Goal: Information Seeking & Learning: Learn about a topic

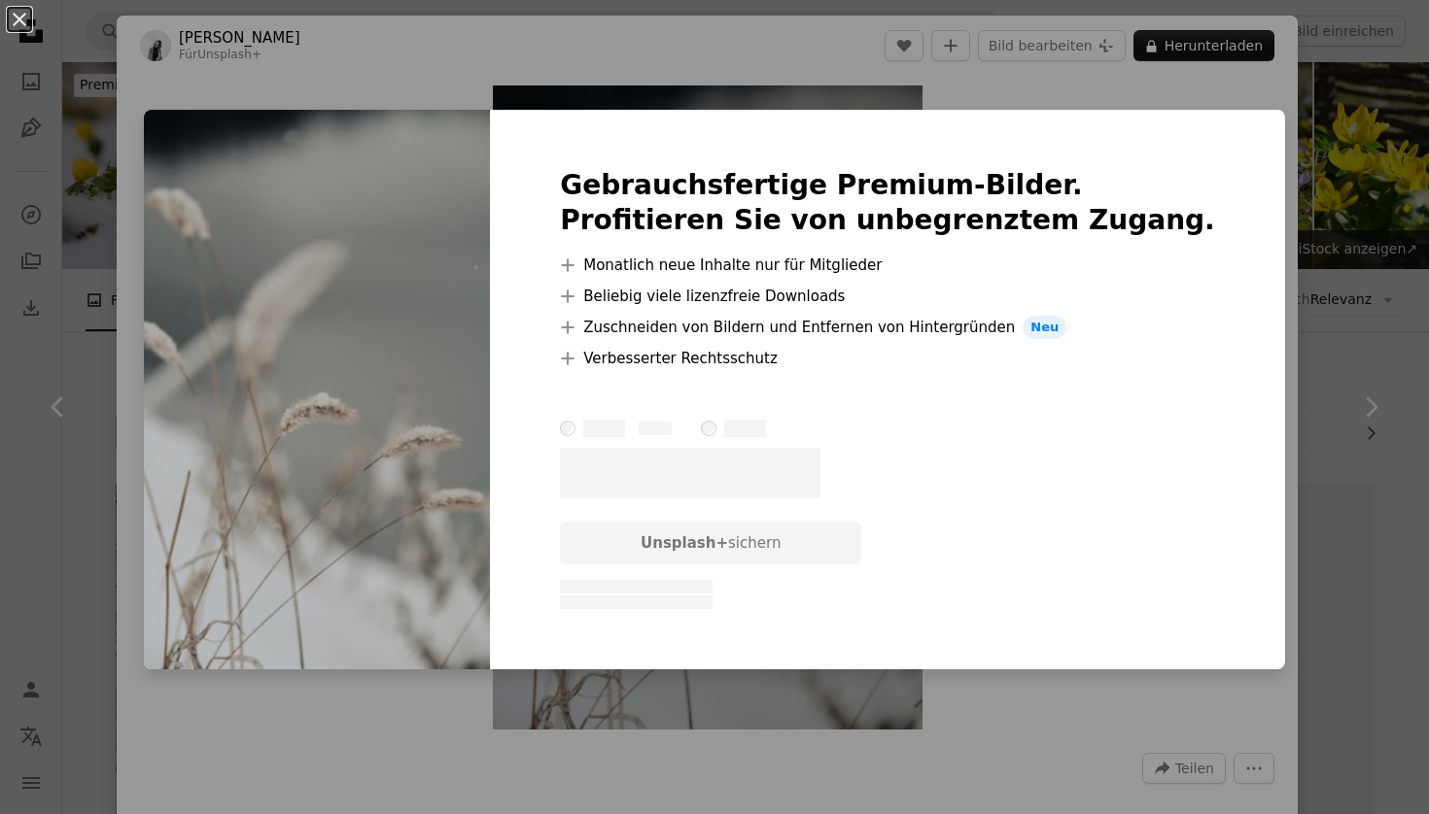
scroll to position [3739, 0]
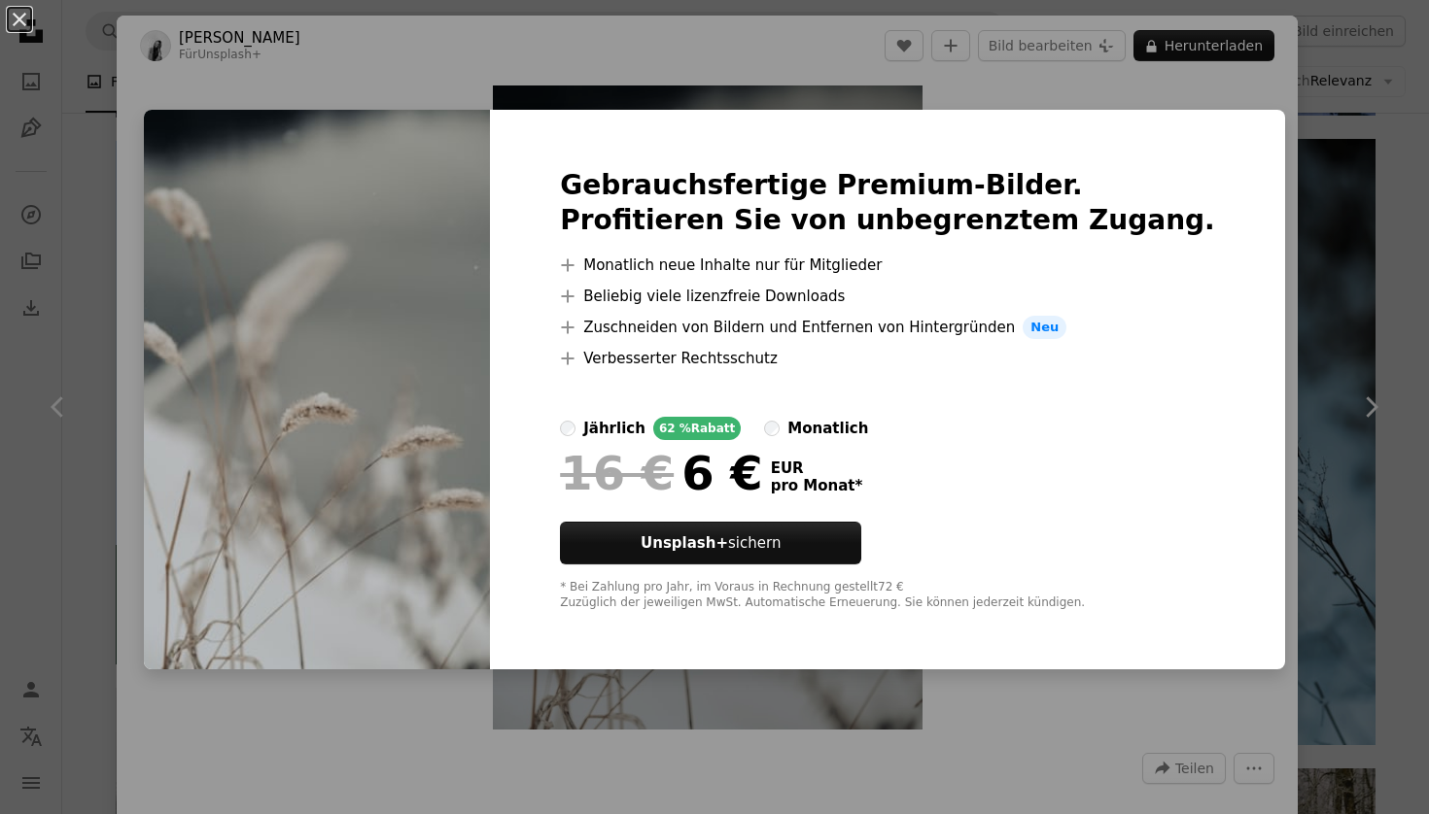
click at [1237, 158] on div "An X shape Gebrauchsfertige Premium-Bilder. Profitieren Sie von unbegrenztem Zu…" at bounding box center [714, 407] width 1429 height 814
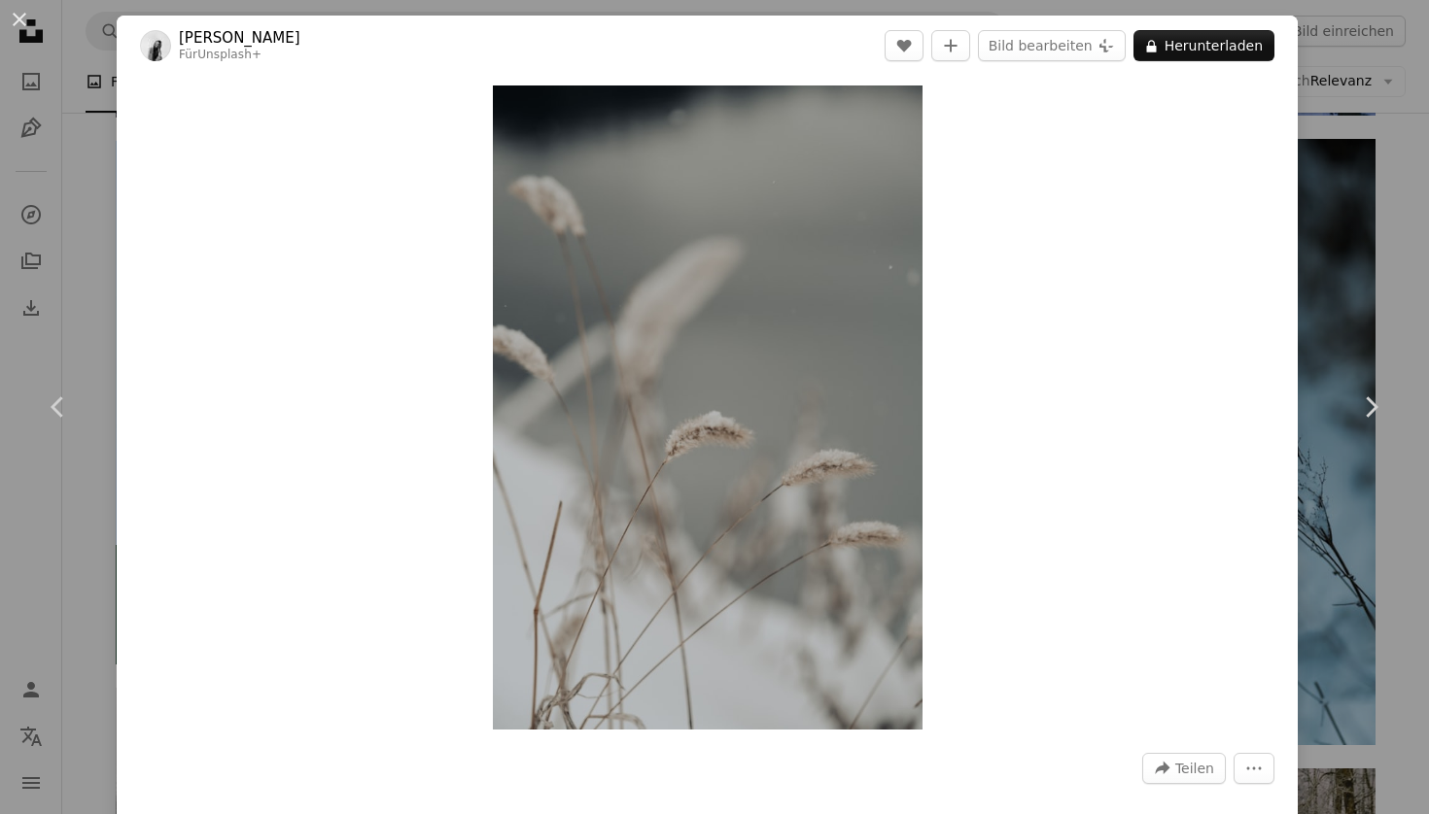
click at [1348, 83] on div "An X shape Chevron left Chevron right [PERSON_NAME] Für Unsplash+ A heart A plu…" at bounding box center [714, 407] width 1429 height 814
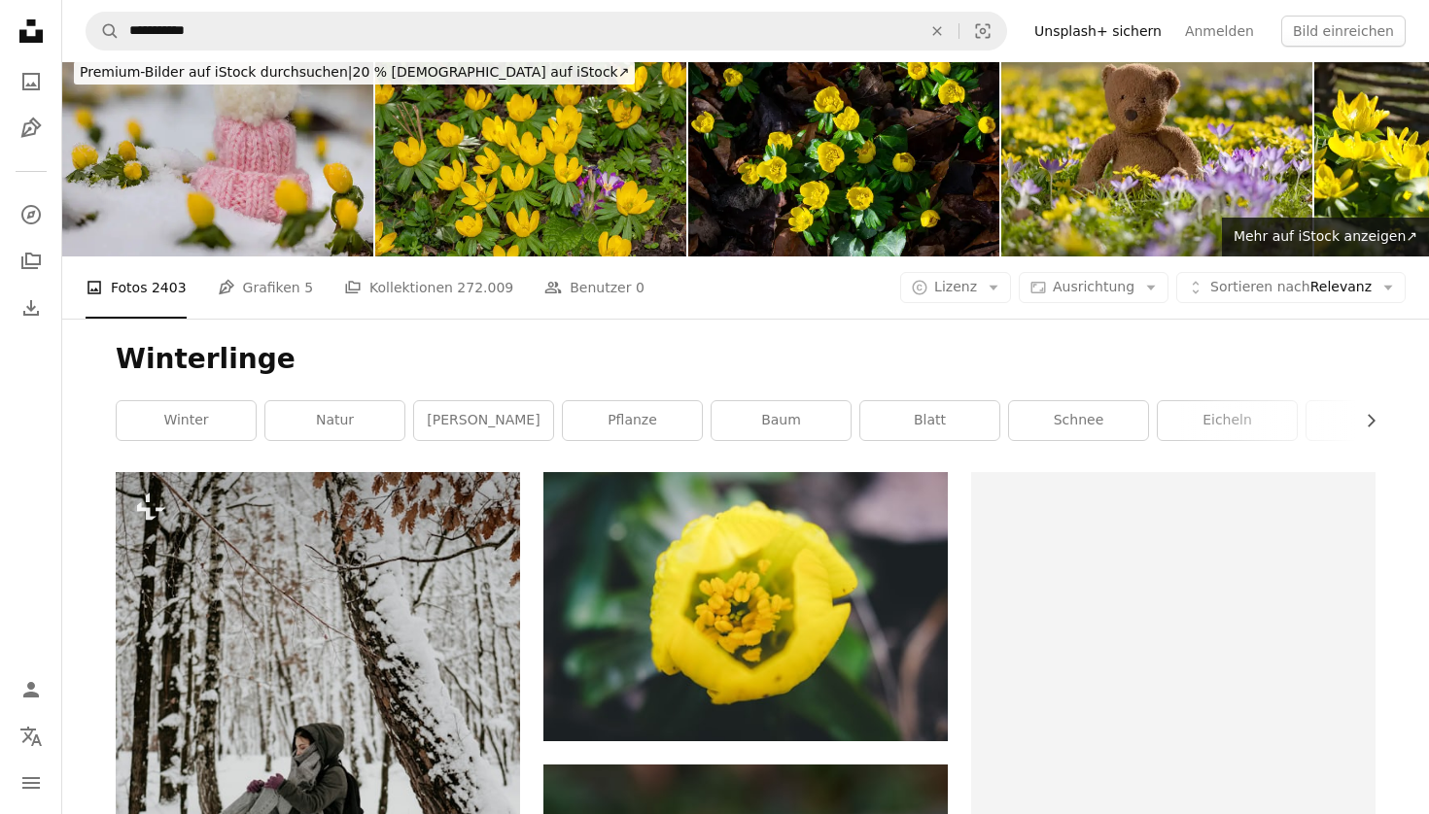
scroll to position [6, 0]
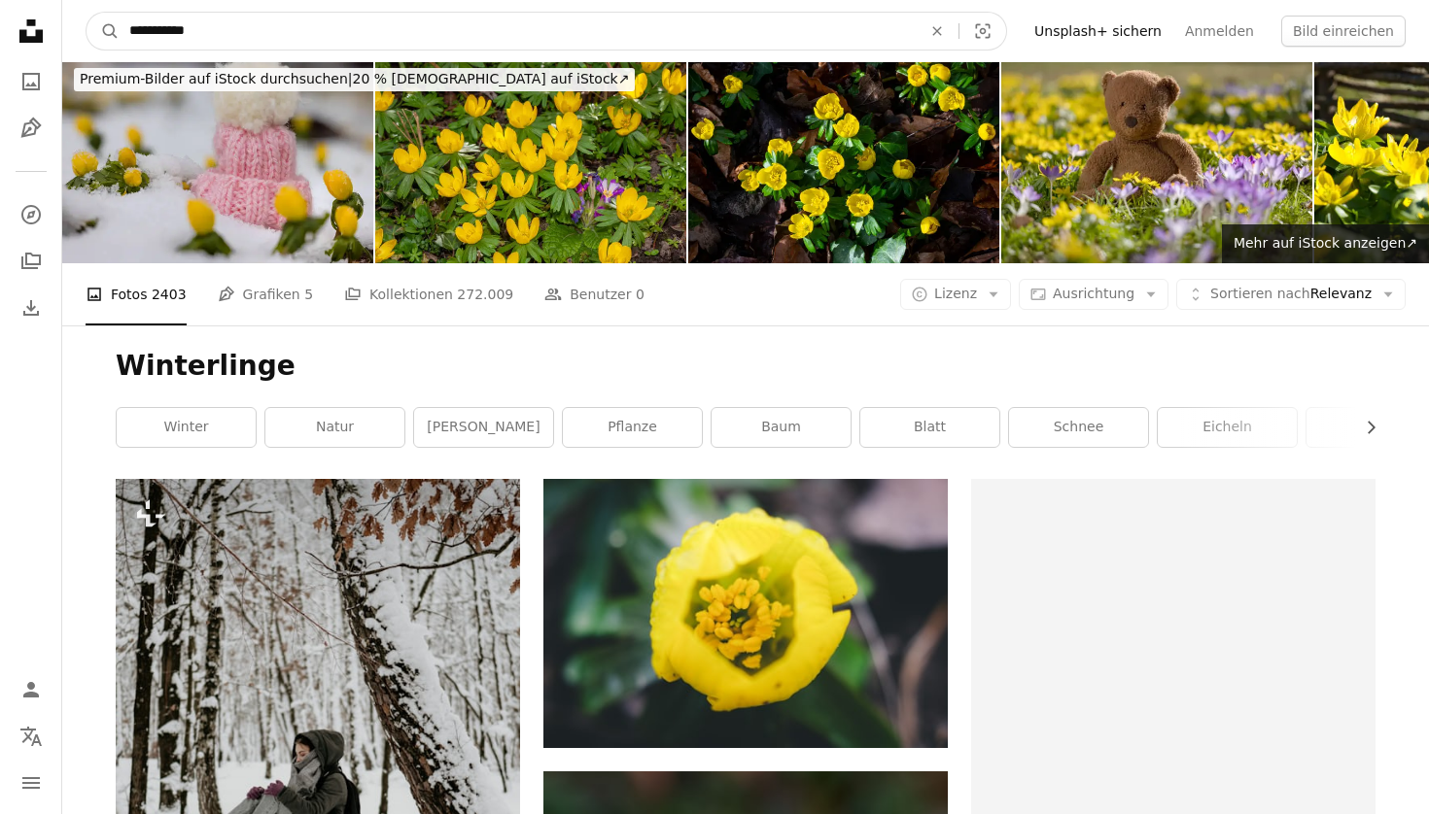
click at [259, 40] on input "**********" at bounding box center [518, 31] width 796 height 37
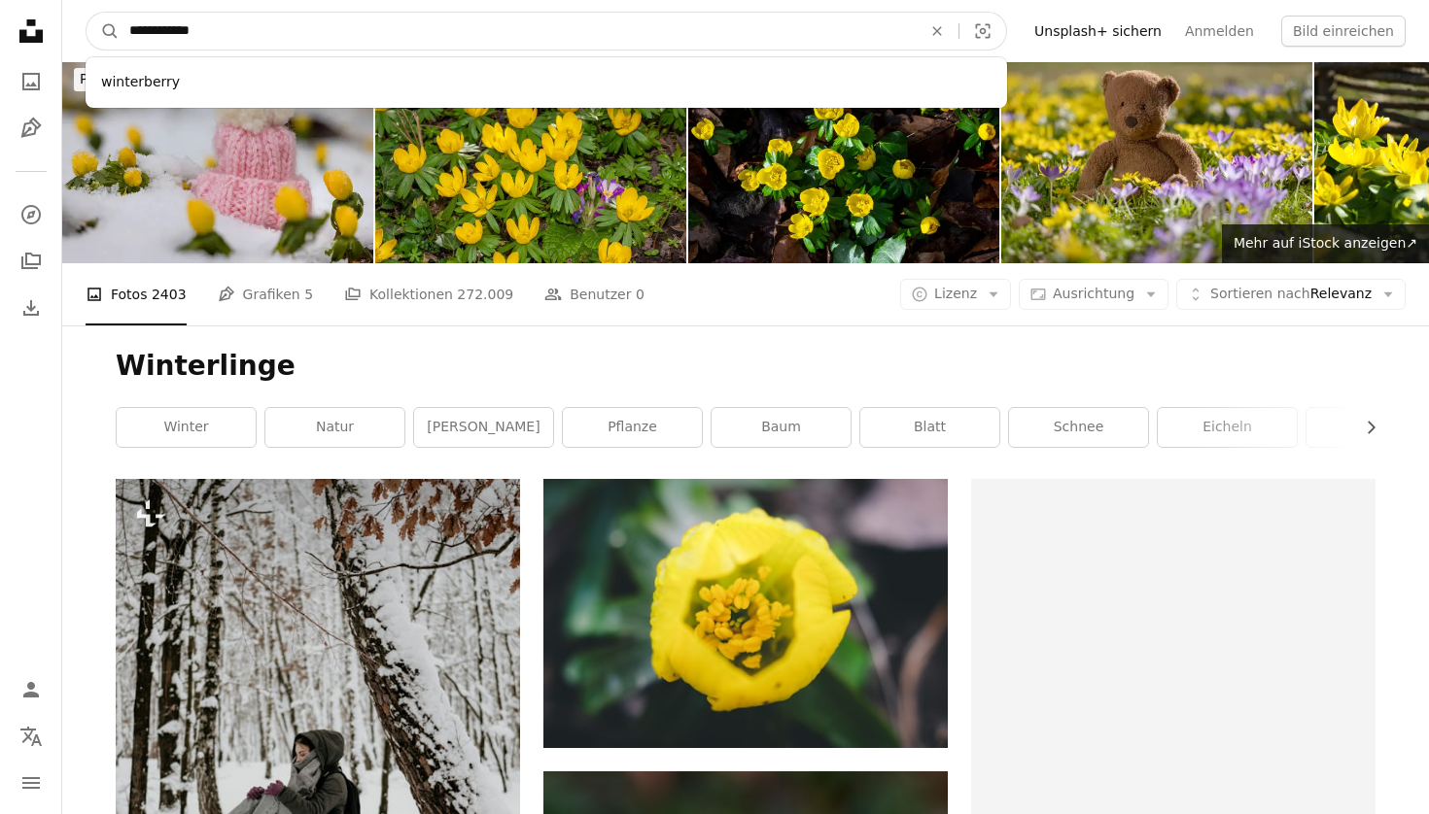
type input "**********"
click at [103, 31] on button "A magnifying glass" at bounding box center [102, 31] width 33 height 37
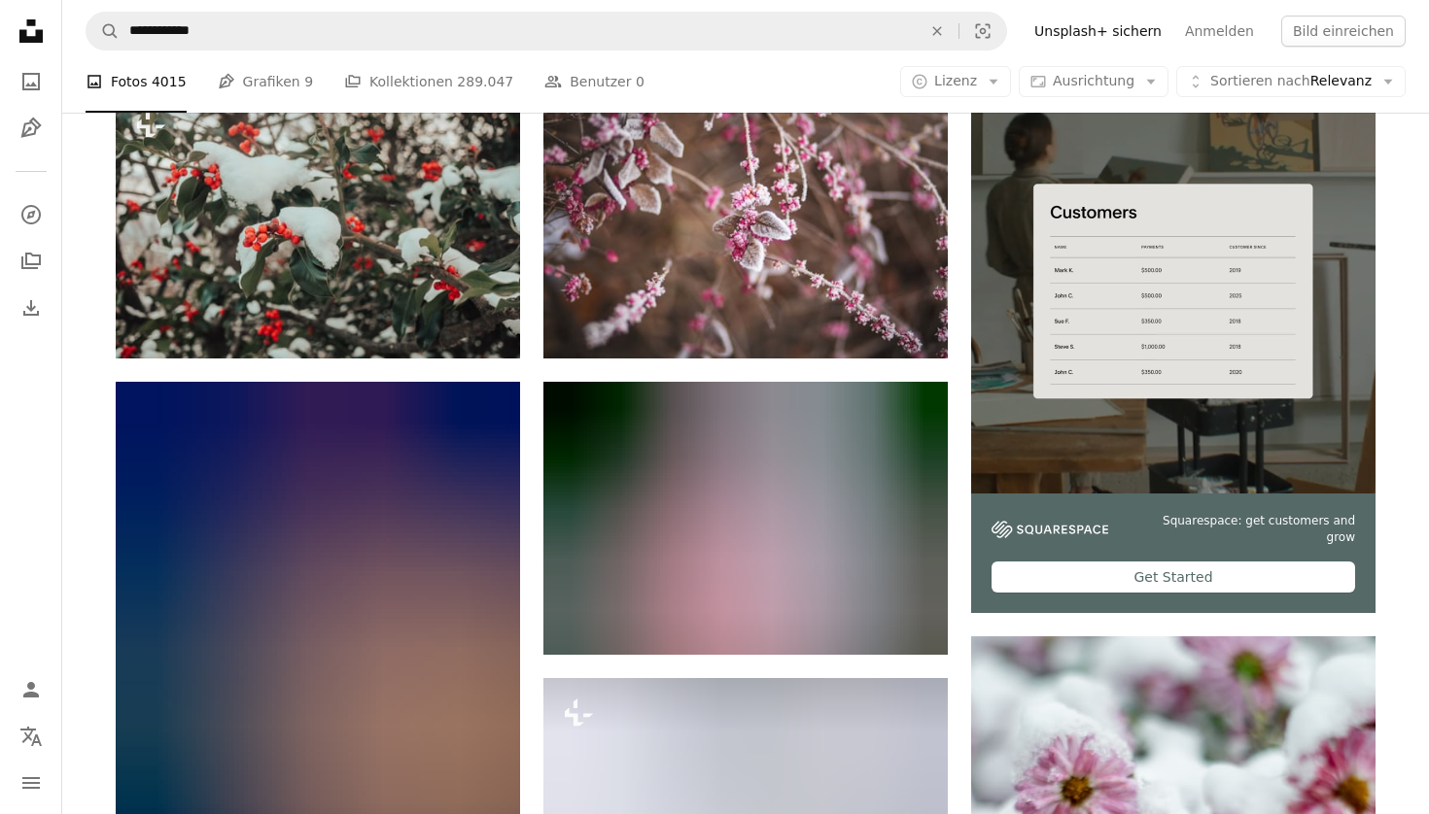
scroll to position [396, 0]
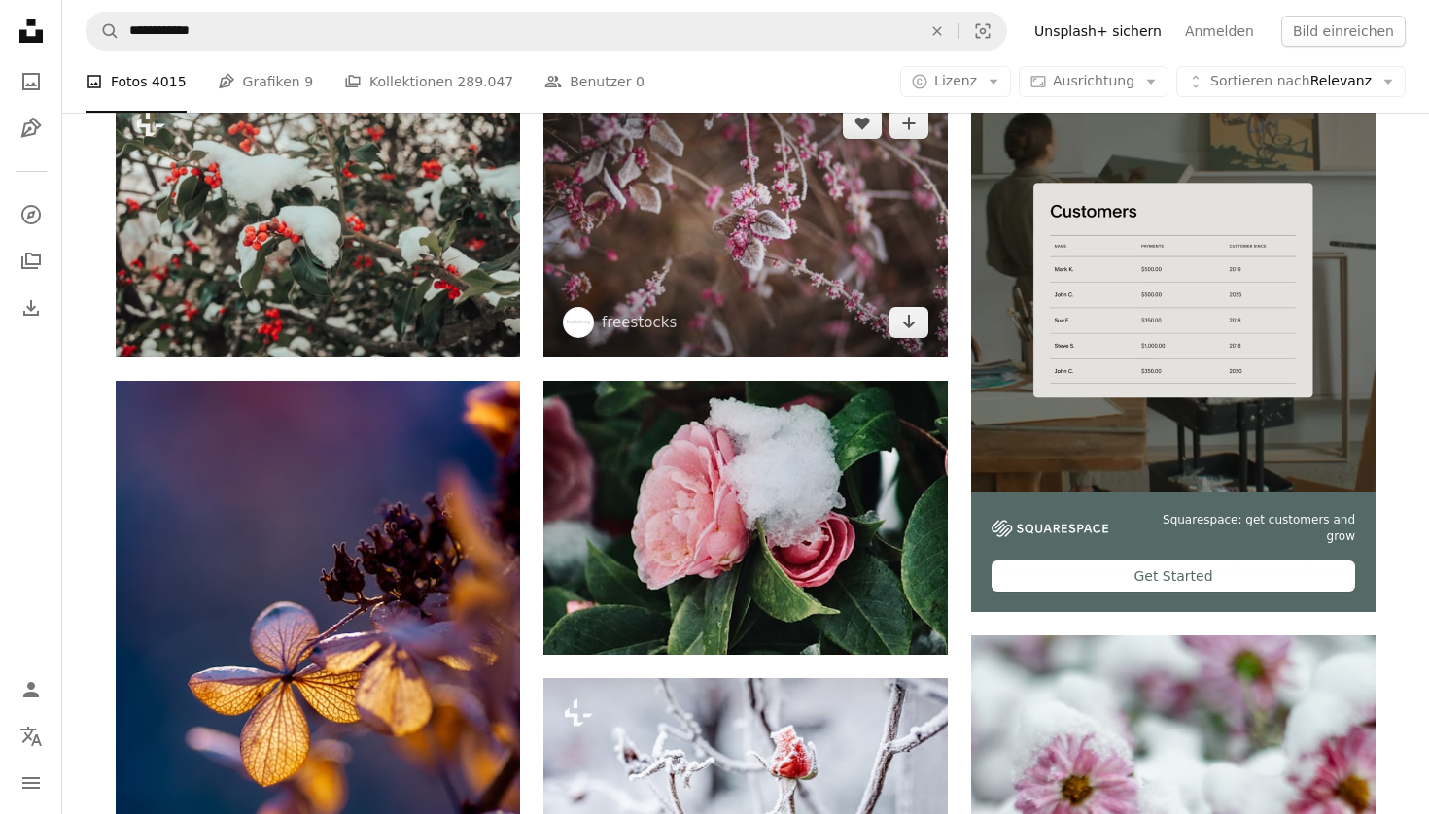
click at [717, 223] on img at bounding box center [745, 222] width 404 height 269
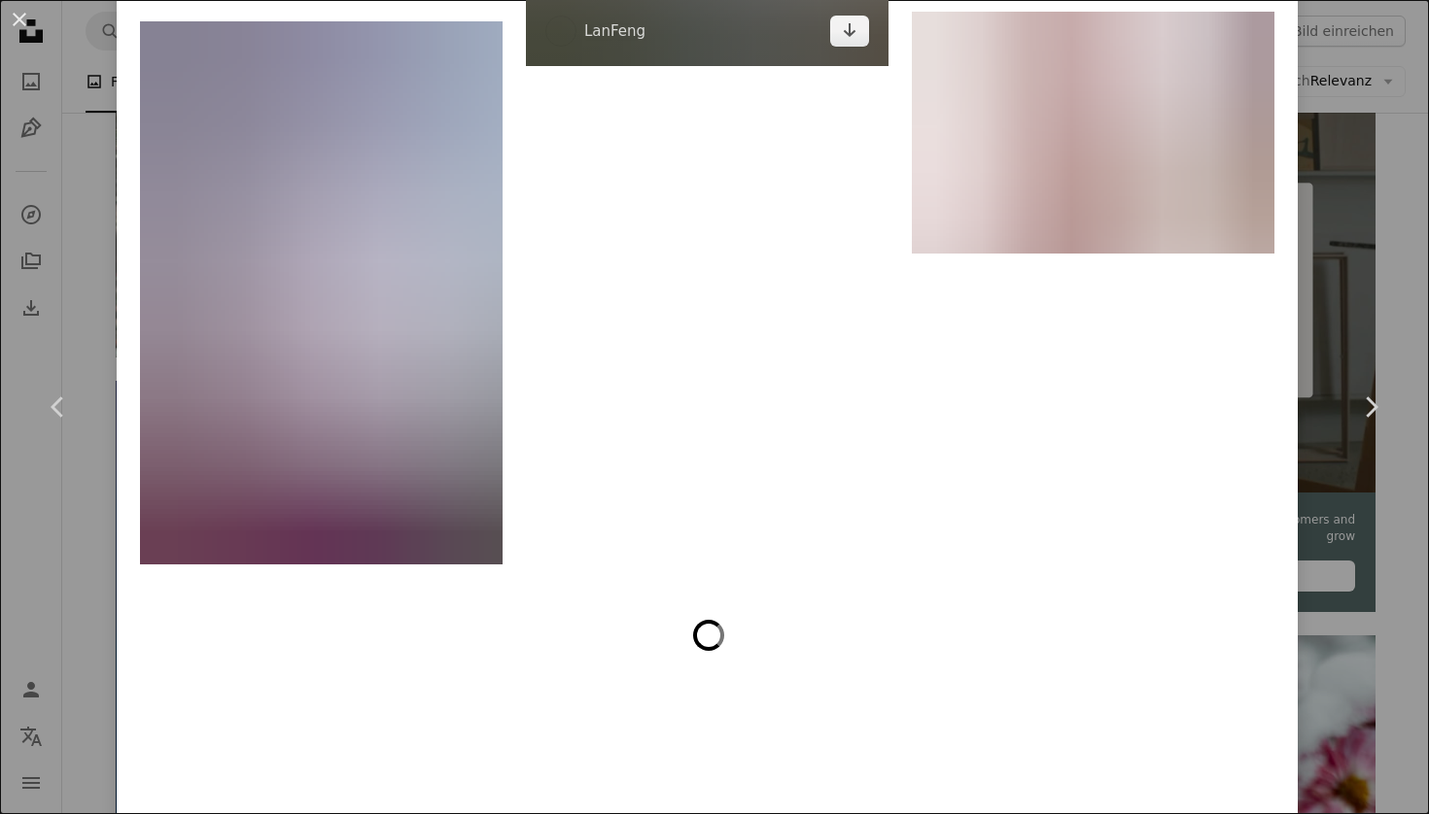
scroll to position [11066, 0]
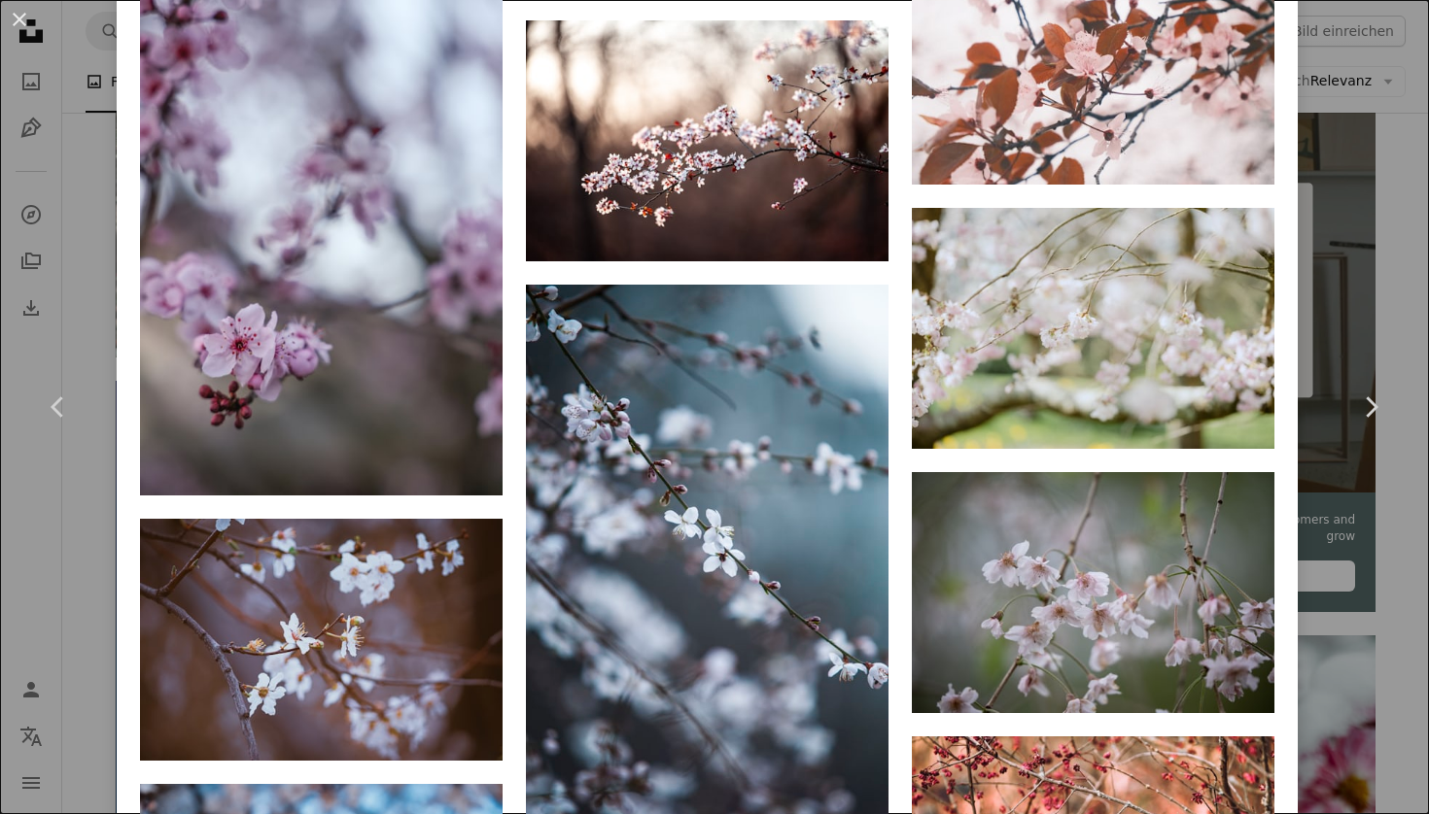
click at [1386, 114] on div "An X shape Chevron left Chevron right freestocks freestocks A heart A plus sign…" at bounding box center [714, 407] width 1429 height 814
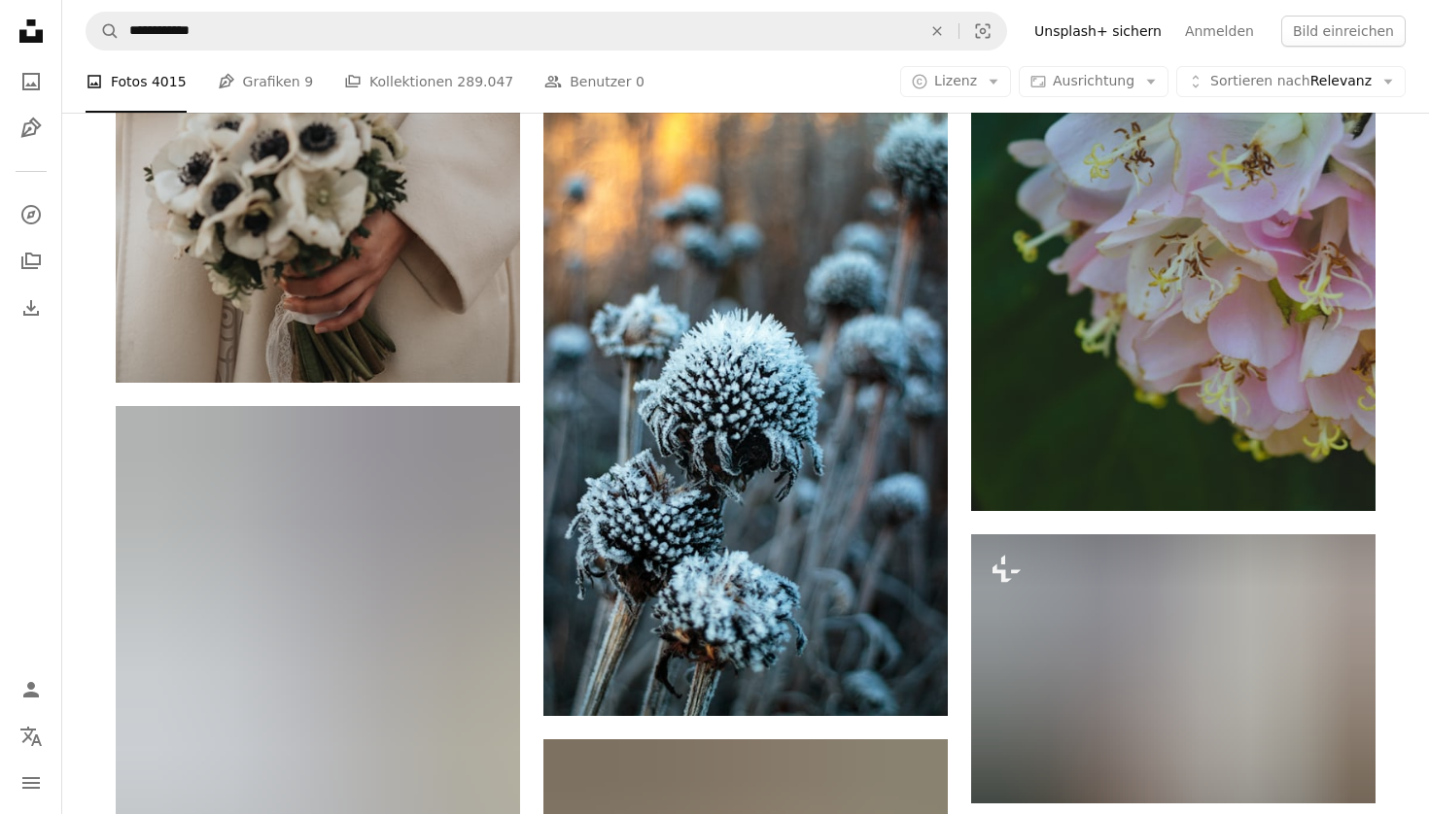
scroll to position [14874, 0]
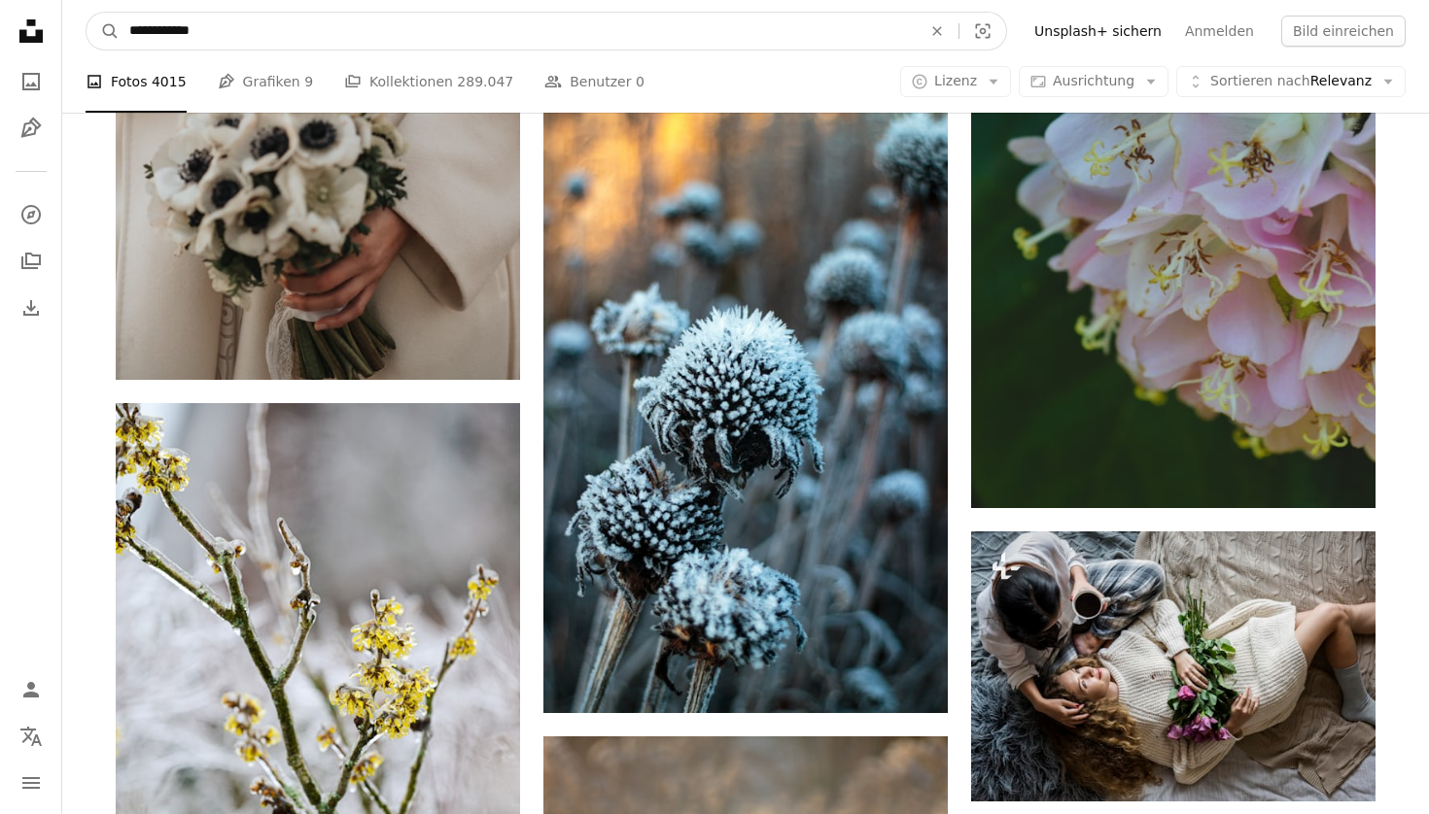
click at [484, 28] on input "**********" at bounding box center [518, 31] width 796 height 37
type input "**********"
click at [103, 31] on button "A magnifying glass" at bounding box center [102, 31] width 33 height 37
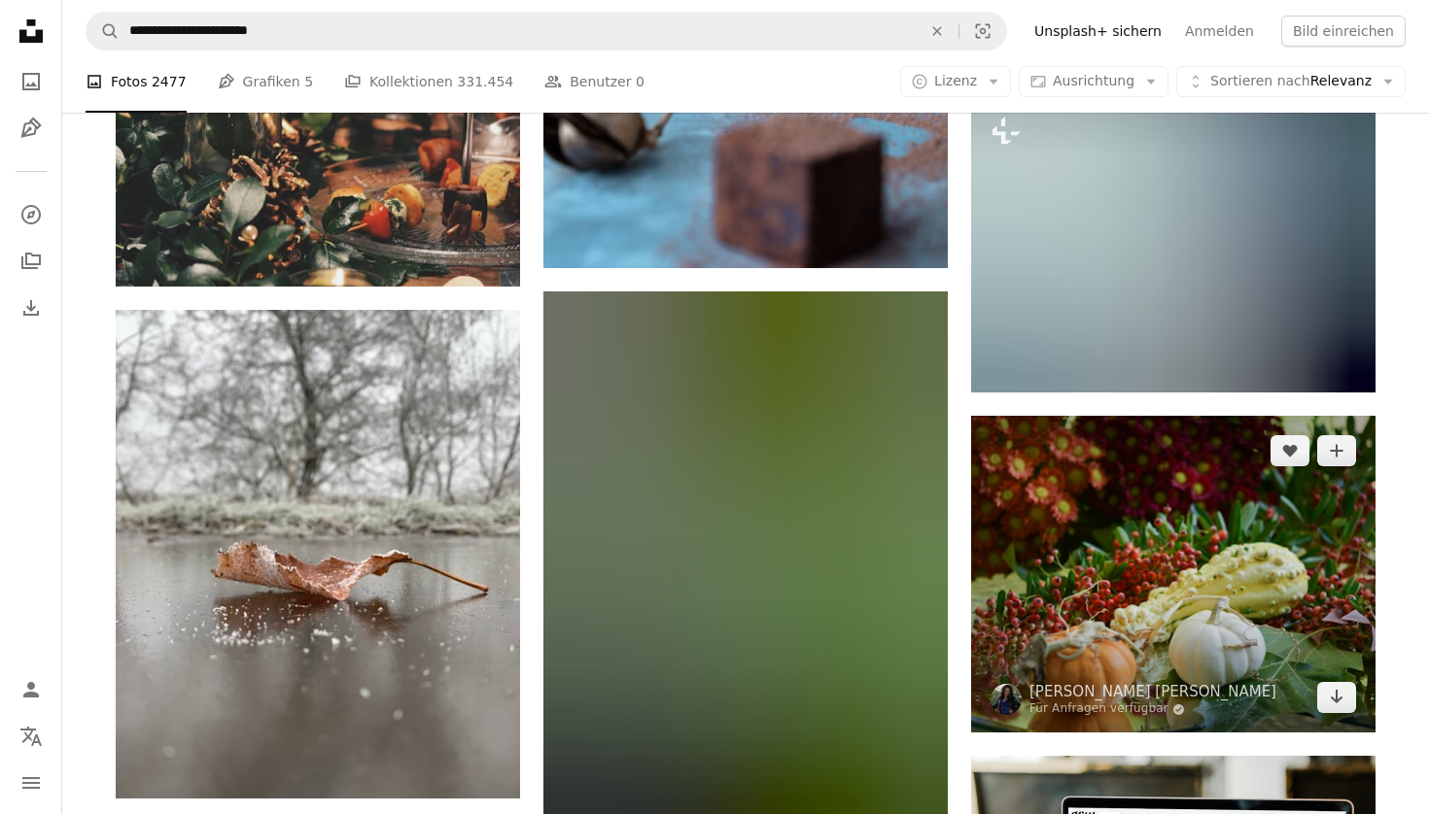
scroll to position [6482, 0]
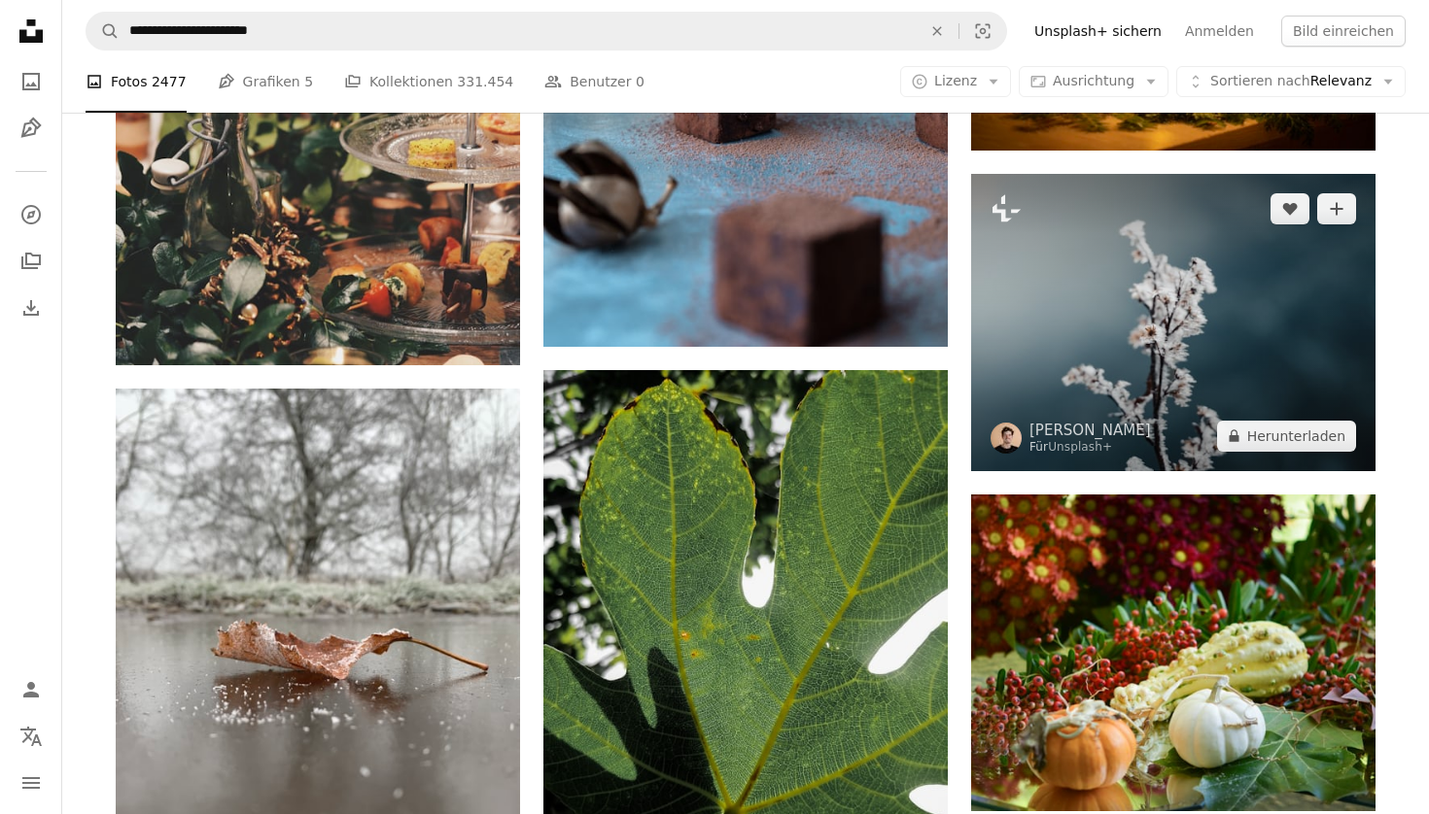
click at [1186, 342] on img at bounding box center [1173, 322] width 404 height 296
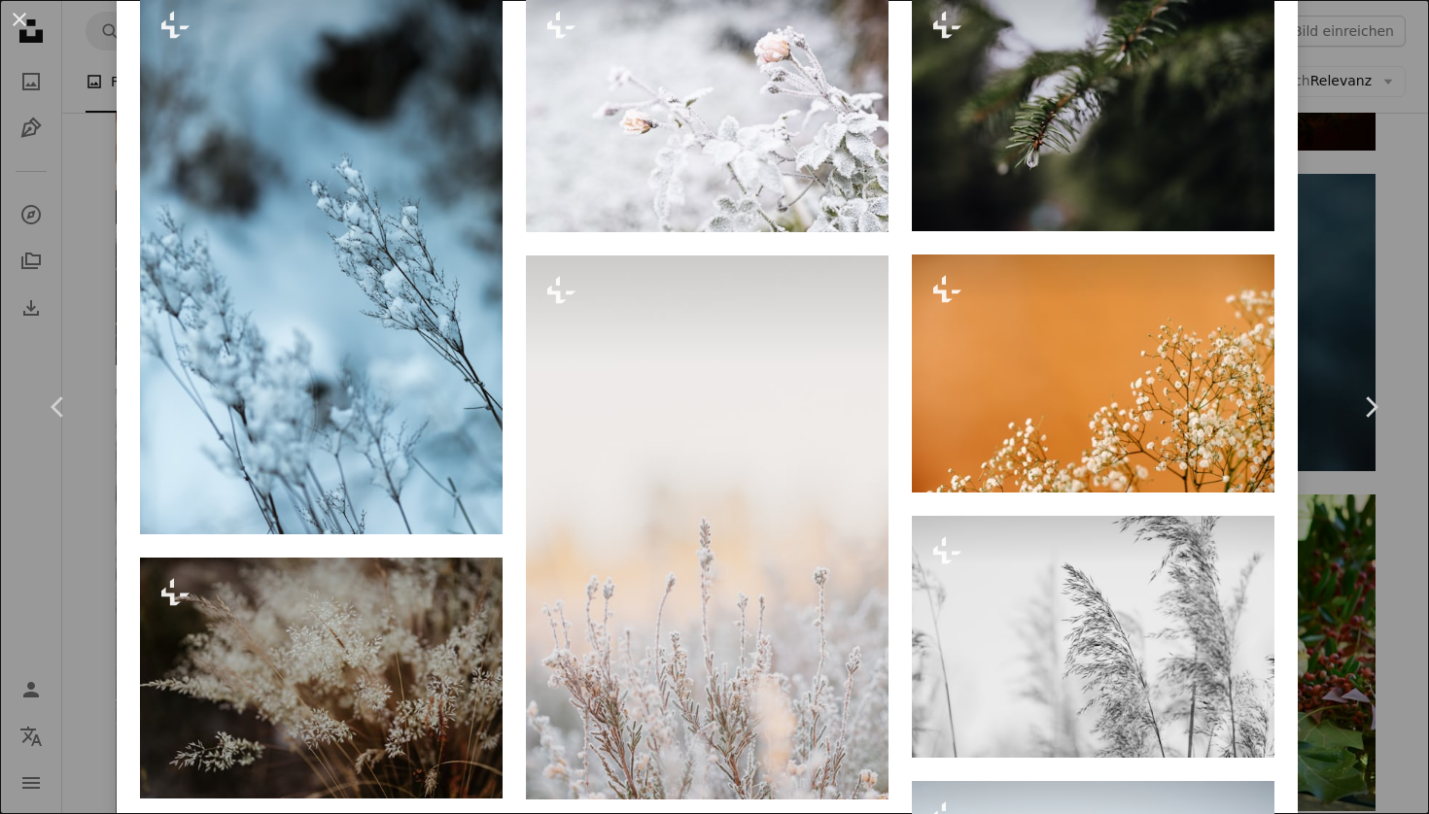
scroll to position [364, 0]
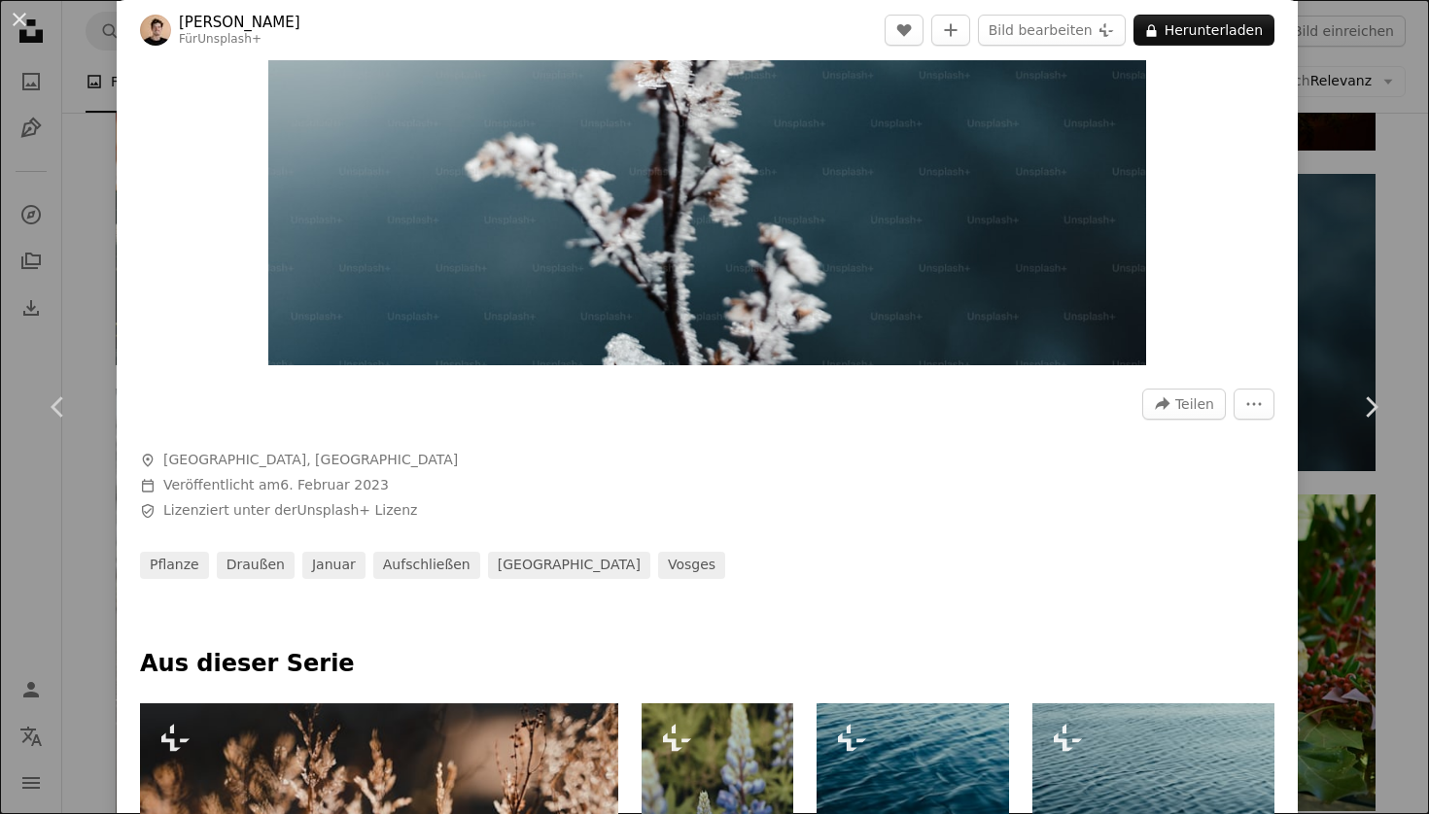
click at [1363, 259] on div "An X shape Chevron left Chevron right [PERSON_NAME] Für Unsplash+ A heart A plu…" at bounding box center [714, 407] width 1429 height 814
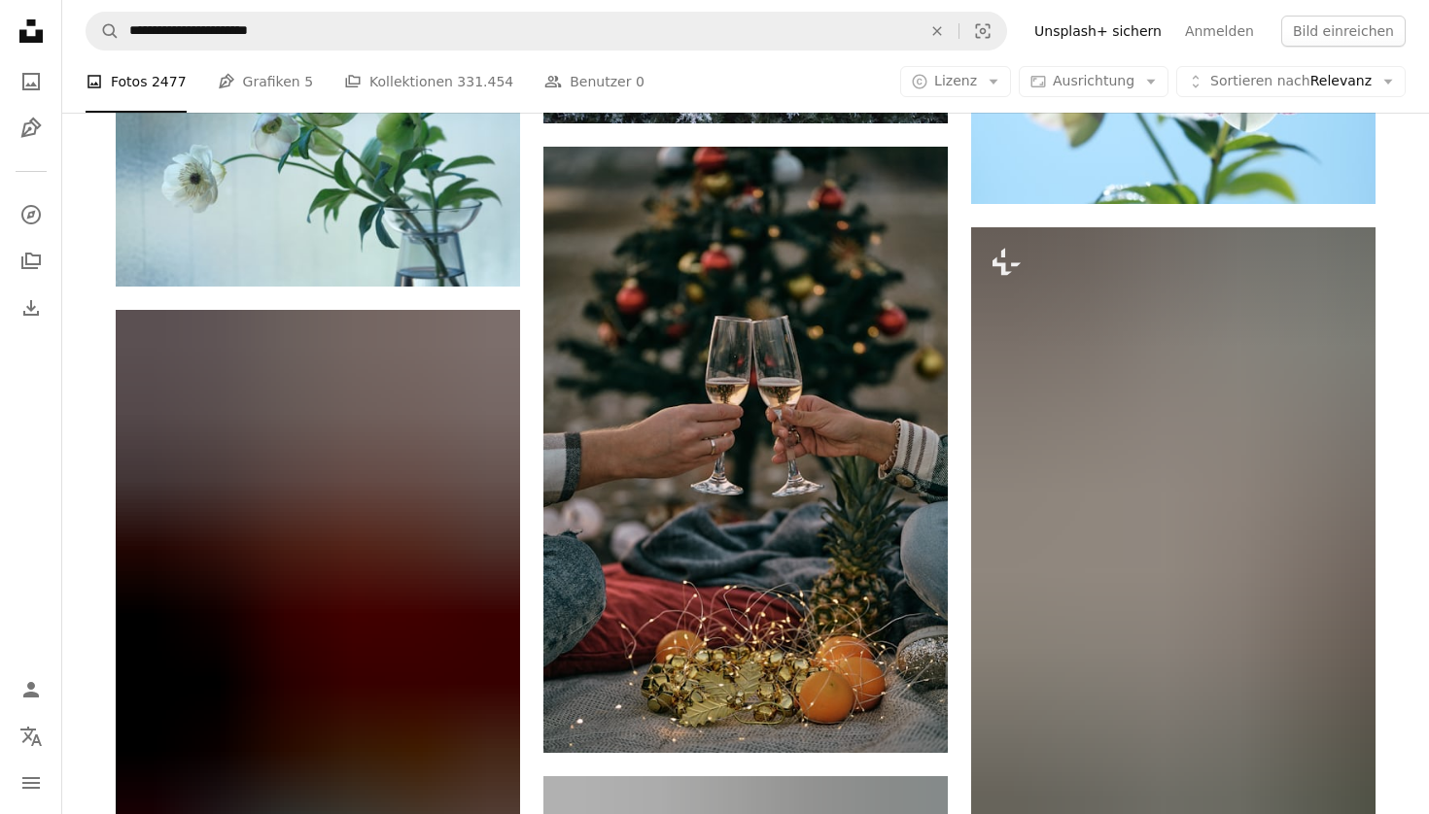
scroll to position [8304, 0]
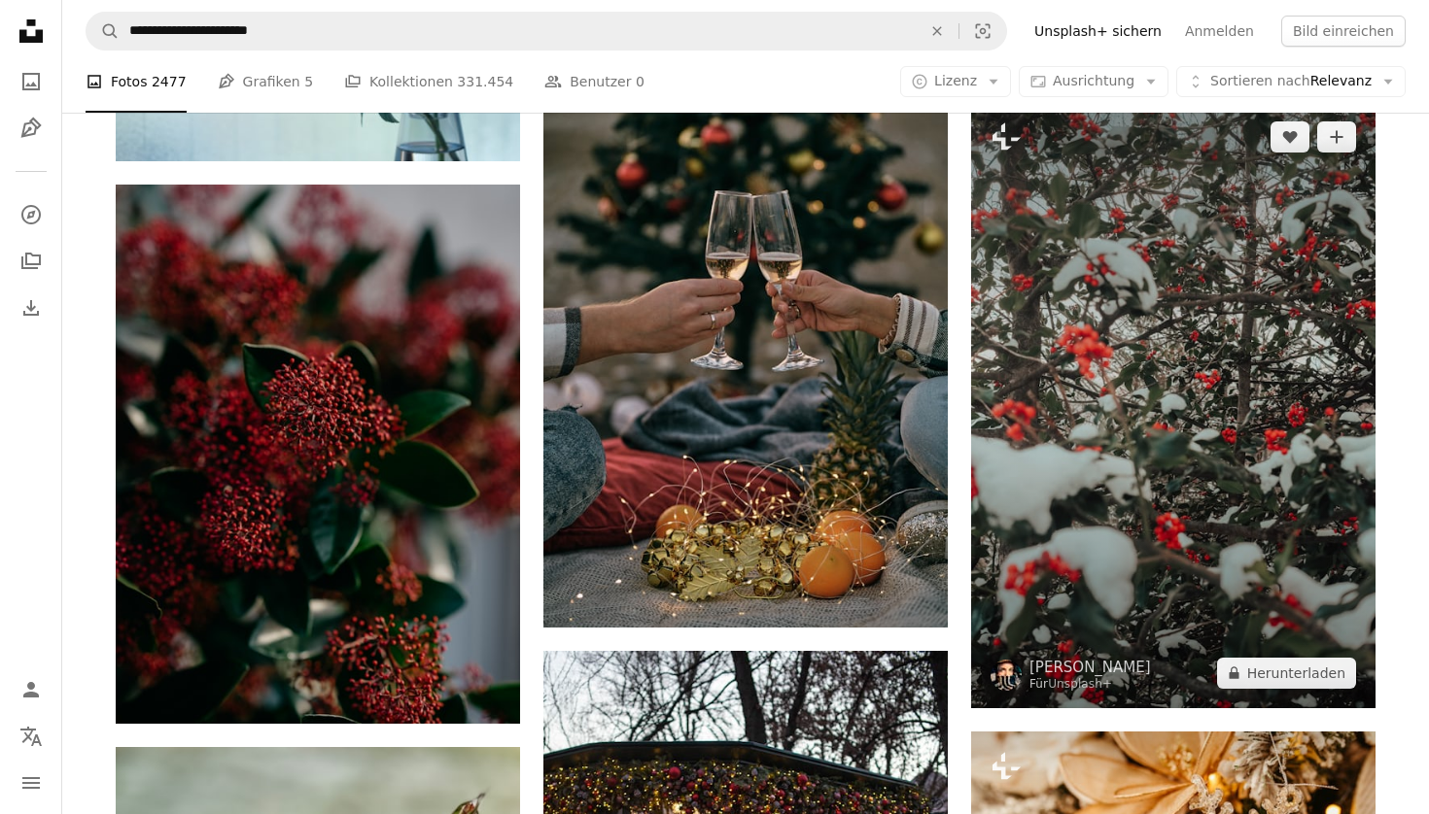
click at [1182, 338] on img at bounding box center [1173, 405] width 404 height 606
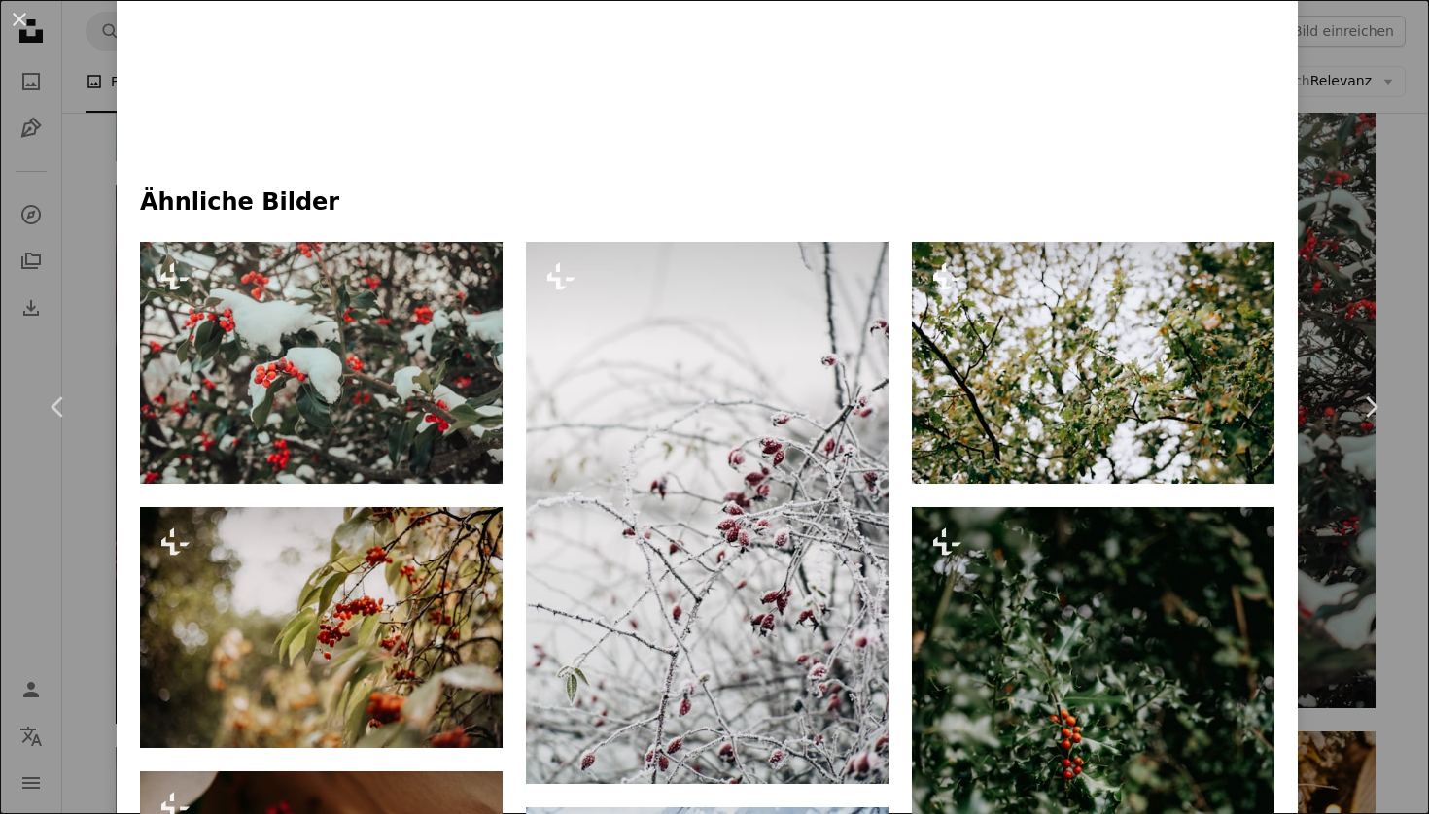
scroll to position [1350, 0]
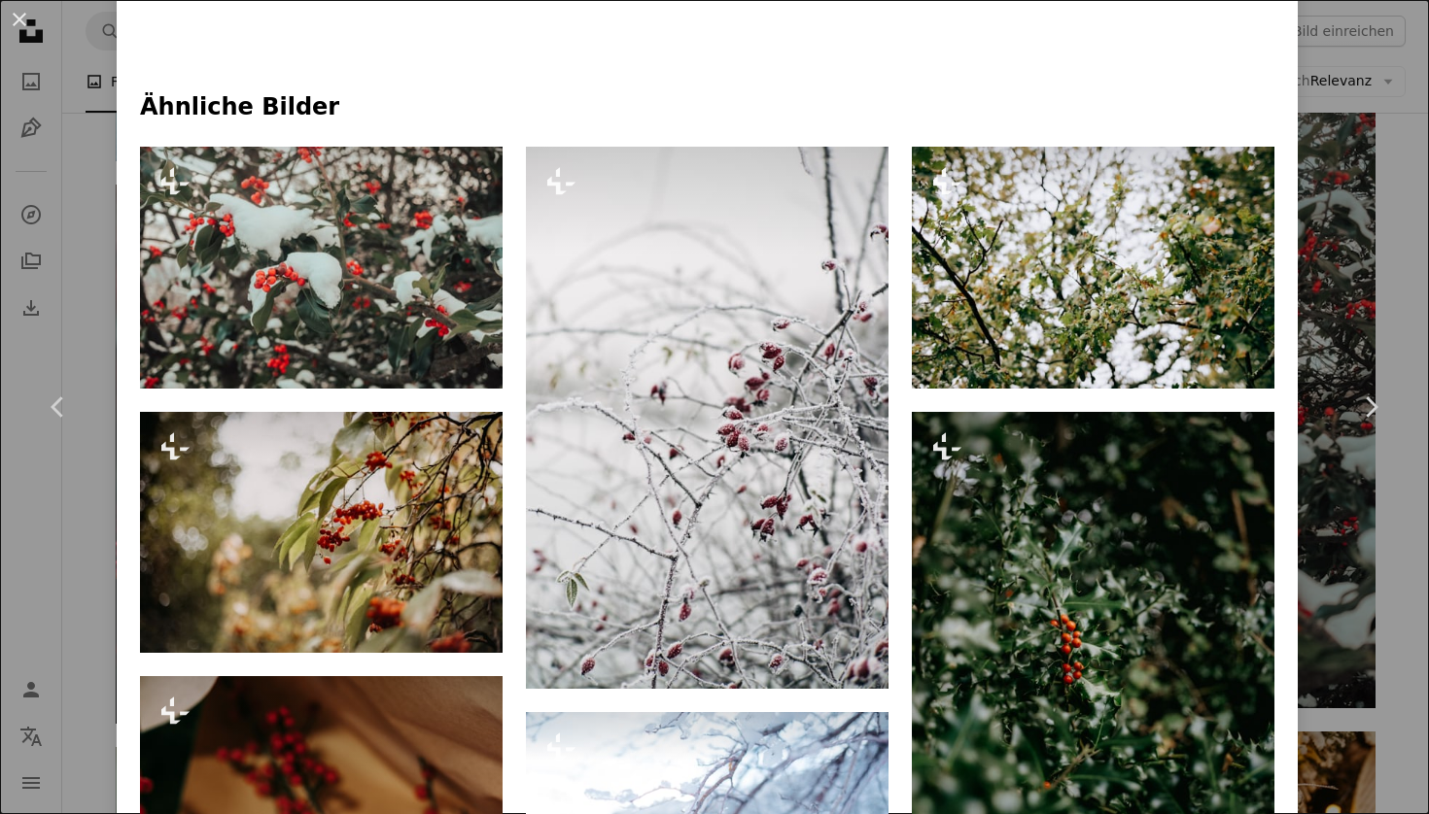
click at [1368, 91] on div "An X shape Chevron left Chevron right [PERSON_NAME] Für Unsplash+ A heart A plu…" at bounding box center [714, 407] width 1429 height 814
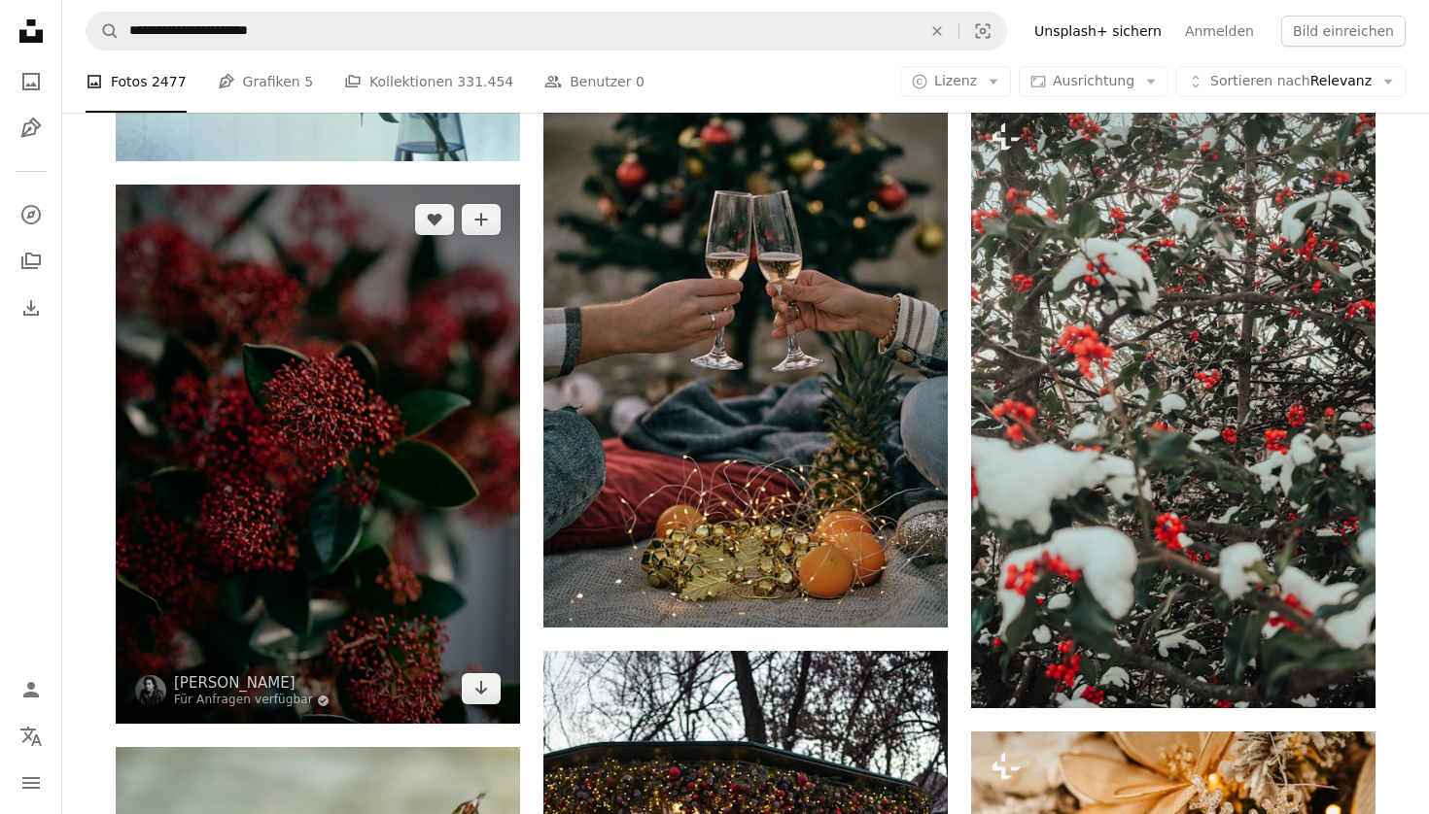
click at [432, 467] on img at bounding box center [318, 454] width 404 height 539
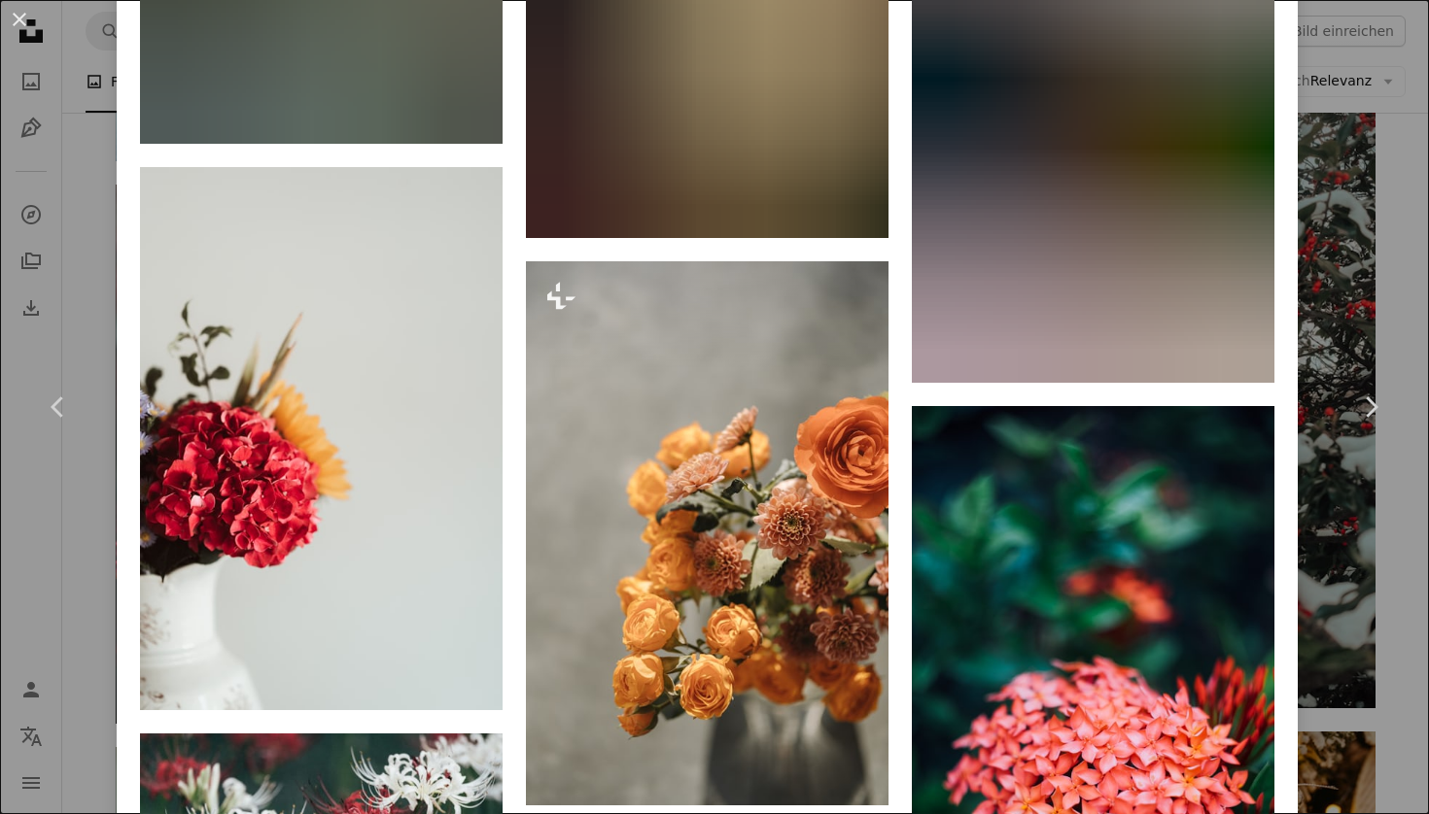
scroll to position [10064, 0]
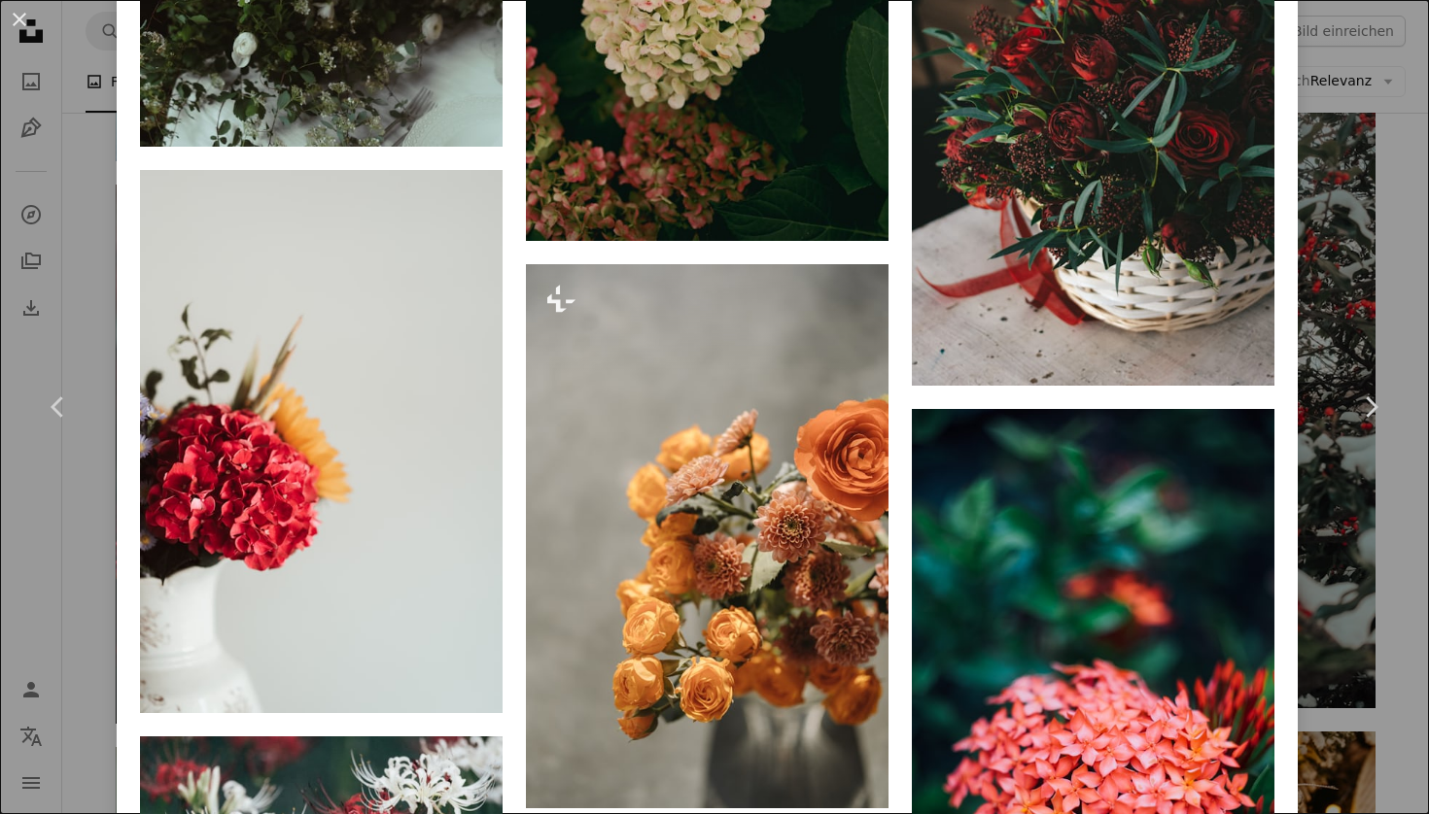
click at [1392, 186] on div "An X shape Chevron left Chevron right [PERSON_NAME] Für Anfragen verfügbar A ch…" at bounding box center [714, 407] width 1429 height 814
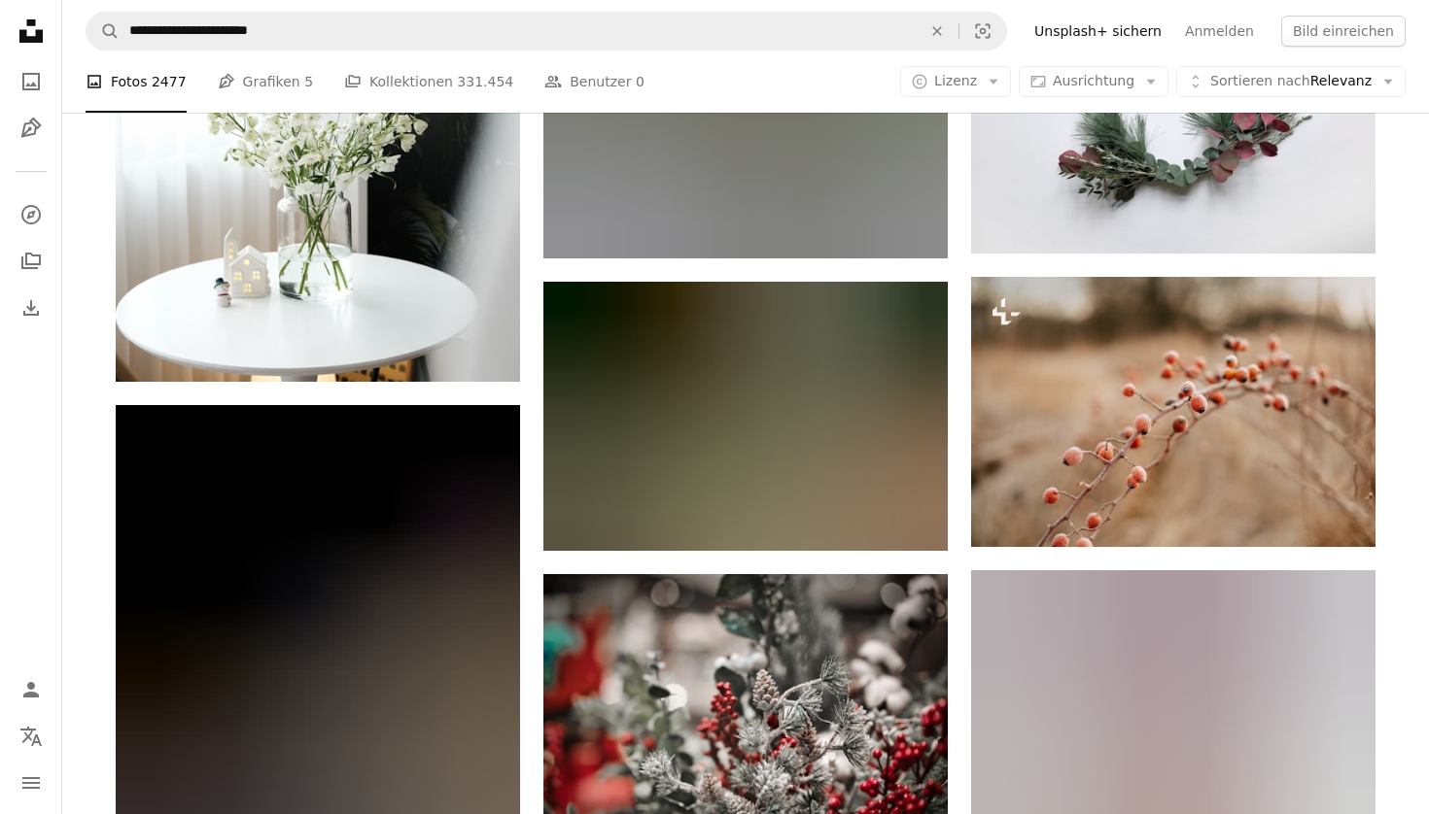
scroll to position [2634, 0]
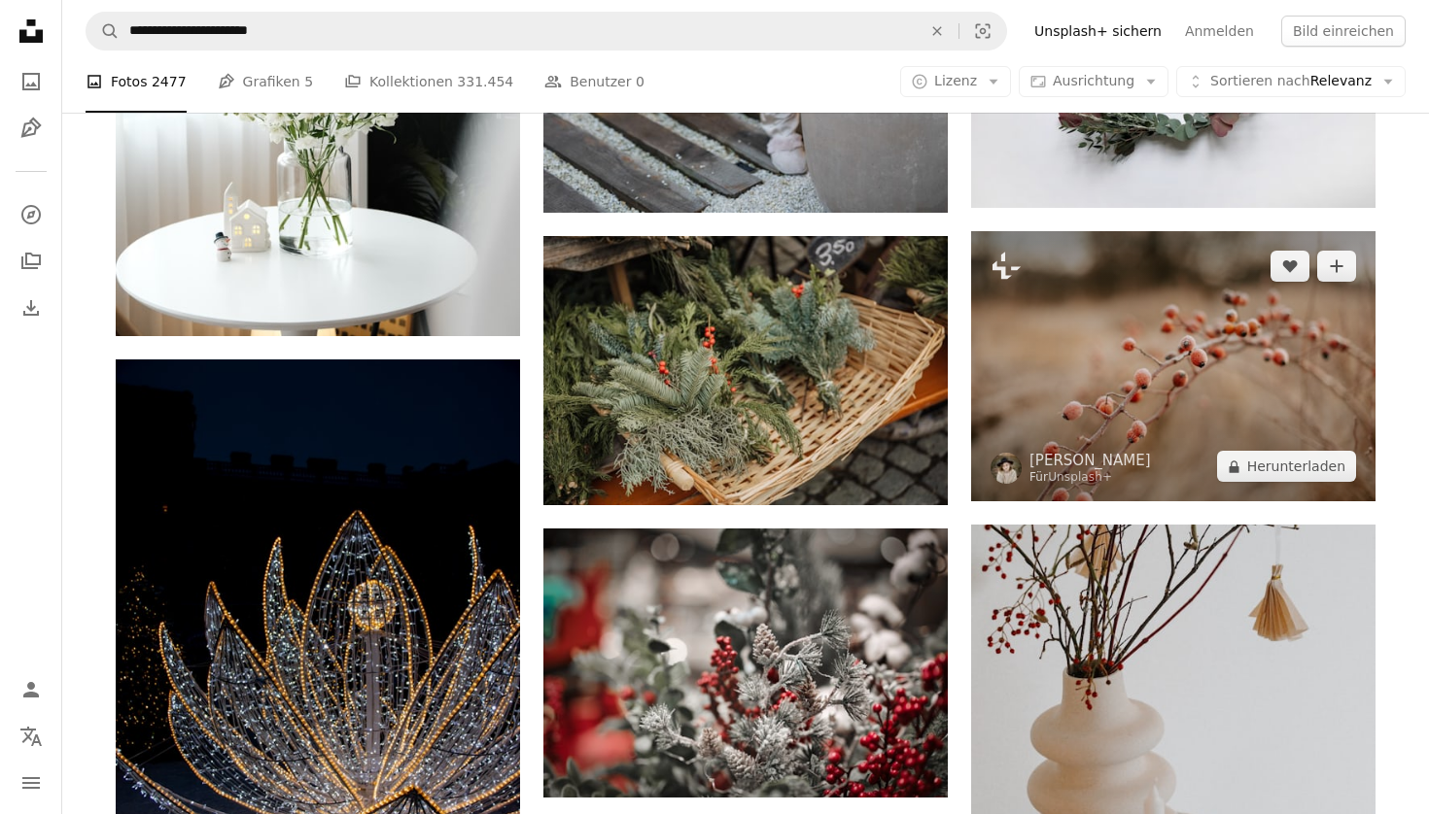
click at [1250, 342] on img at bounding box center [1173, 366] width 404 height 270
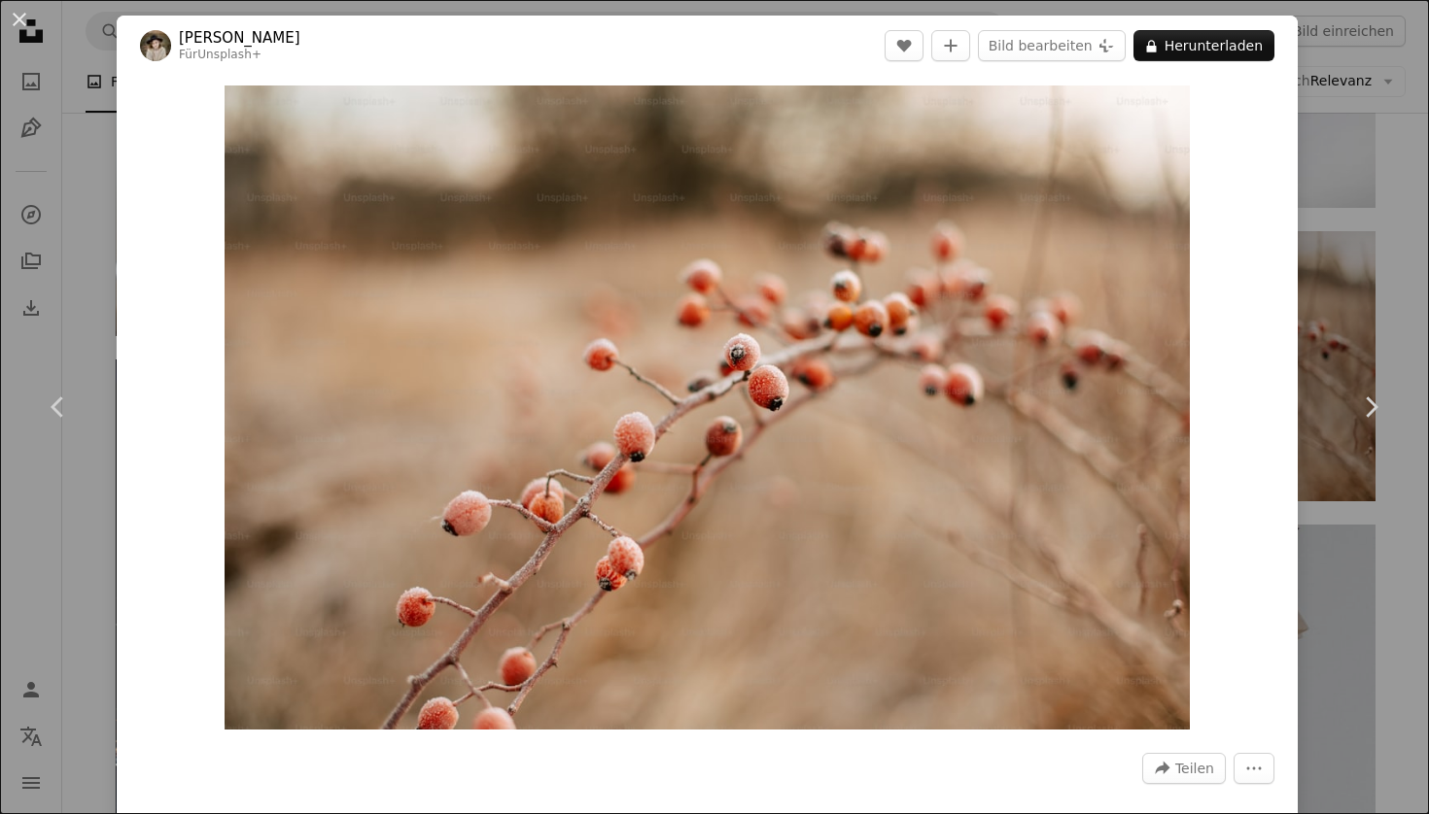
click at [1372, 145] on div "An X shape Chevron left Chevron right [PERSON_NAME] Für Unsplash+ A heart A plu…" at bounding box center [714, 407] width 1429 height 814
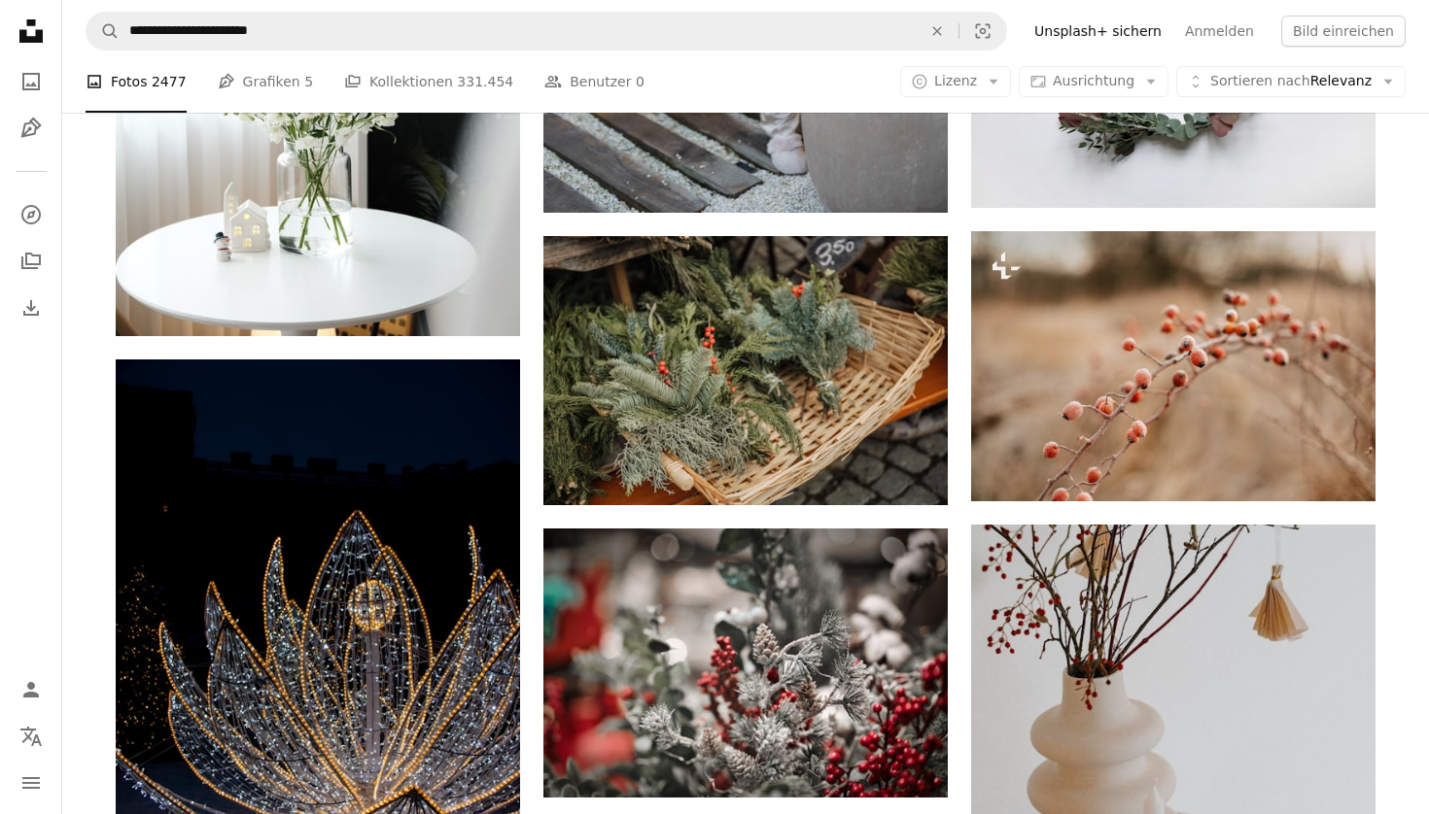
scroll to position [2640, 0]
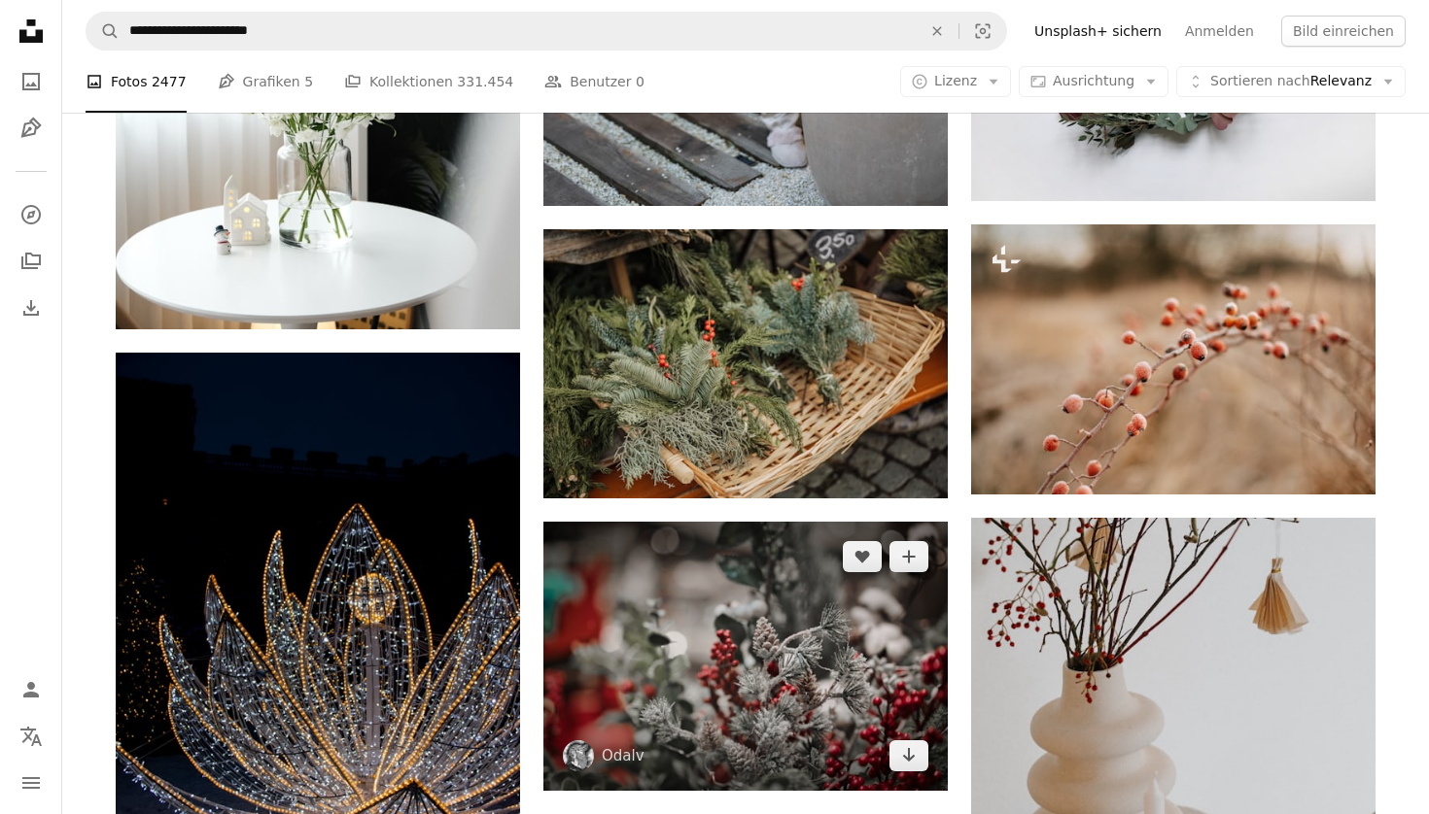
click at [894, 562] on button "A plus sign" at bounding box center [908, 556] width 39 height 31
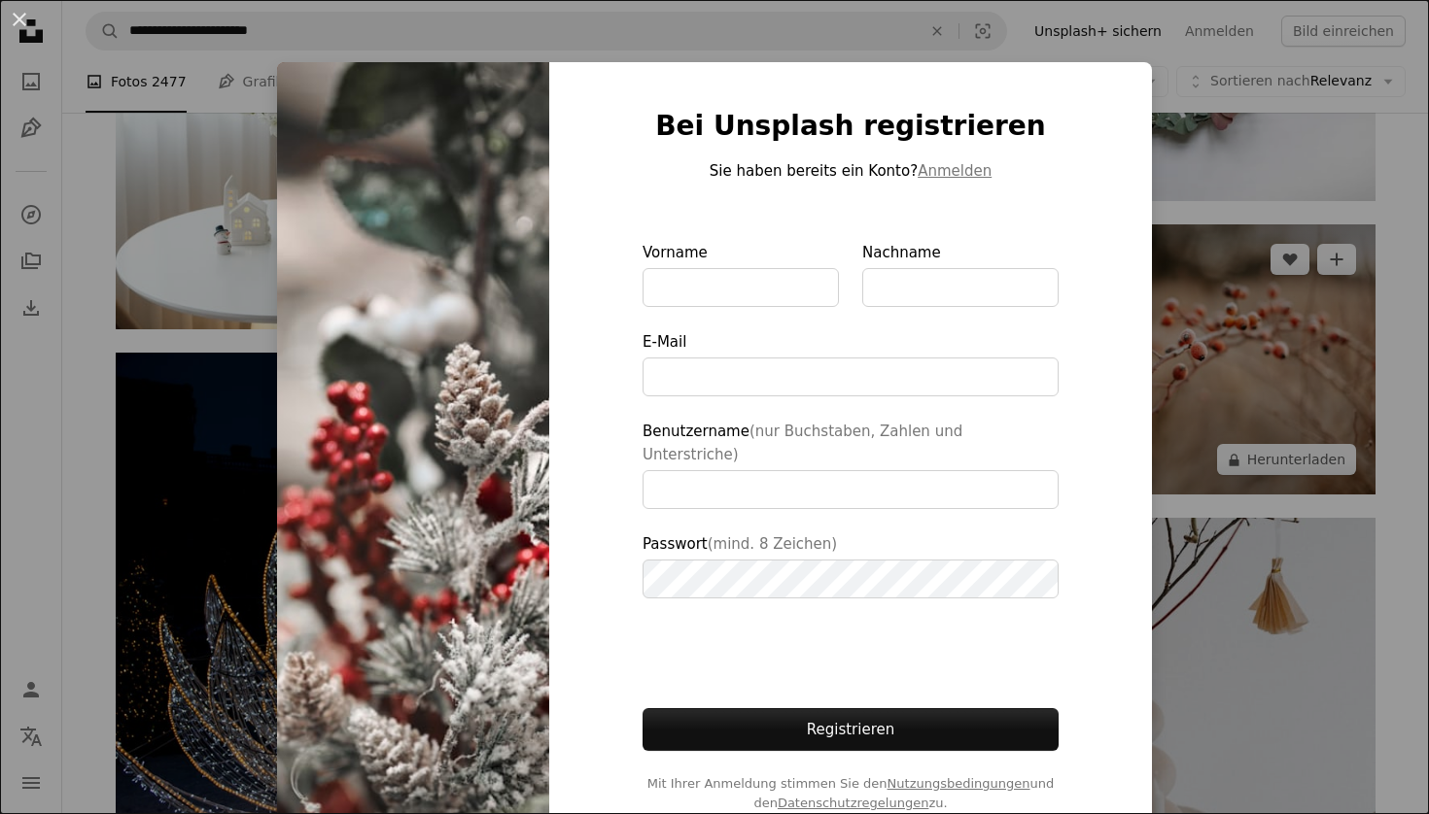
drag, startPoint x: 1244, startPoint y: 128, endPoint x: 1292, endPoint y: 442, distance: 317.6
click at [1244, 128] on div "An X shape Bei Unsplash registrieren Sie haben bereits ein Konto? Anmelden Vorn…" at bounding box center [714, 407] width 1429 height 814
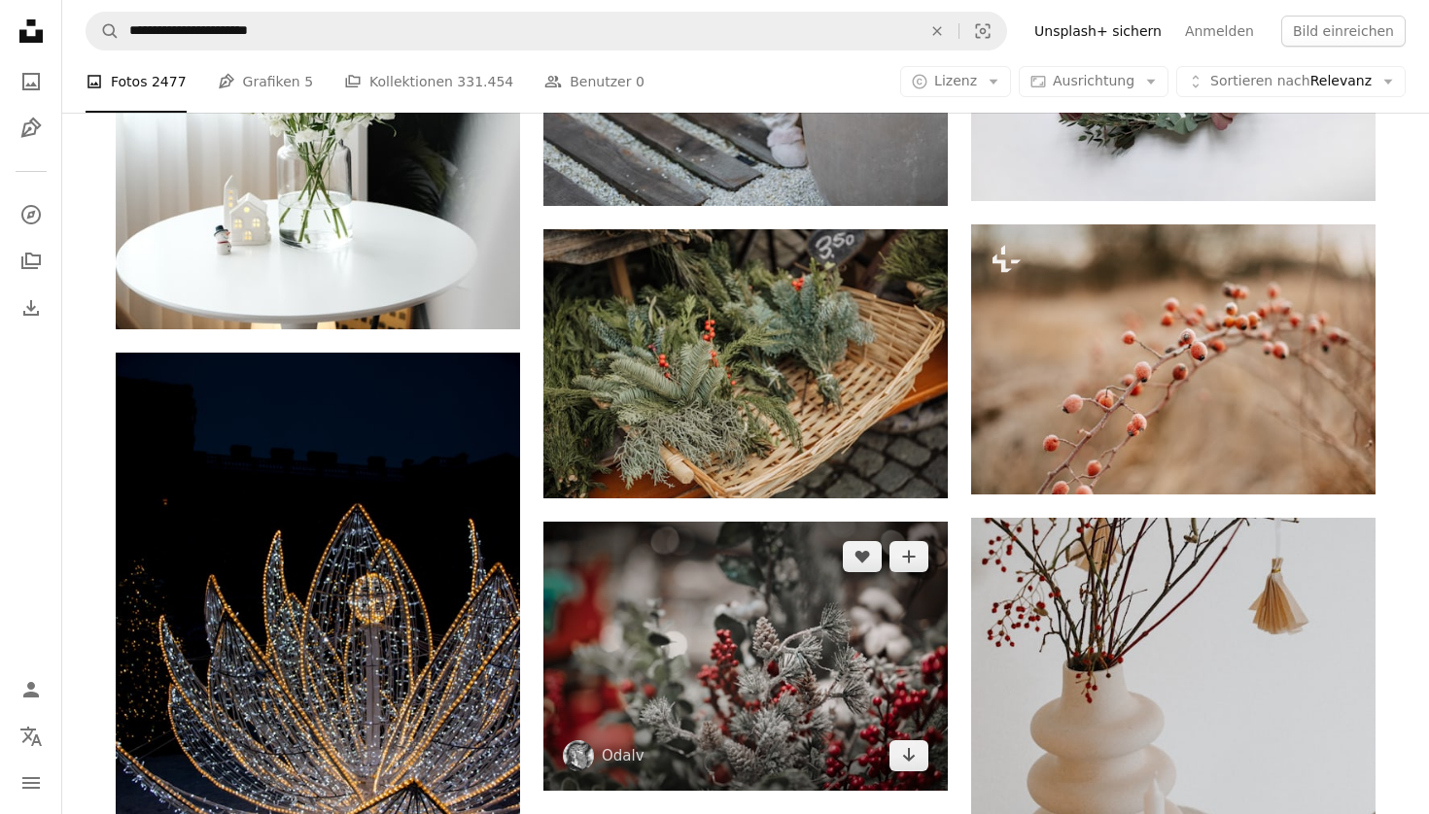
click at [648, 703] on img at bounding box center [745, 656] width 404 height 269
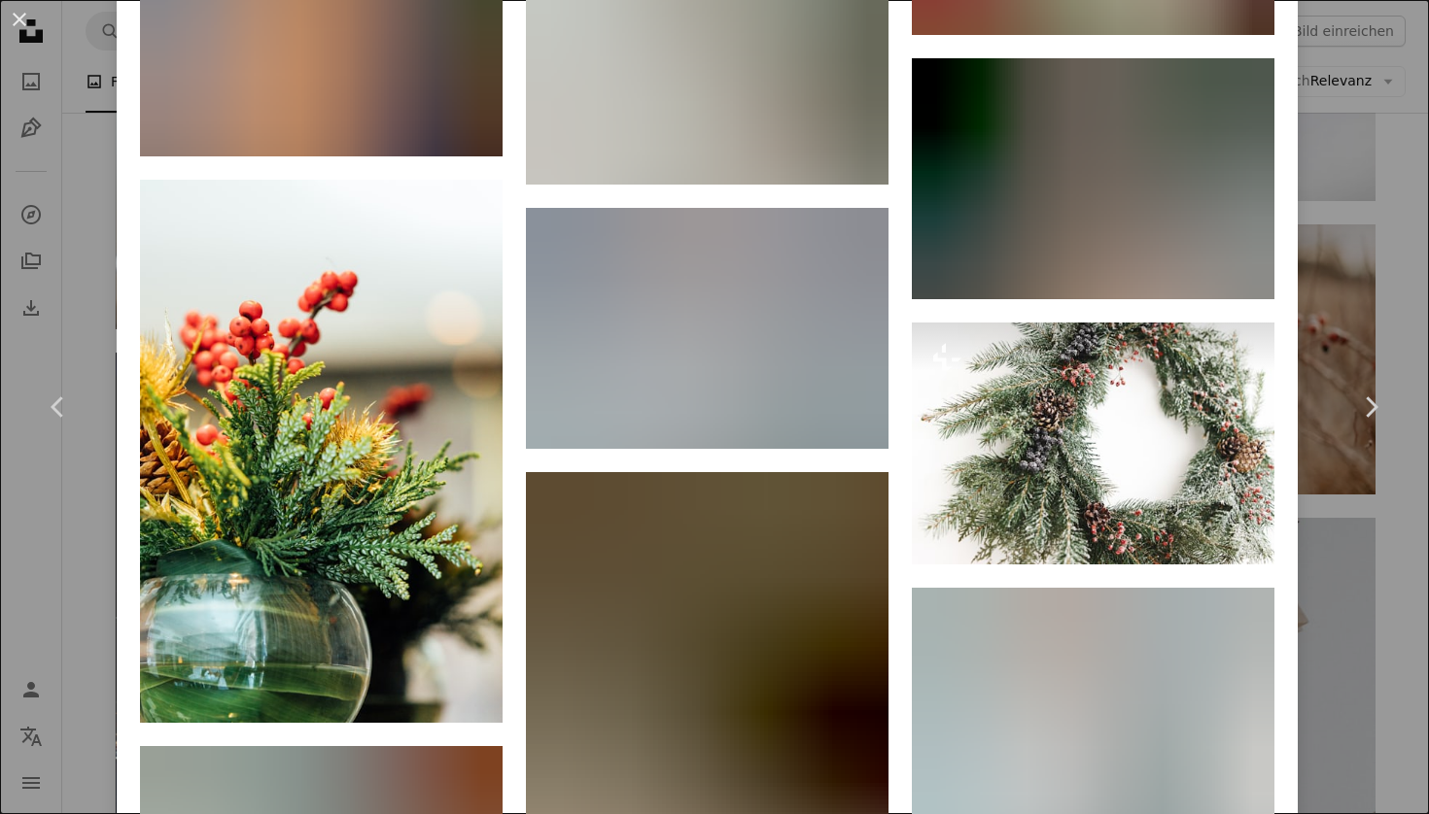
scroll to position [5854, 0]
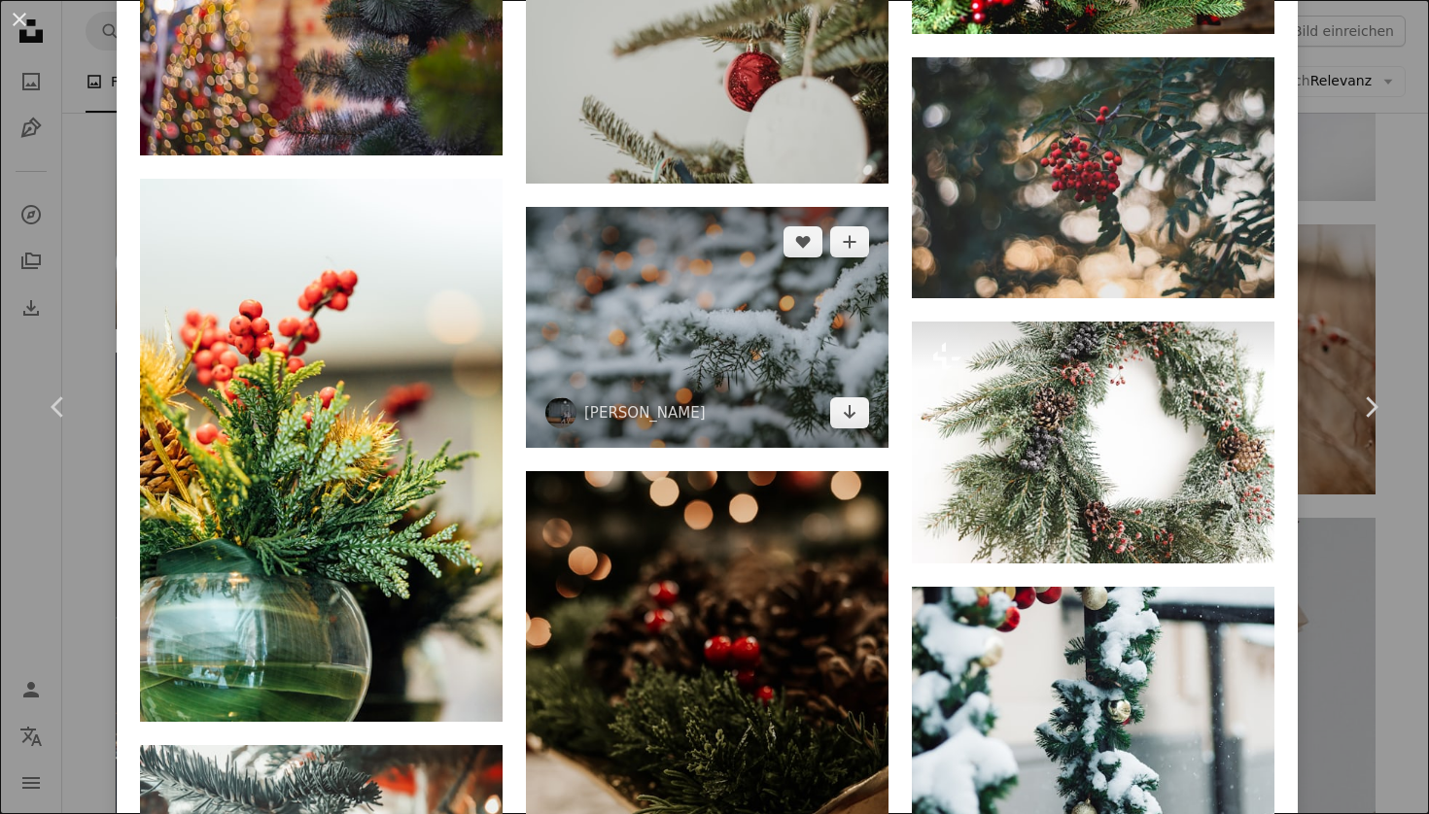
click at [749, 304] on img at bounding box center [707, 327] width 362 height 241
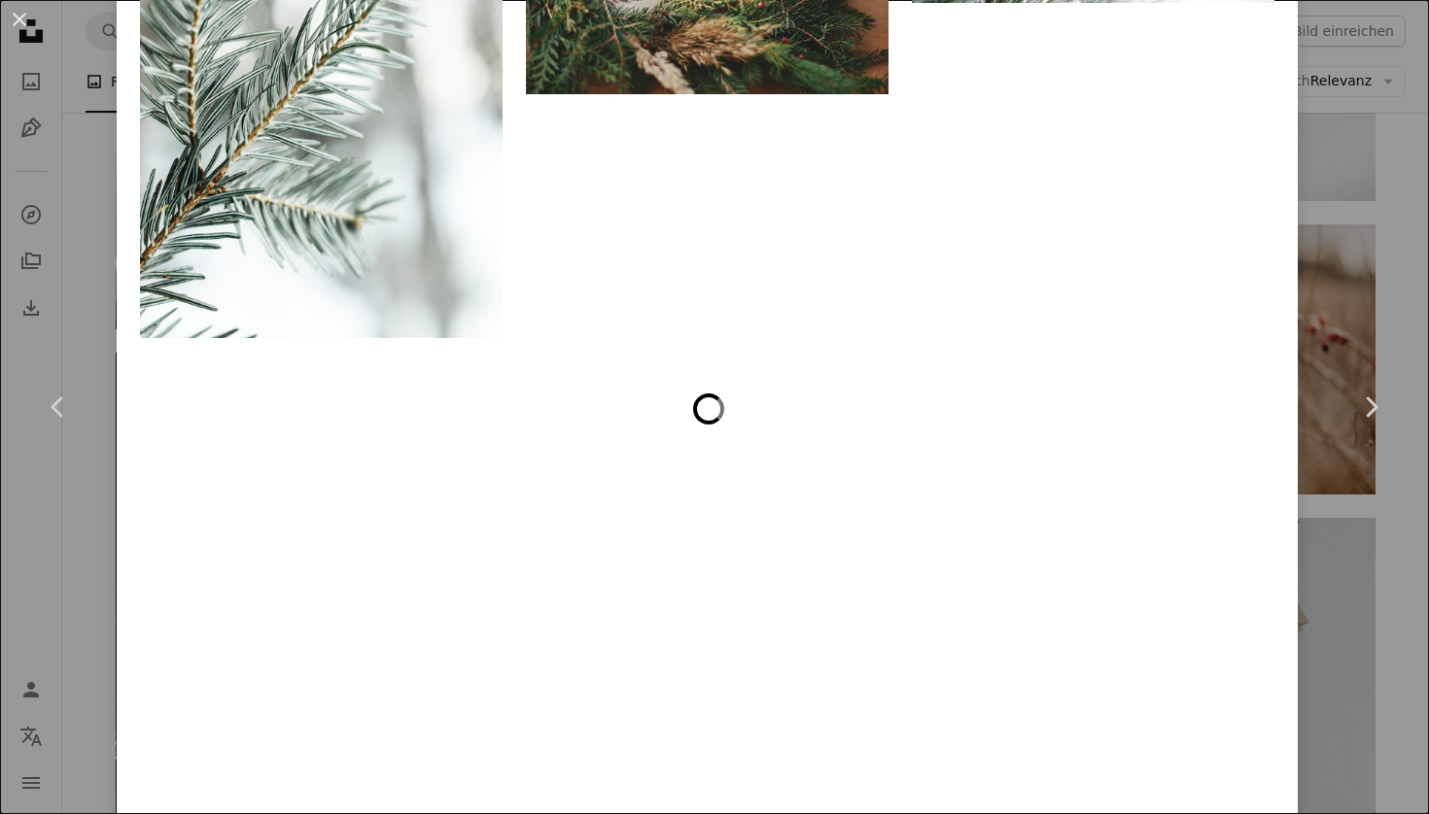
scroll to position [14333, 0]
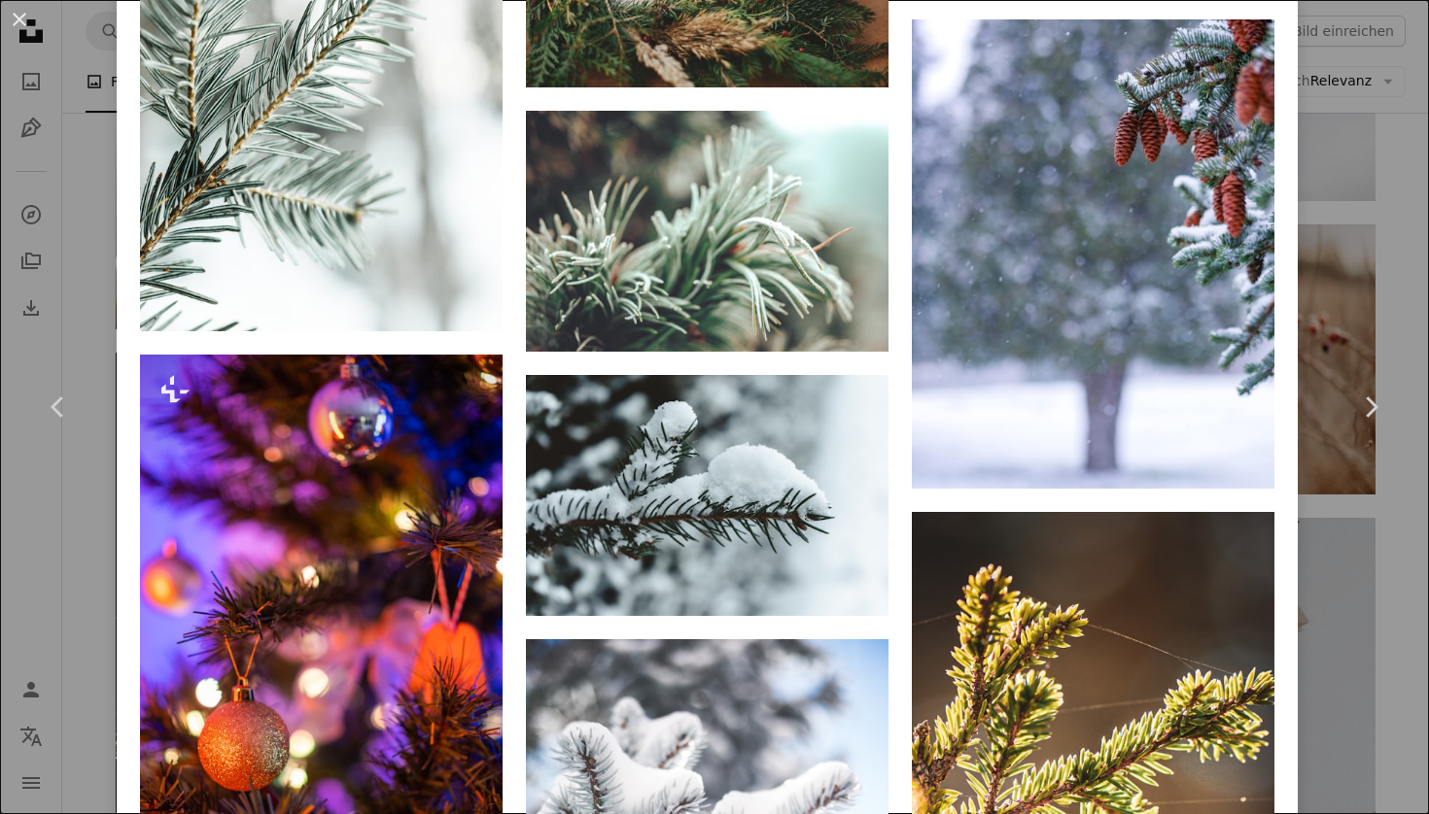
click at [1362, 175] on div "An X shape Chevron left Chevron right [PERSON_NAME] anitaaustvika A heart A plu…" at bounding box center [714, 407] width 1429 height 814
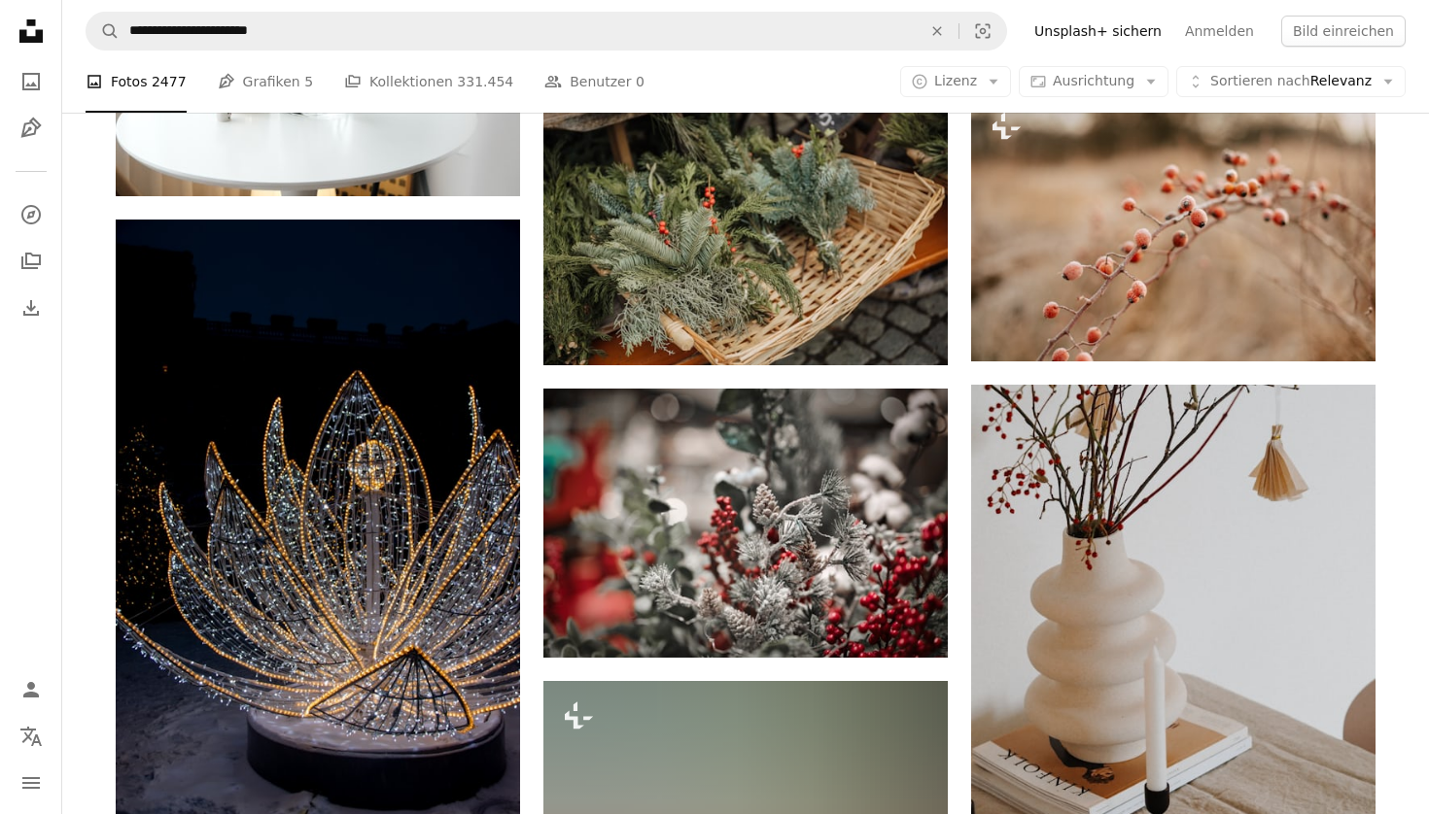
scroll to position [2909, 0]
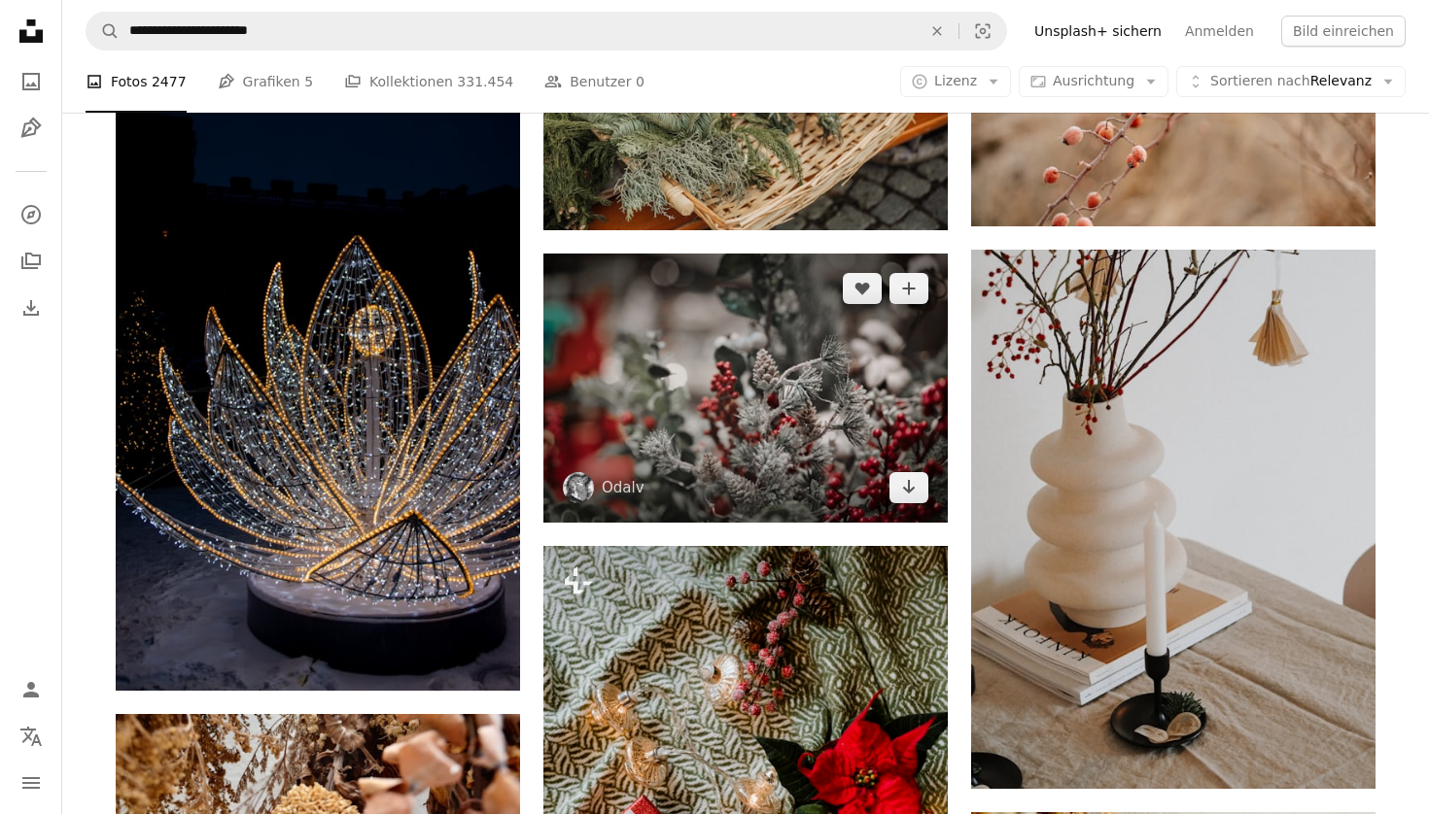
click at [710, 354] on img at bounding box center [745, 388] width 404 height 269
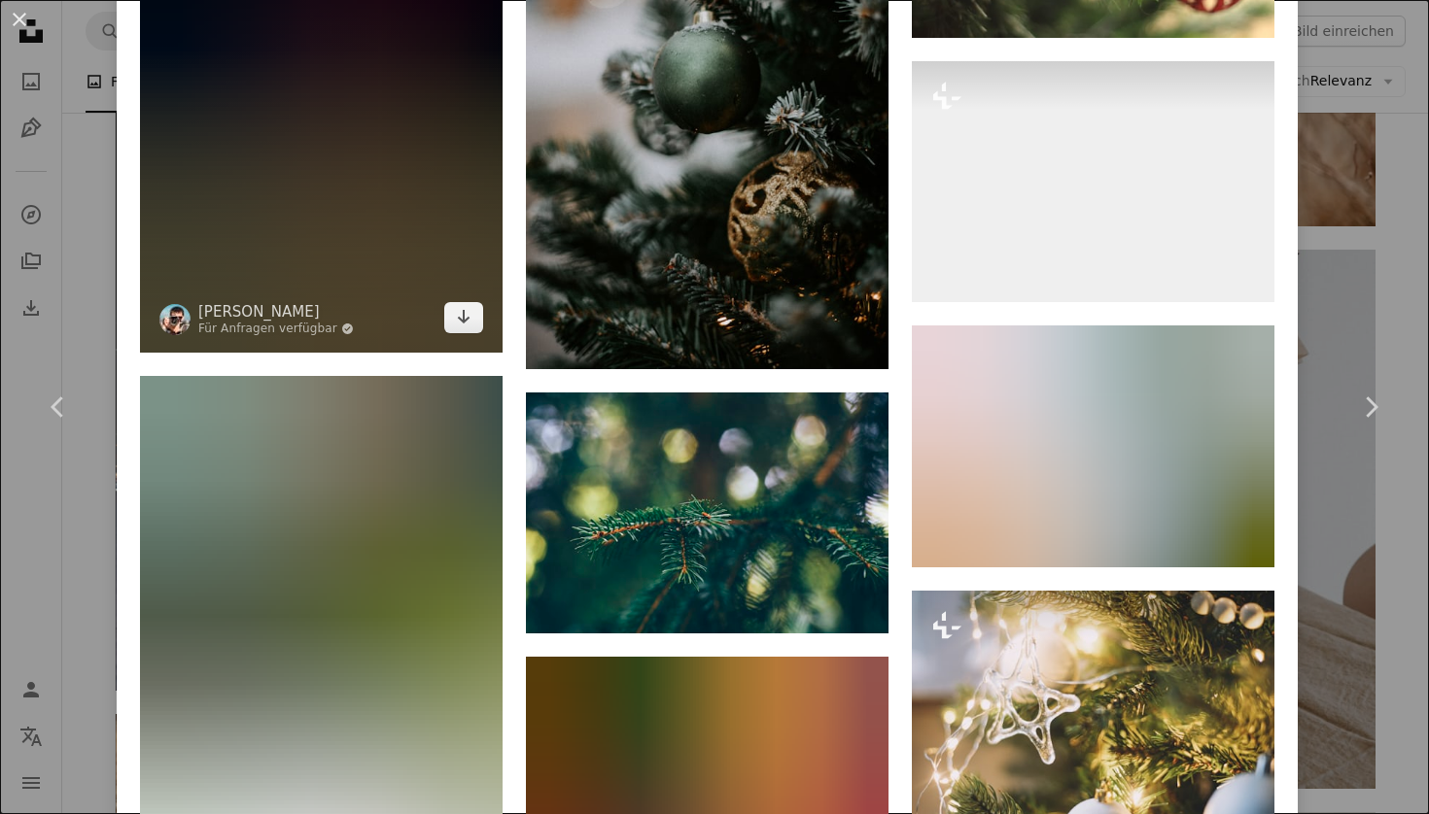
scroll to position [10121, 0]
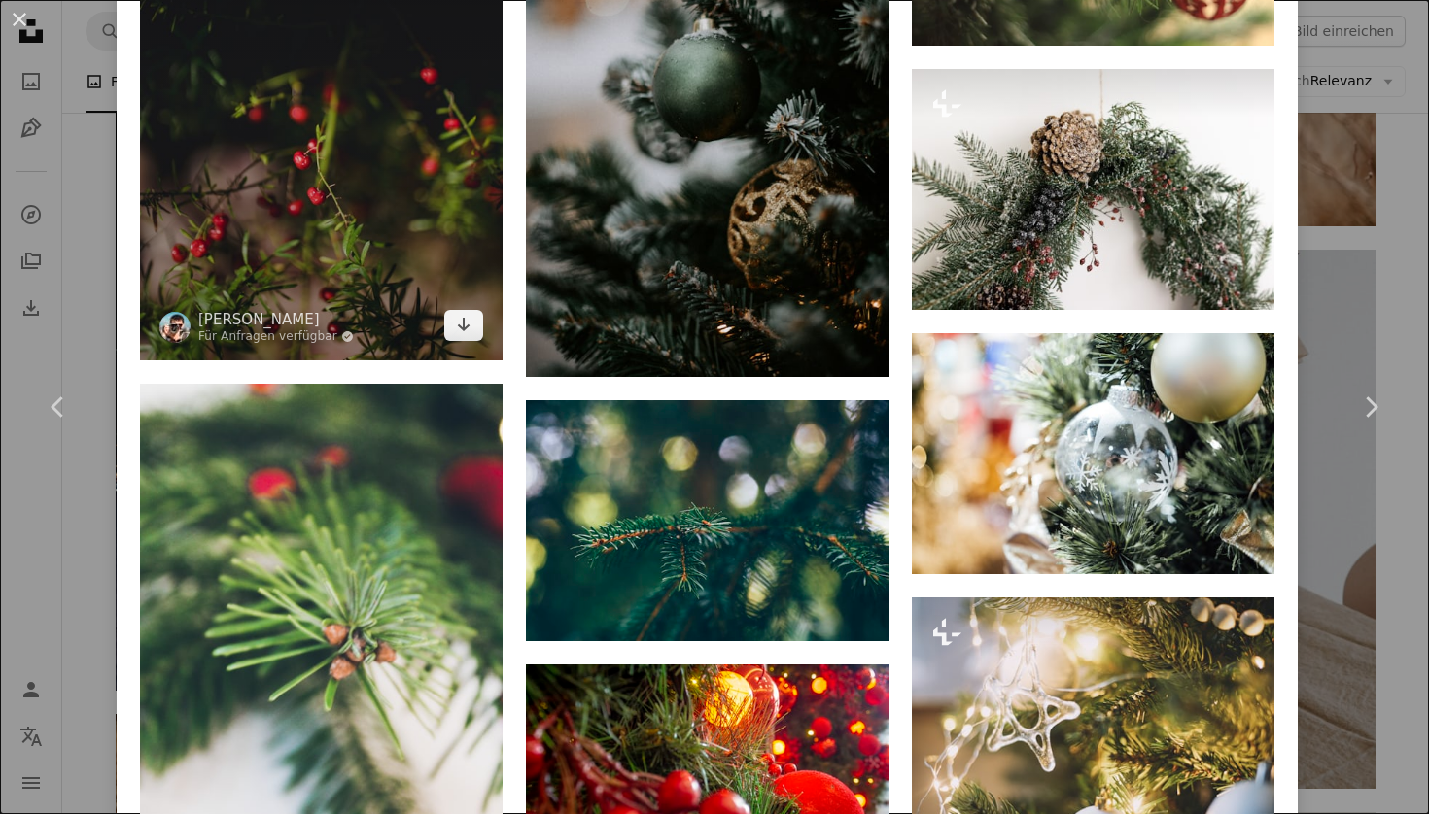
click at [192, 158] on img at bounding box center [321, 88] width 362 height 544
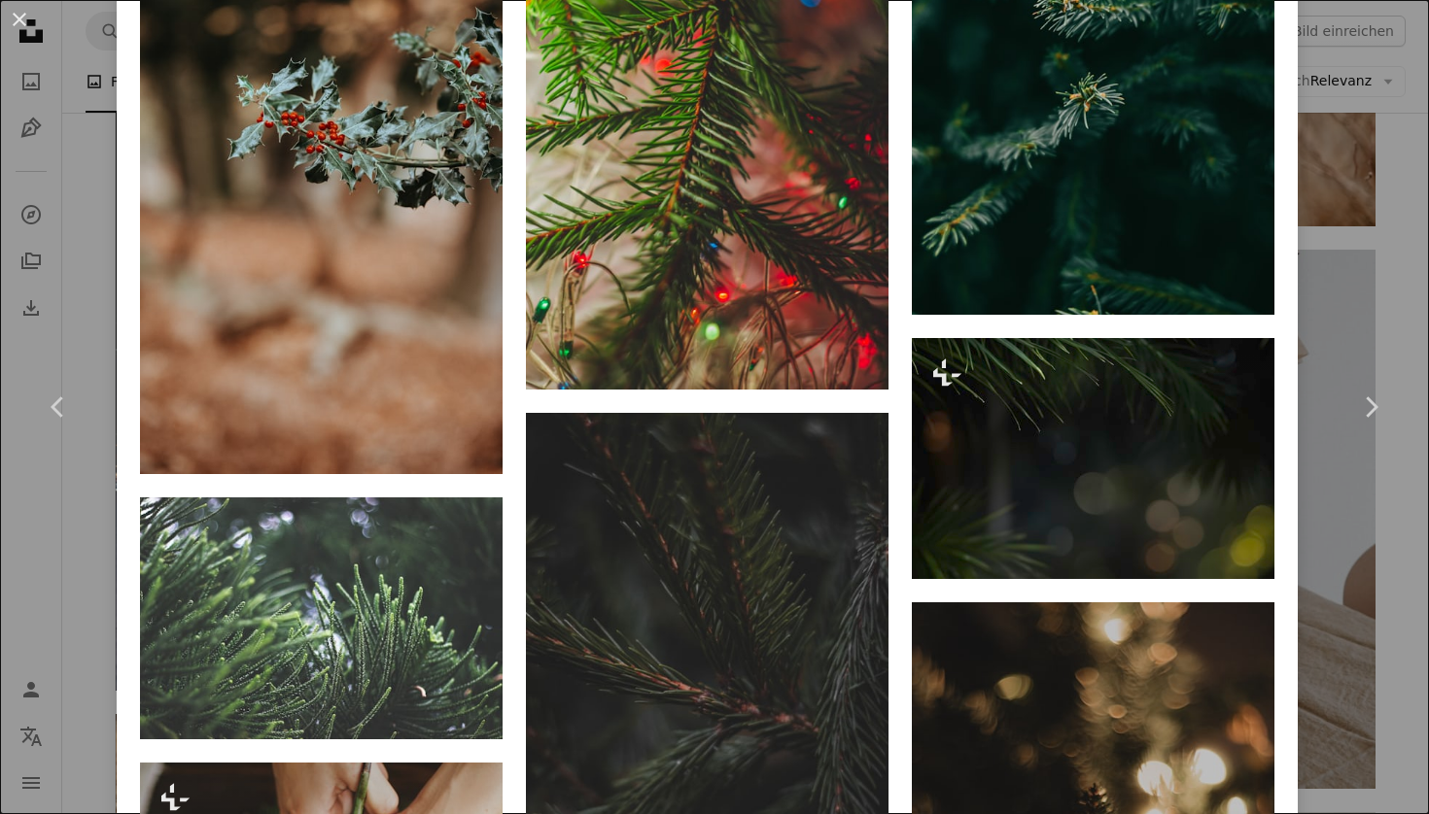
scroll to position [16705, 0]
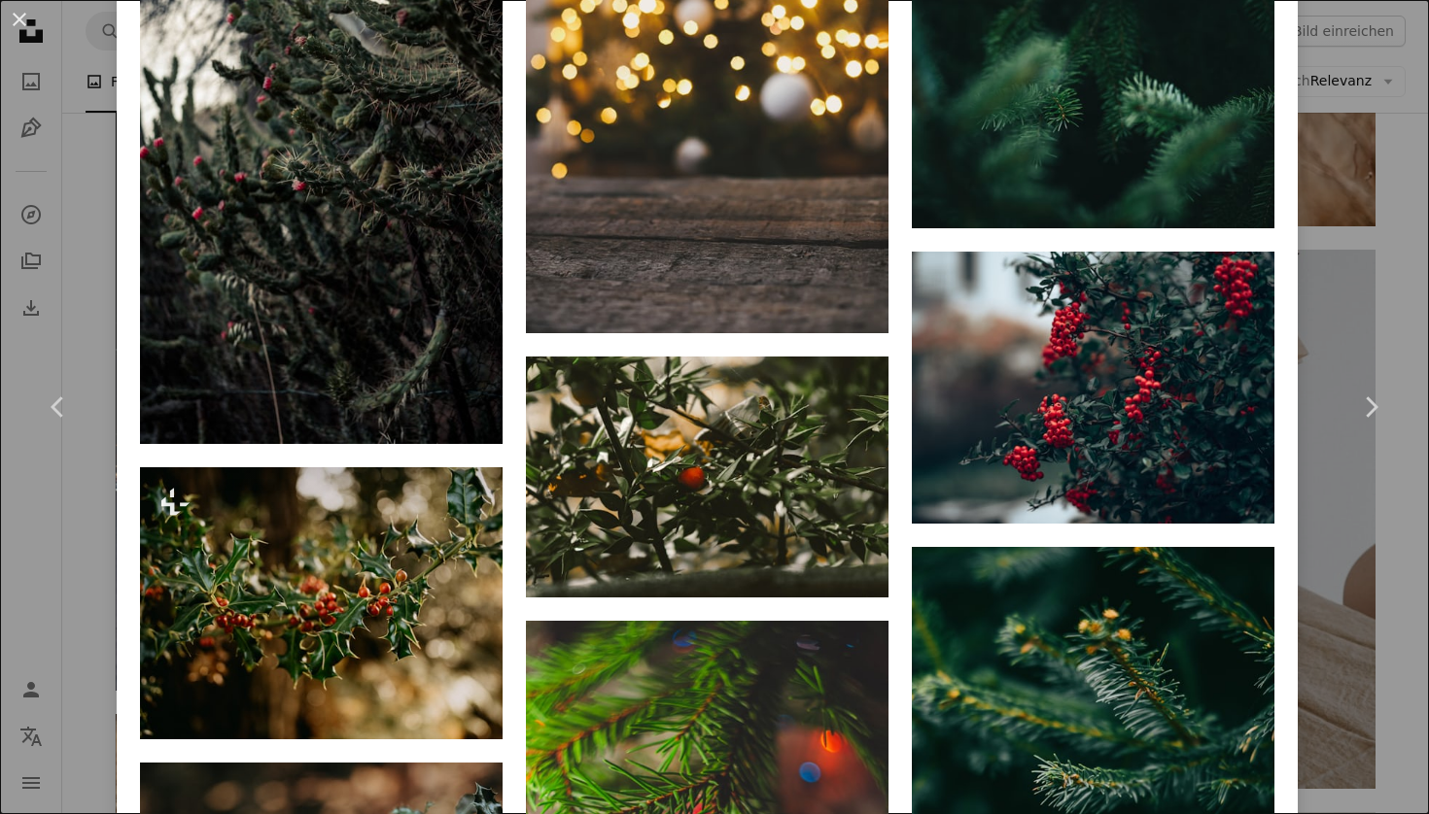
click at [1408, 291] on div "An X shape Chevron left Chevron right [PERSON_NAME] Für Anfragen verfügbar A ch…" at bounding box center [714, 407] width 1429 height 814
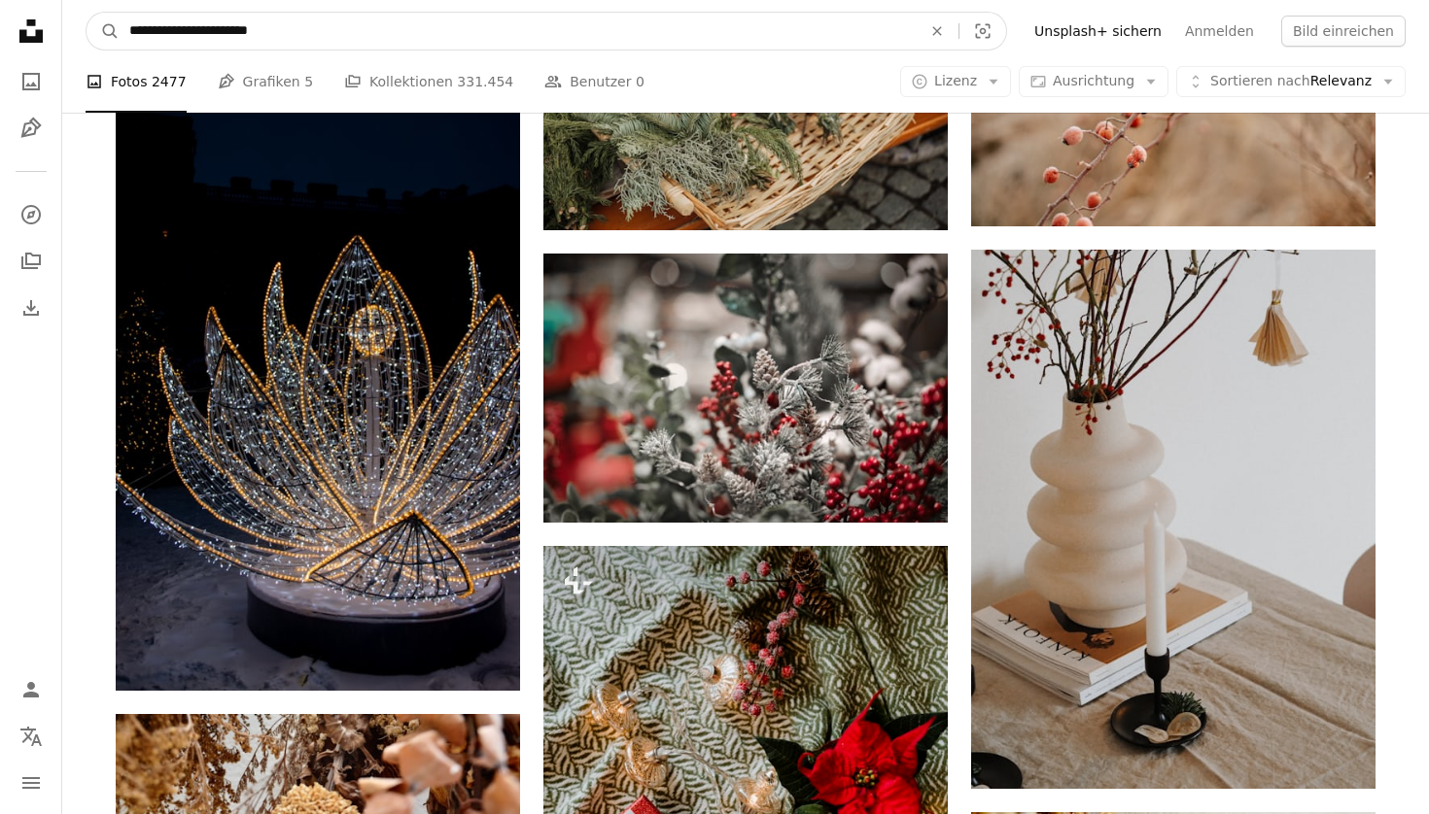
click at [331, 26] on input "**********" at bounding box center [518, 31] width 796 height 37
type input "**********"
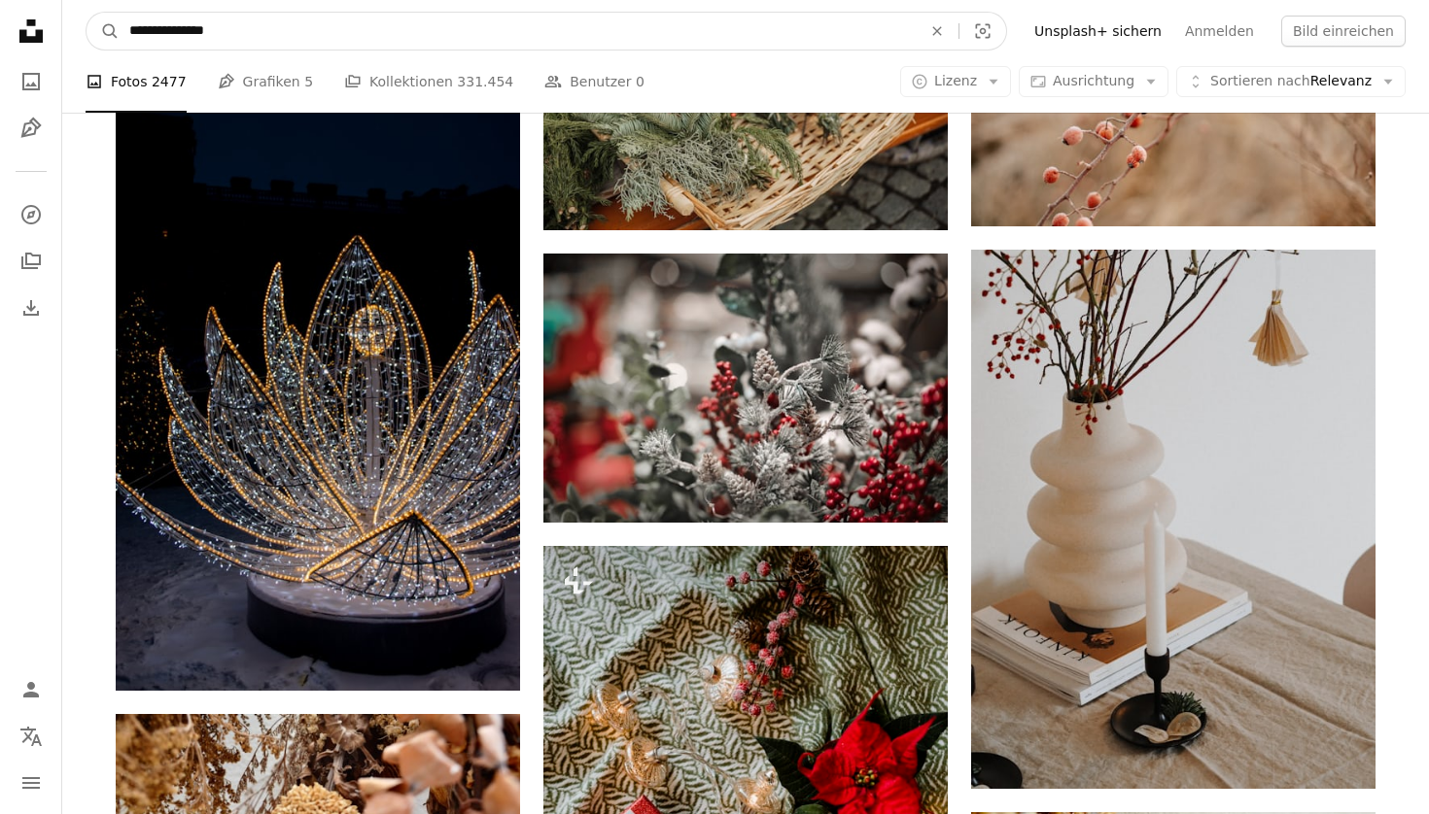
click at [103, 31] on button "A magnifying glass" at bounding box center [102, 31] width 33 height 37
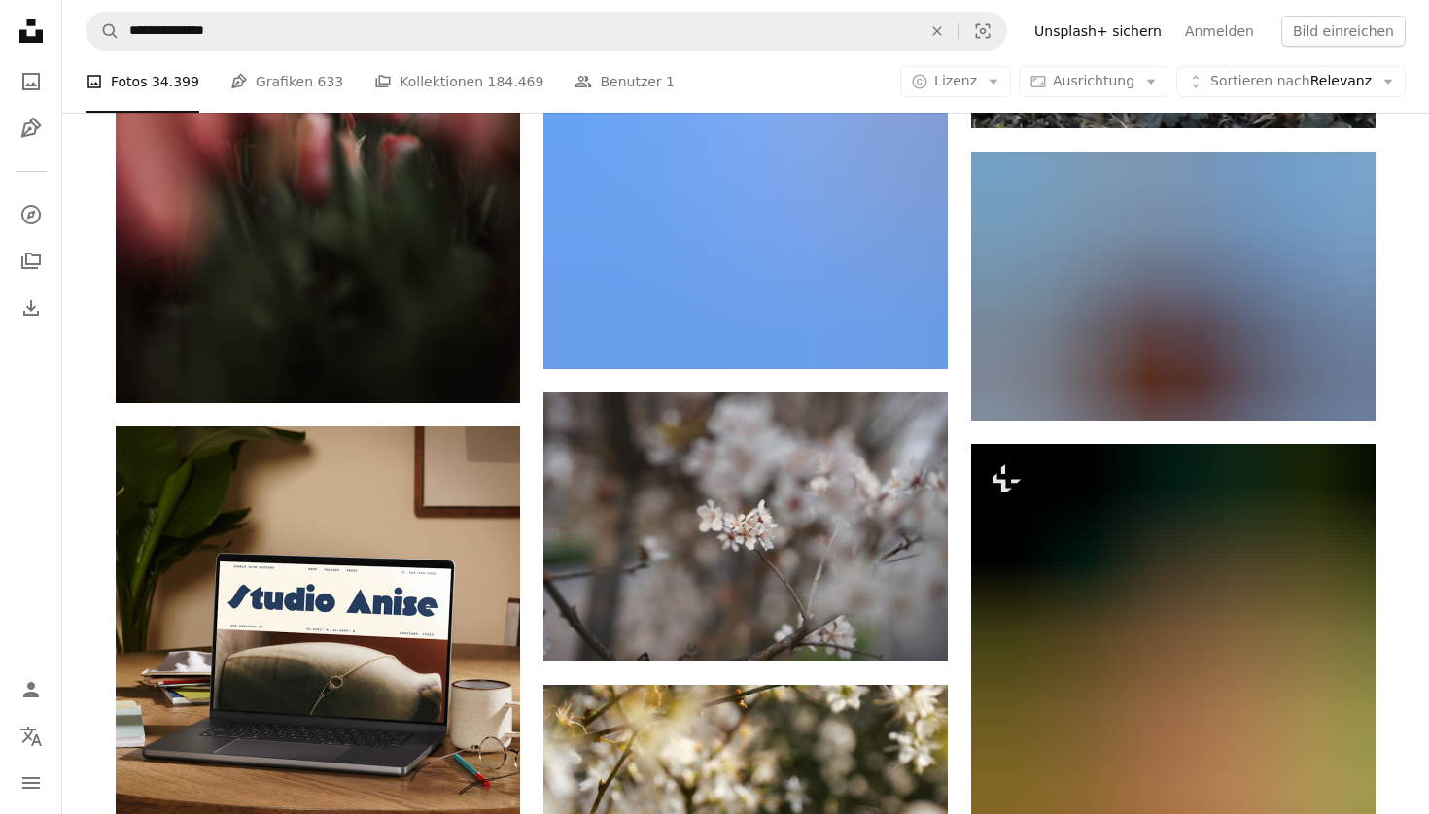
scroll to position [3847, 0]
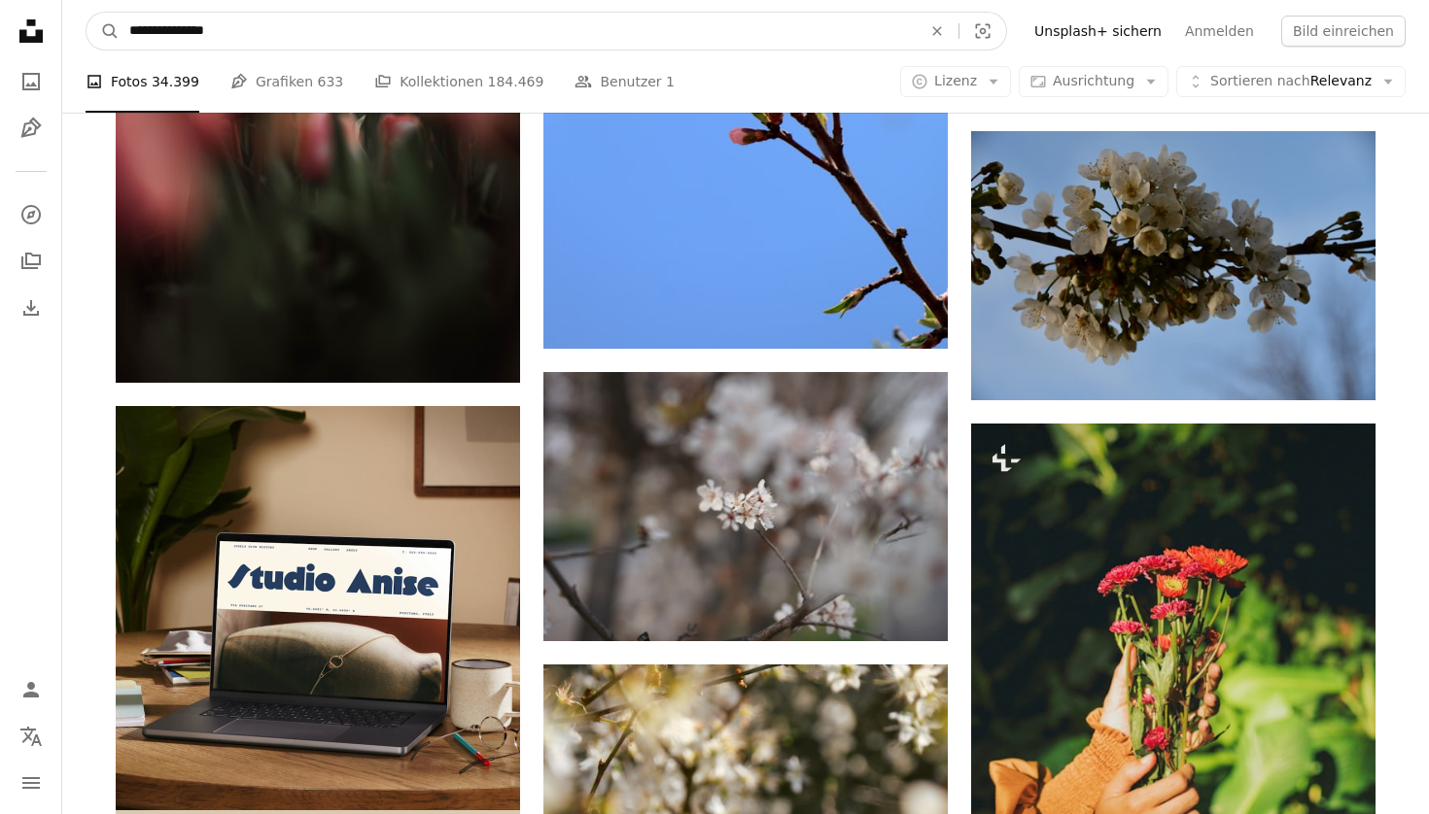
click at [174, 32] on input "**********" at bounding box center [518, 31] width 796 height 37
type input "**********"
click at [103, 31] on button "A magnifying glass" at bounding box center [102, 31] width 33 height 37
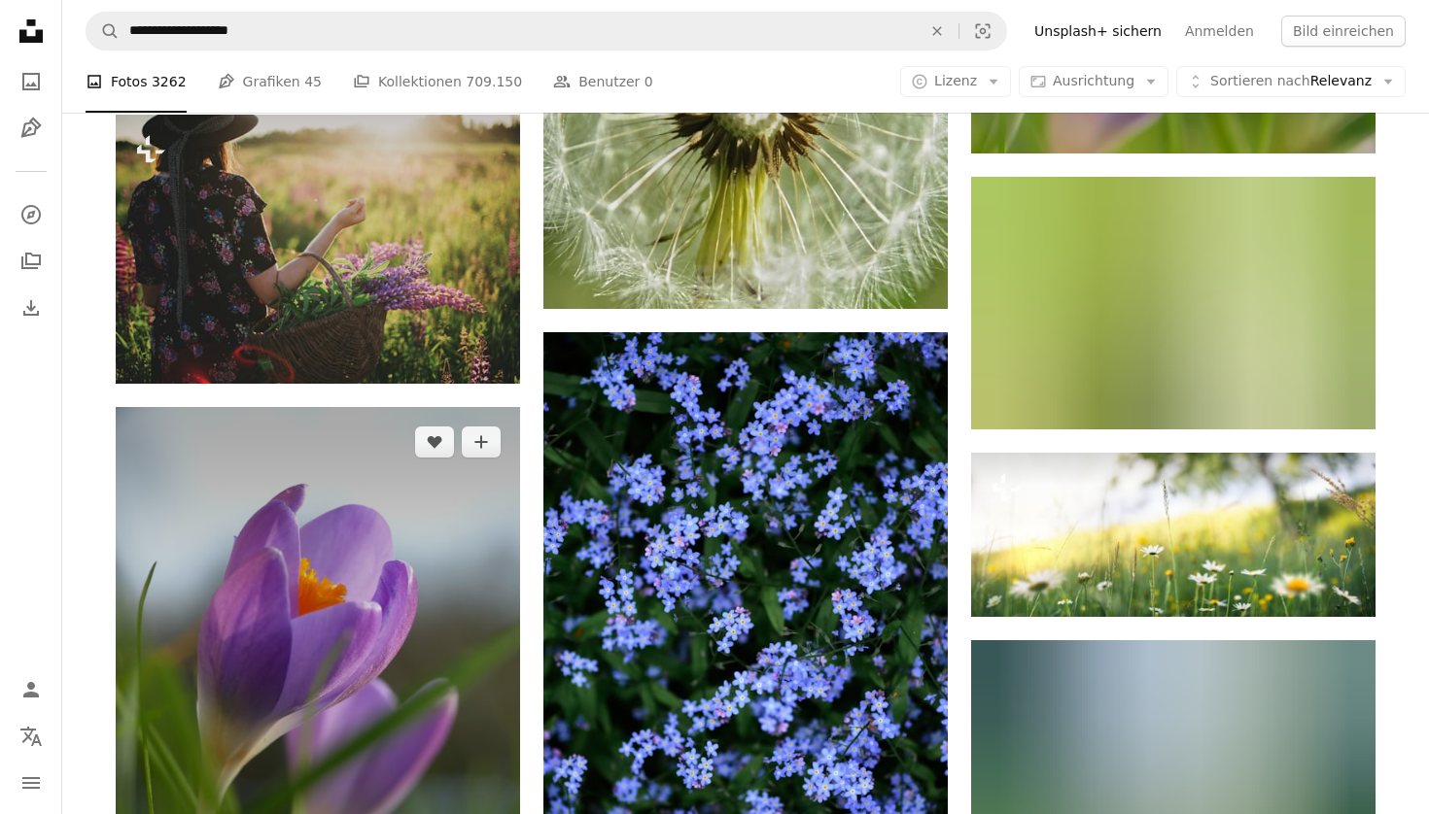
scroll to position [18878, 0]
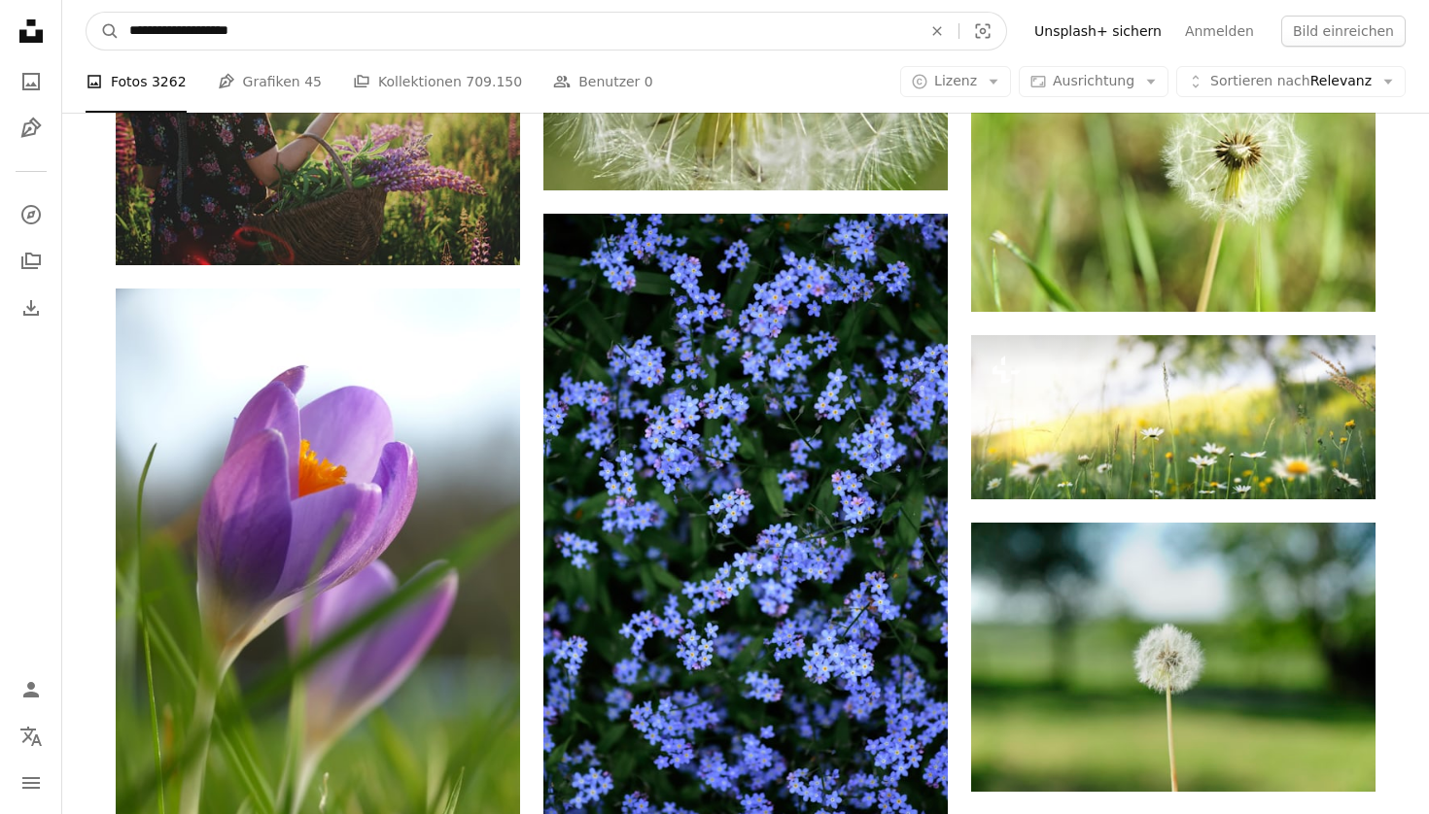
click at [210, 27] on input "**********" at bounding box center [518, 31] width 796 height 37
type input "**********"
click at [103, 31] on button "A magnifying glass" at bounding box center [102, 31] width 33 height 37
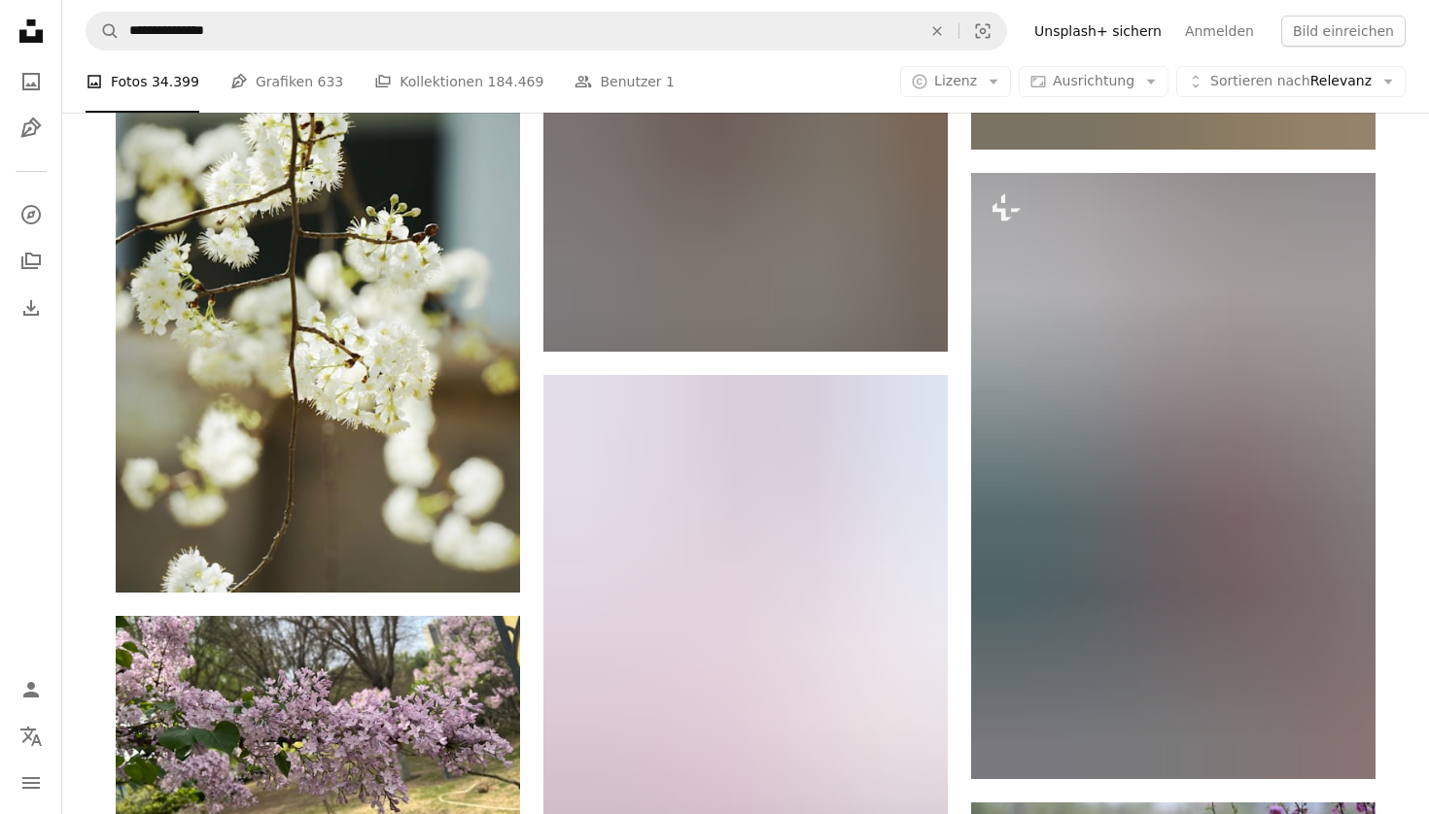
scroll to position [19876, 0]
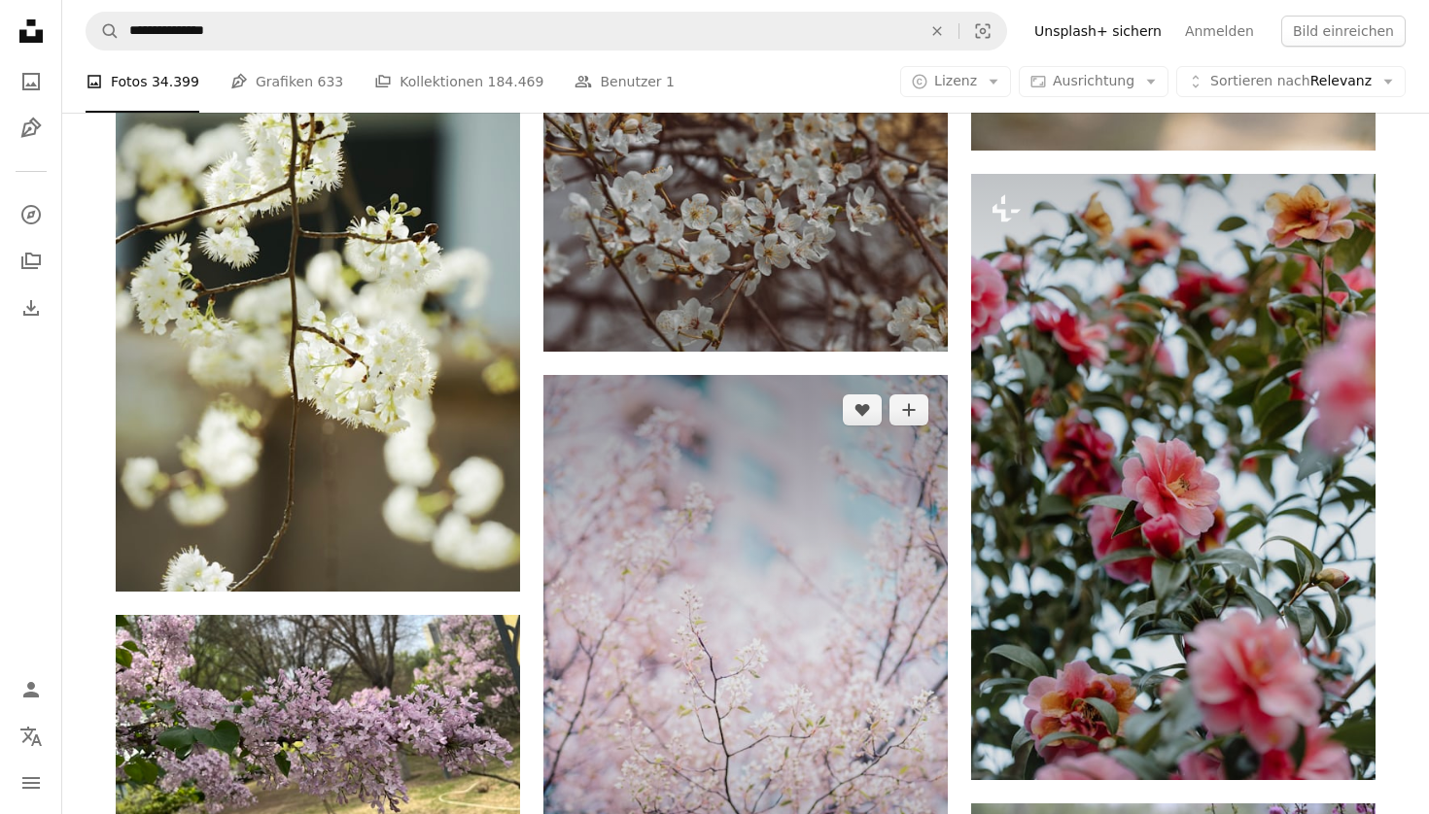
click at [790, 443] on img at bounding box center [745, 678] width 404 height 606
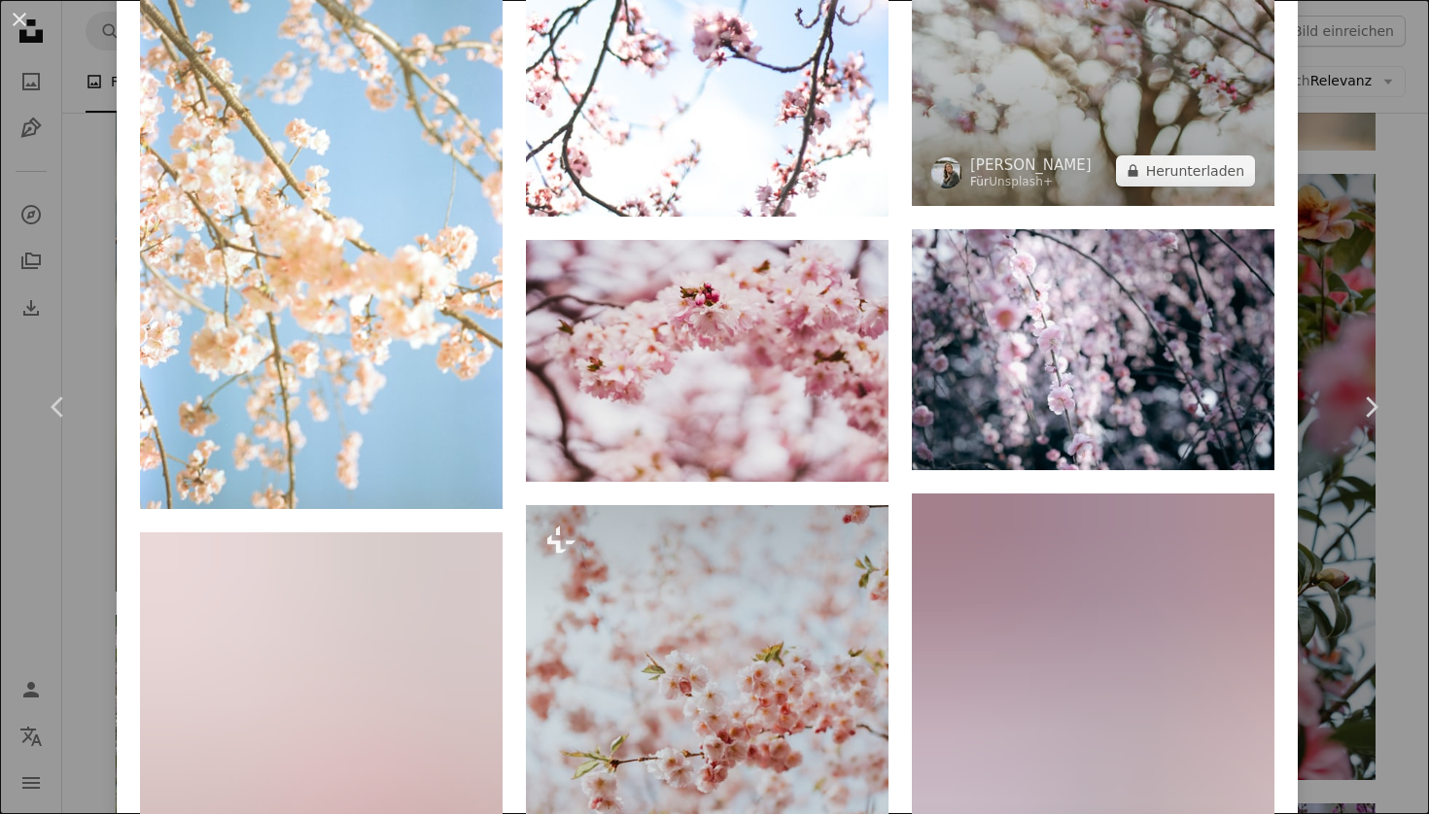
scroll to position [3201, 0]
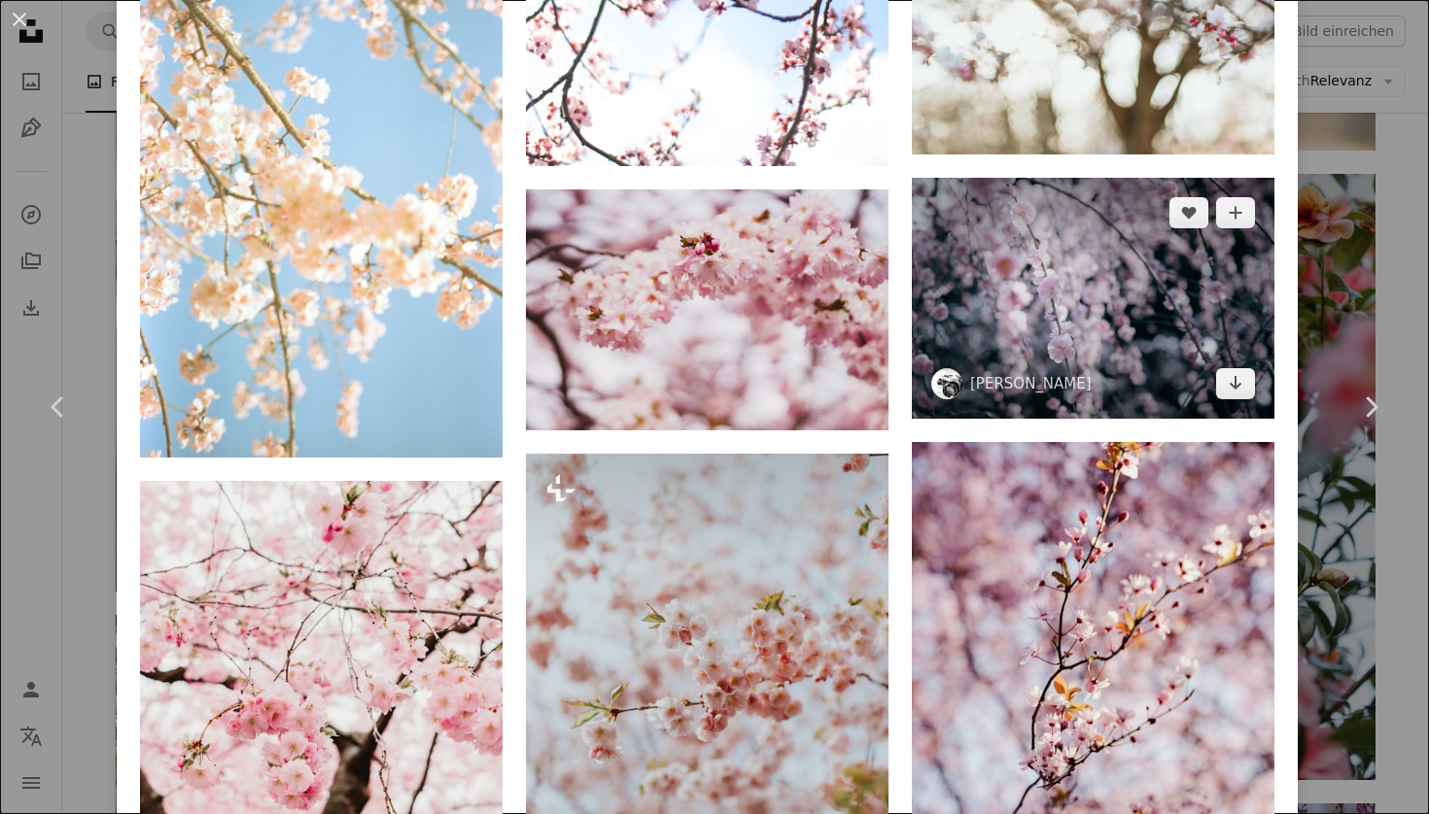
click at [1073, 343] on img at bounding box center [1093, 298] width 362 height 241
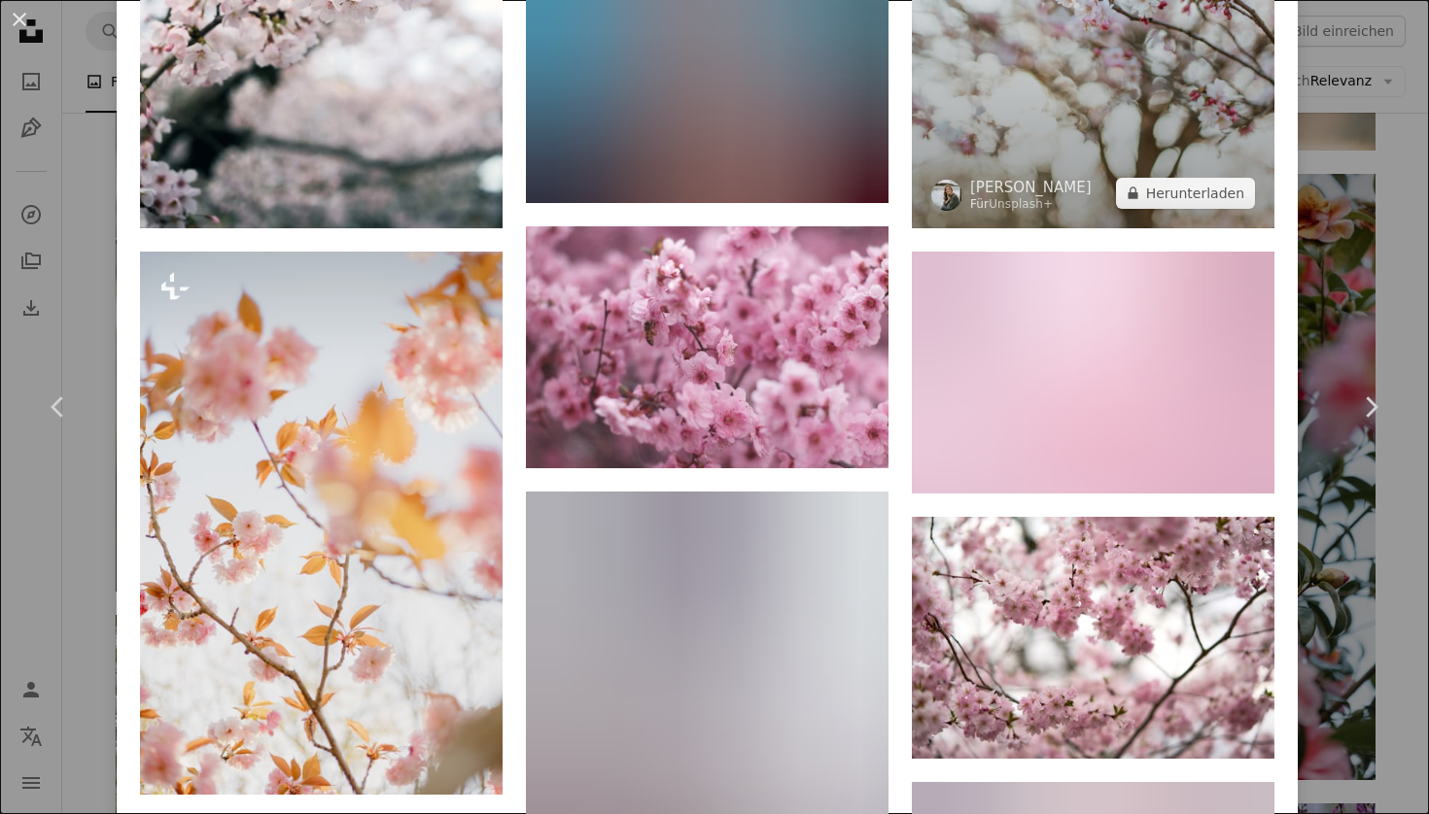
scroll to position [3138, 0]
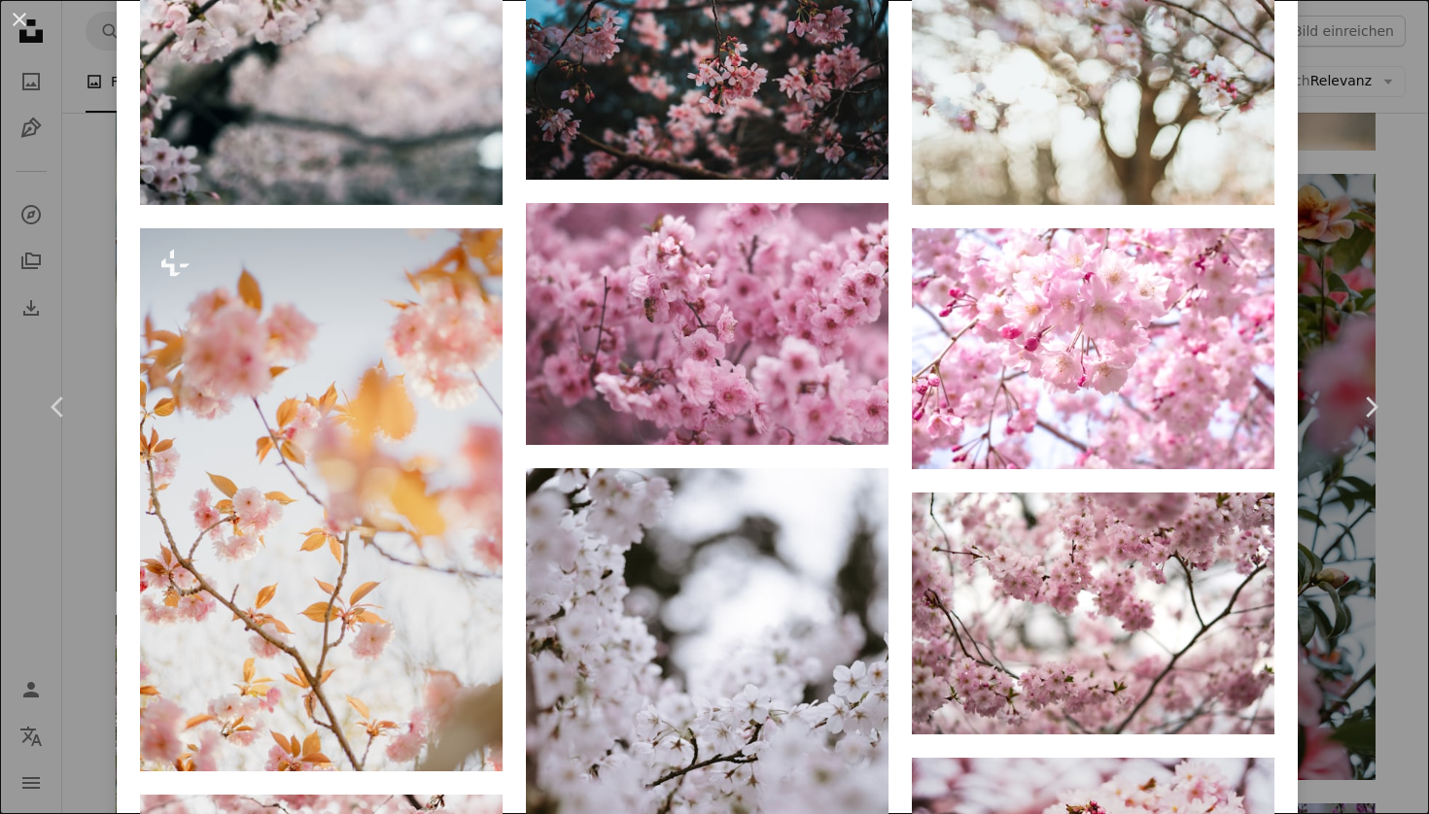
click at [1391, 251] on div "An X shape Chevron left Chevron right [PERSON_NAME] shimikumi32 A heart A plus …" at bounding box center [714, 407] width 1429 height 814
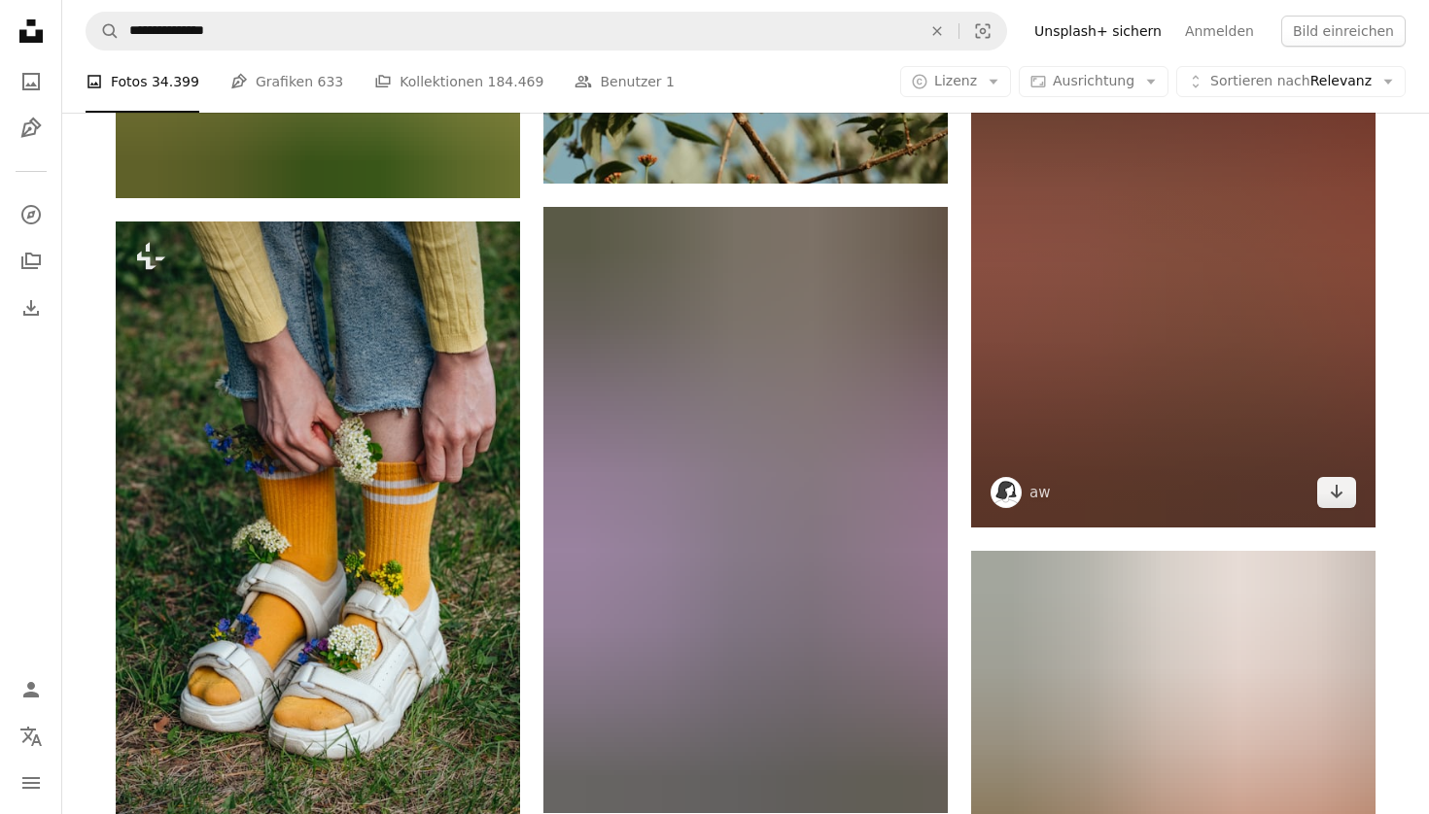
scroll to position [33651, 0]
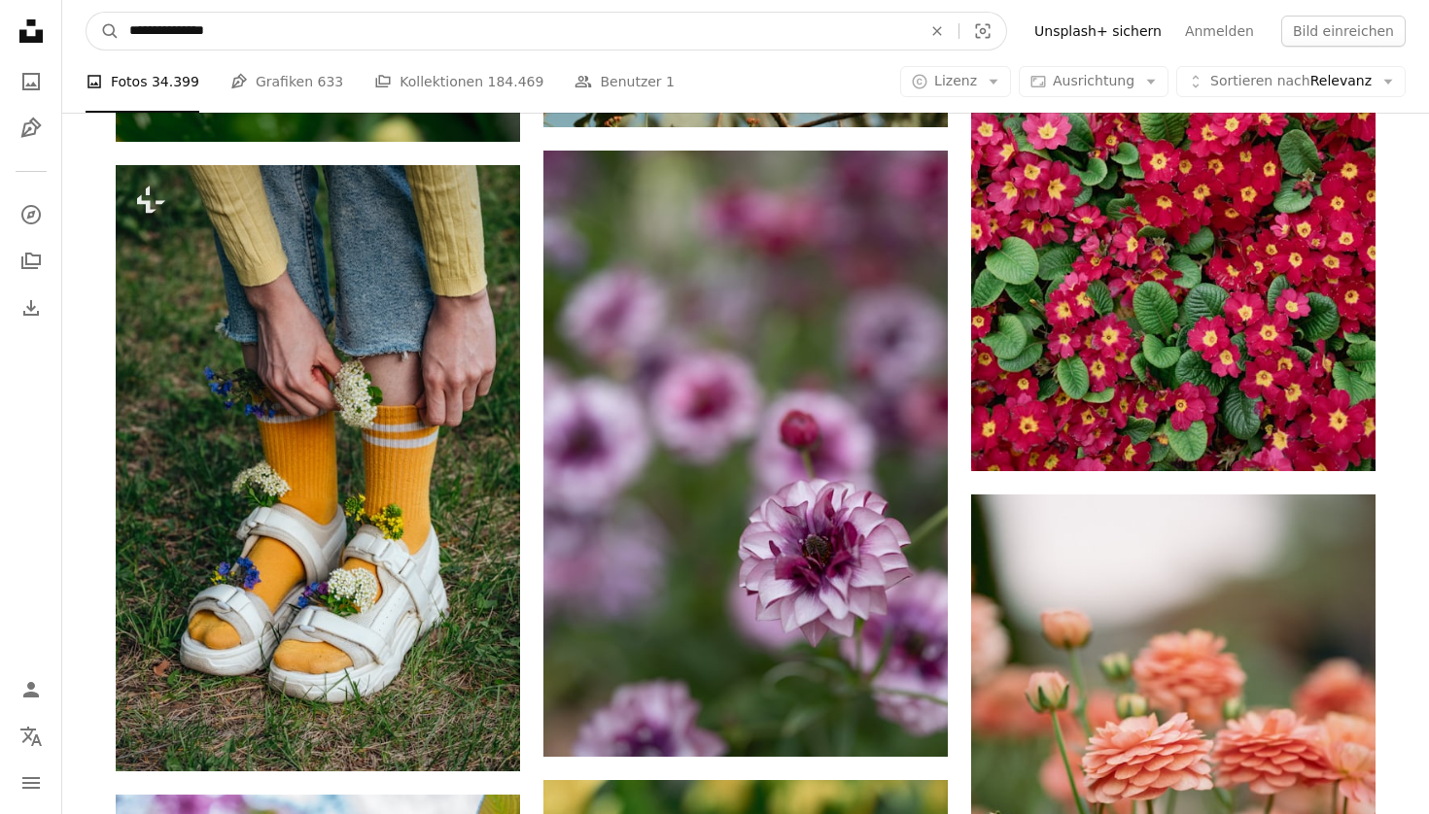
click at [257, 39] on input "**********" at bounding box center [518, 31] width 796 height 37
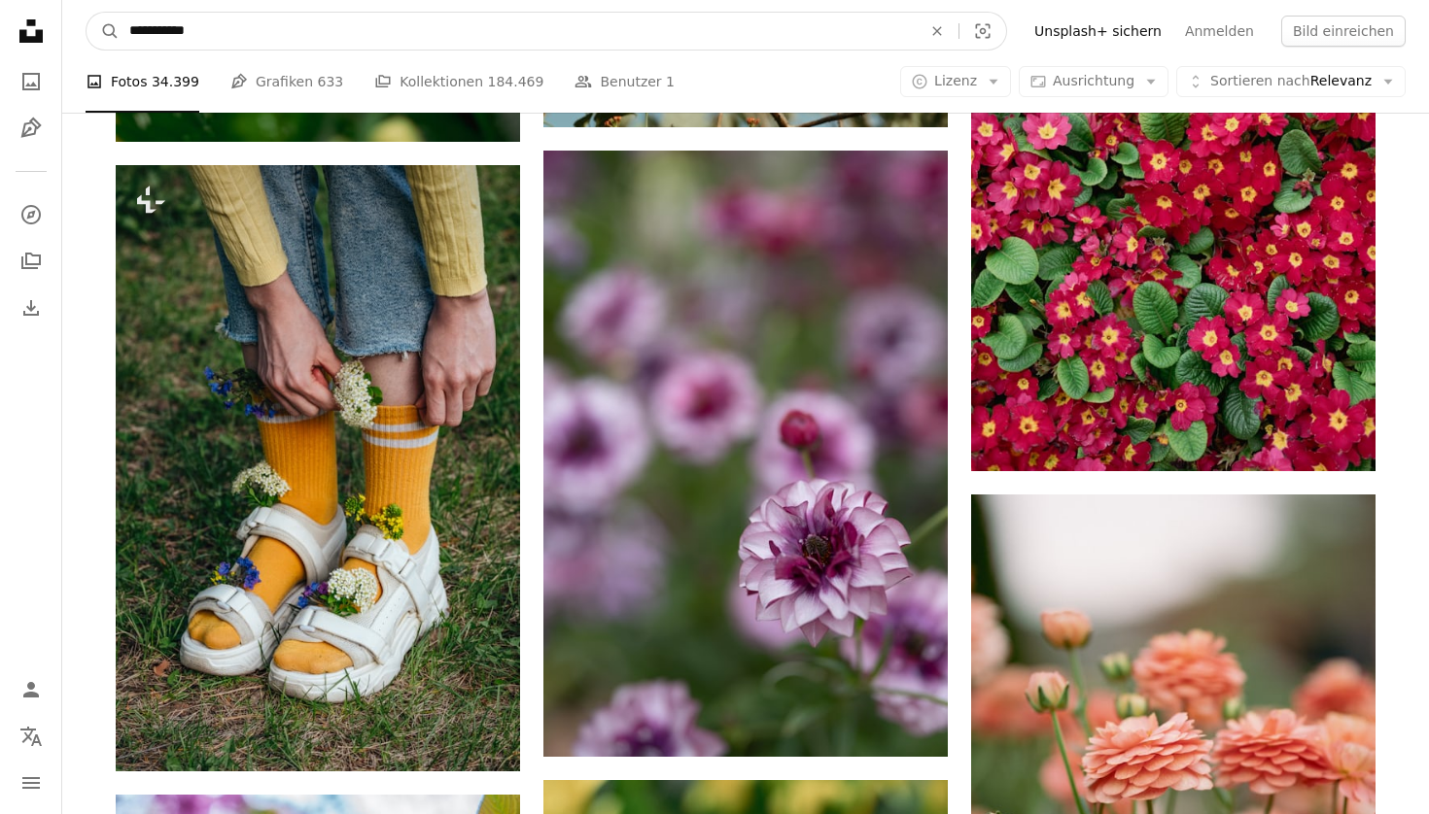
type input "**********"
click at [103, 31] on button "A magnifying glass" at bounding box center [102, 31] width 33 height 37
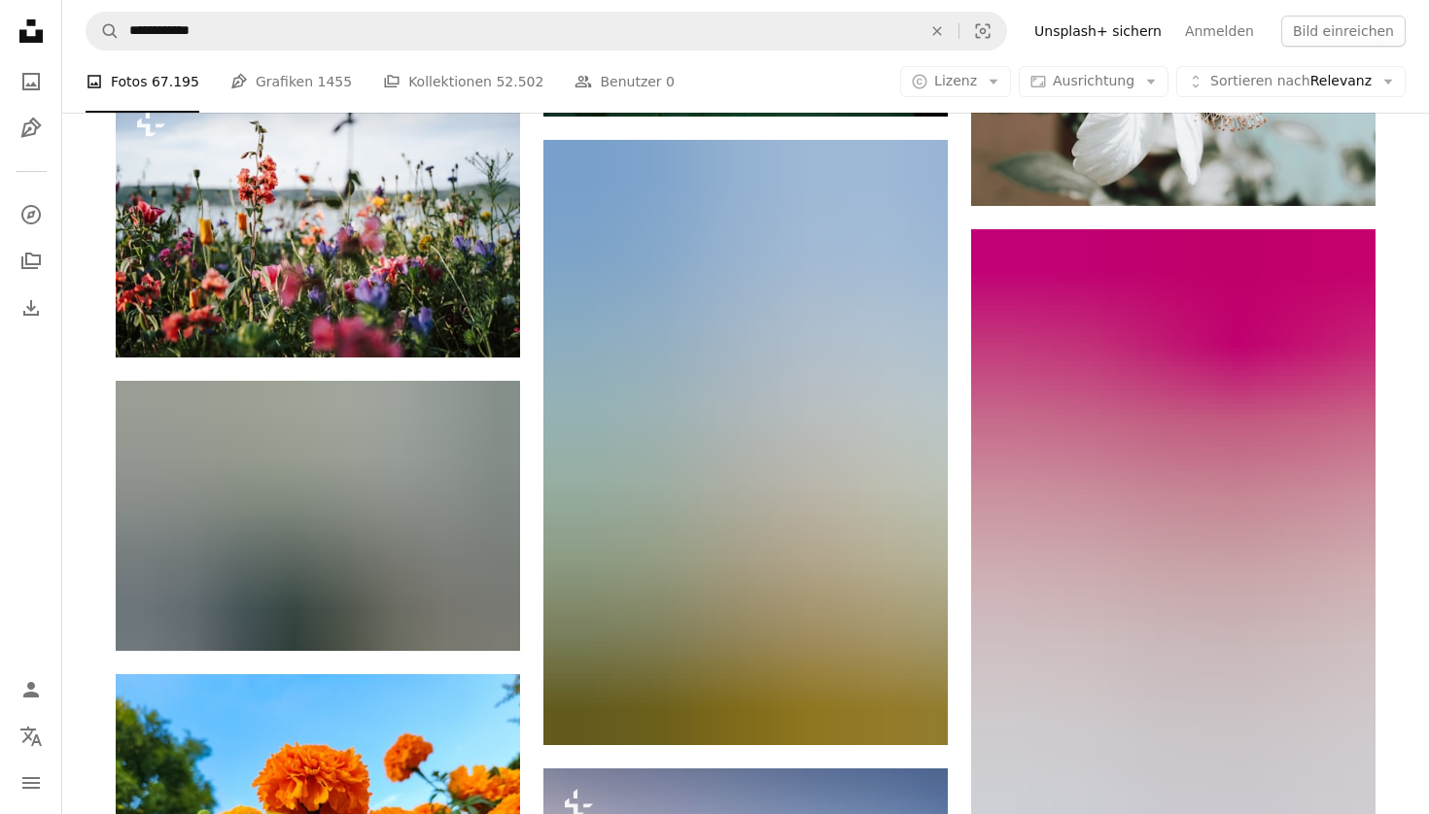
scroll to position [6718, 0]
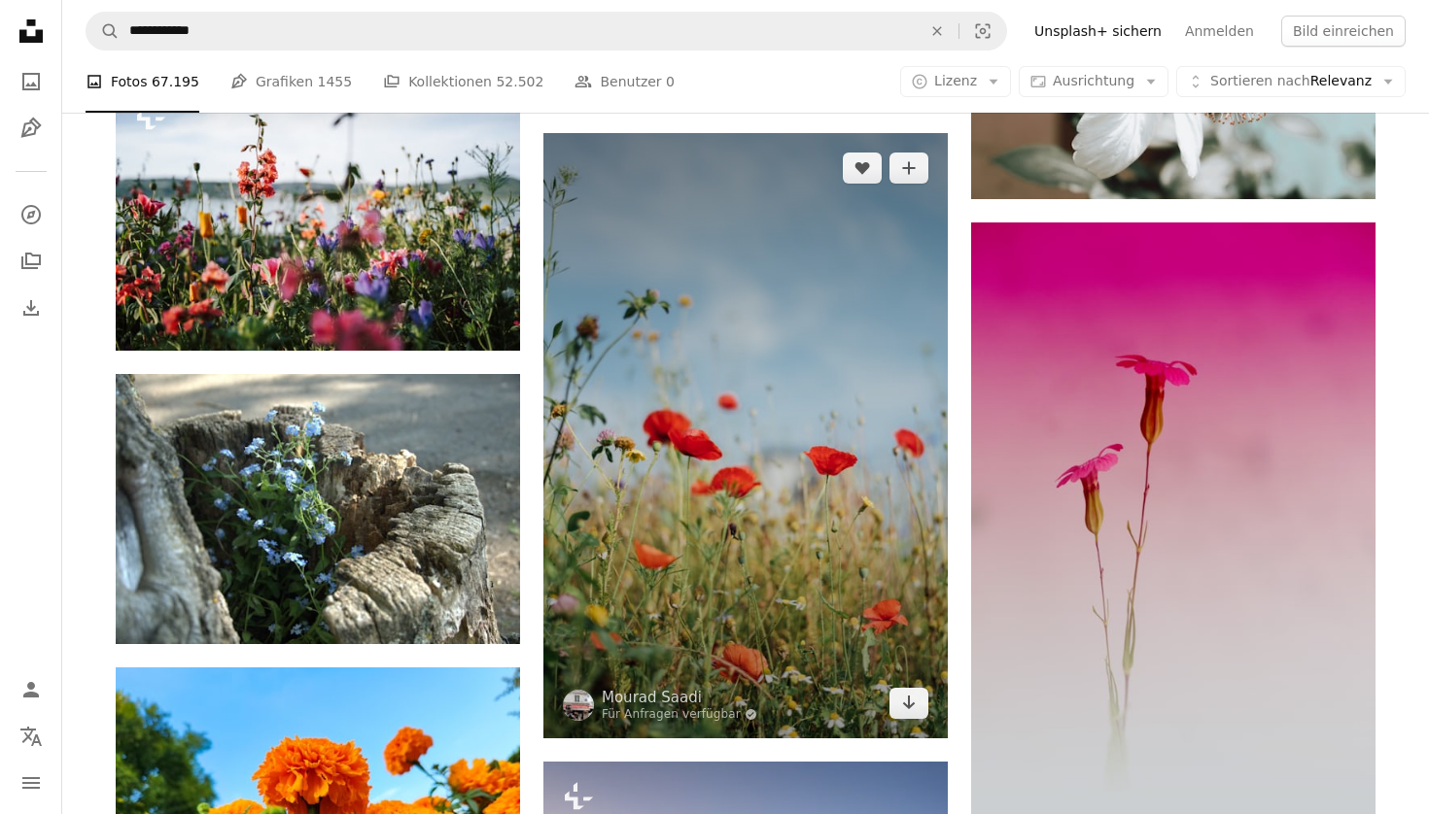
click at [776, 365] on img at bounding box center [745, 435] width 404 height 605
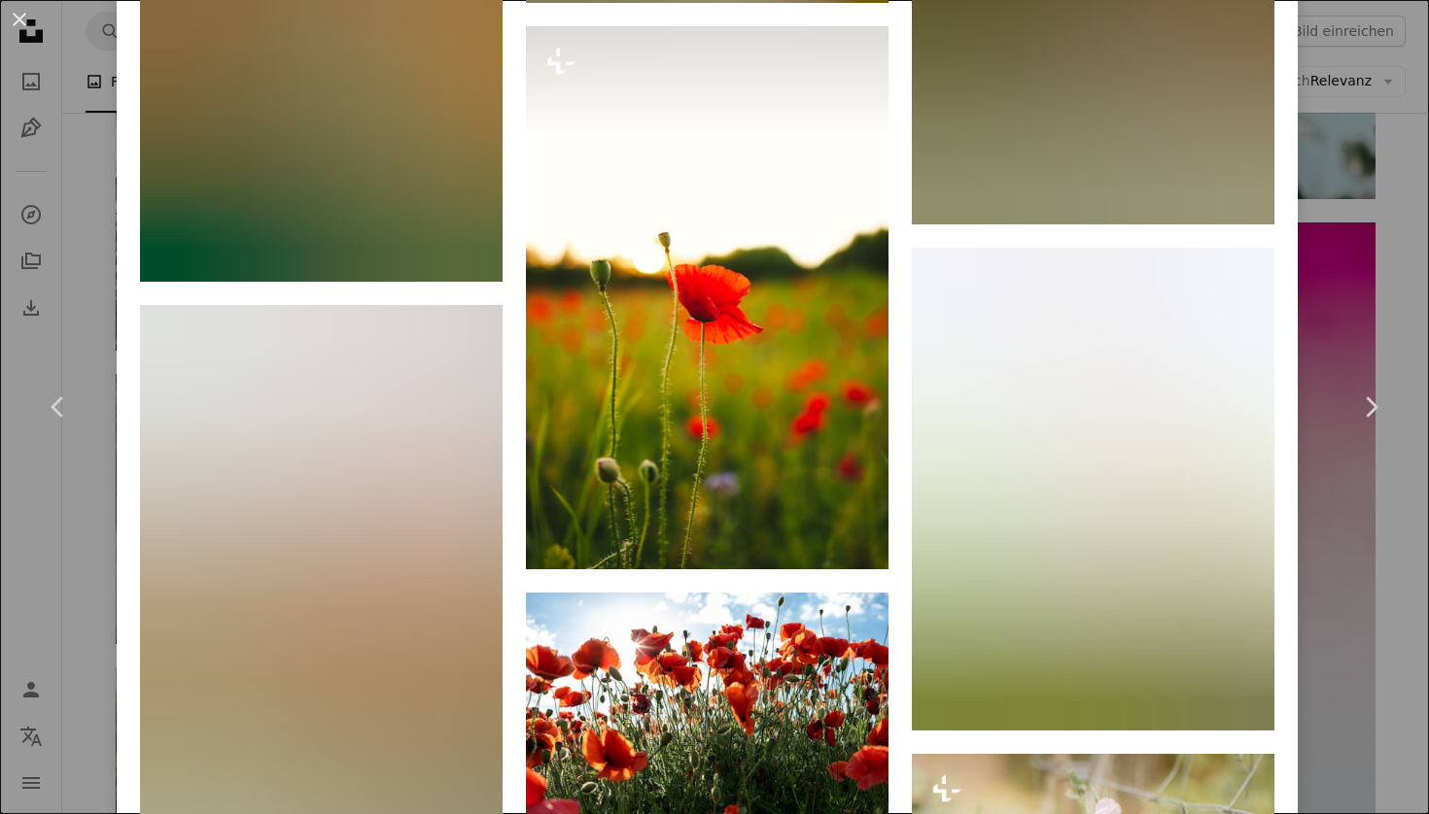
scroll to position [4805, 0]
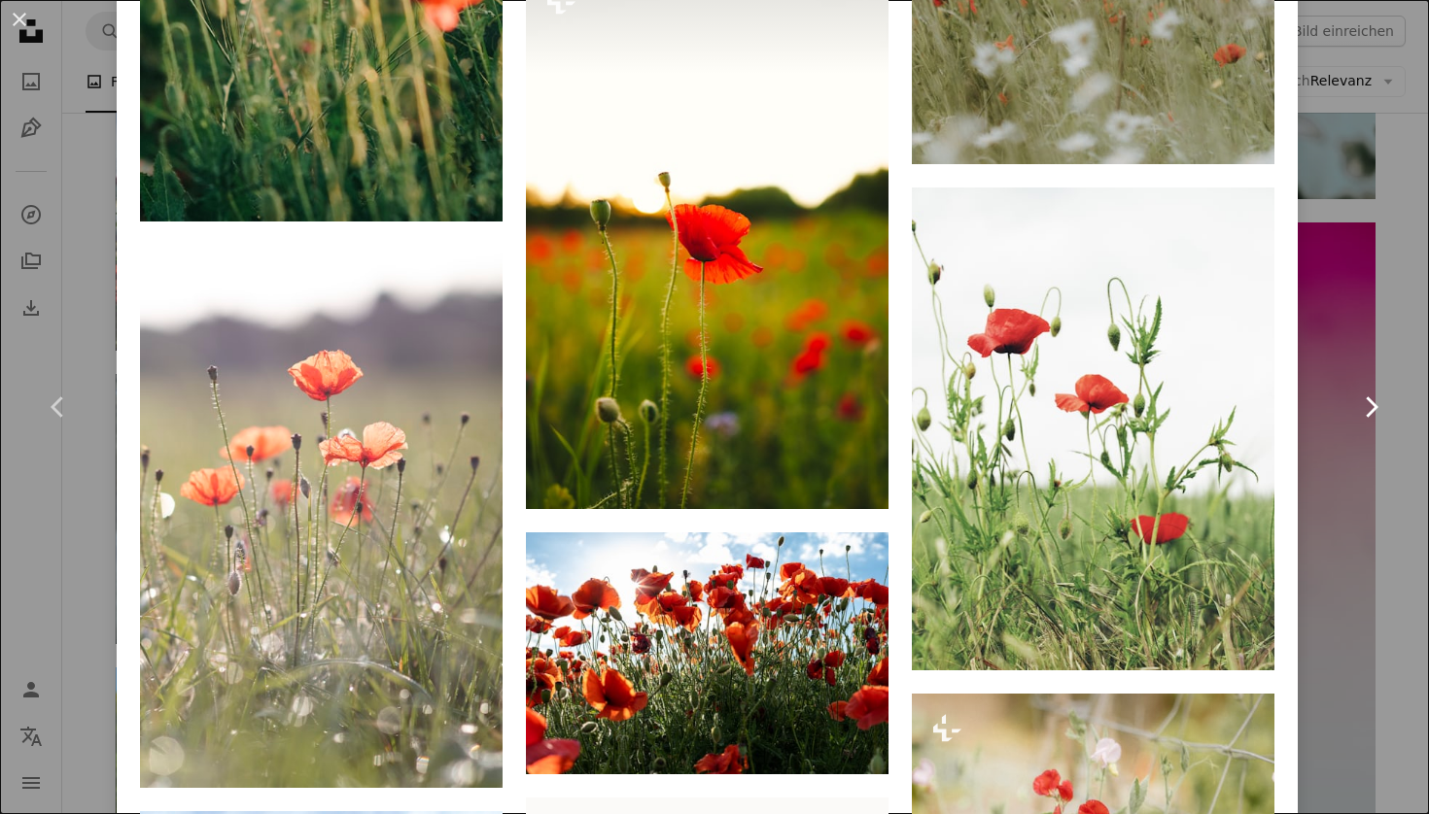
click at [1419, 351] on link "Chevron right" at bounding box center [1370, 407] width 117 height 187
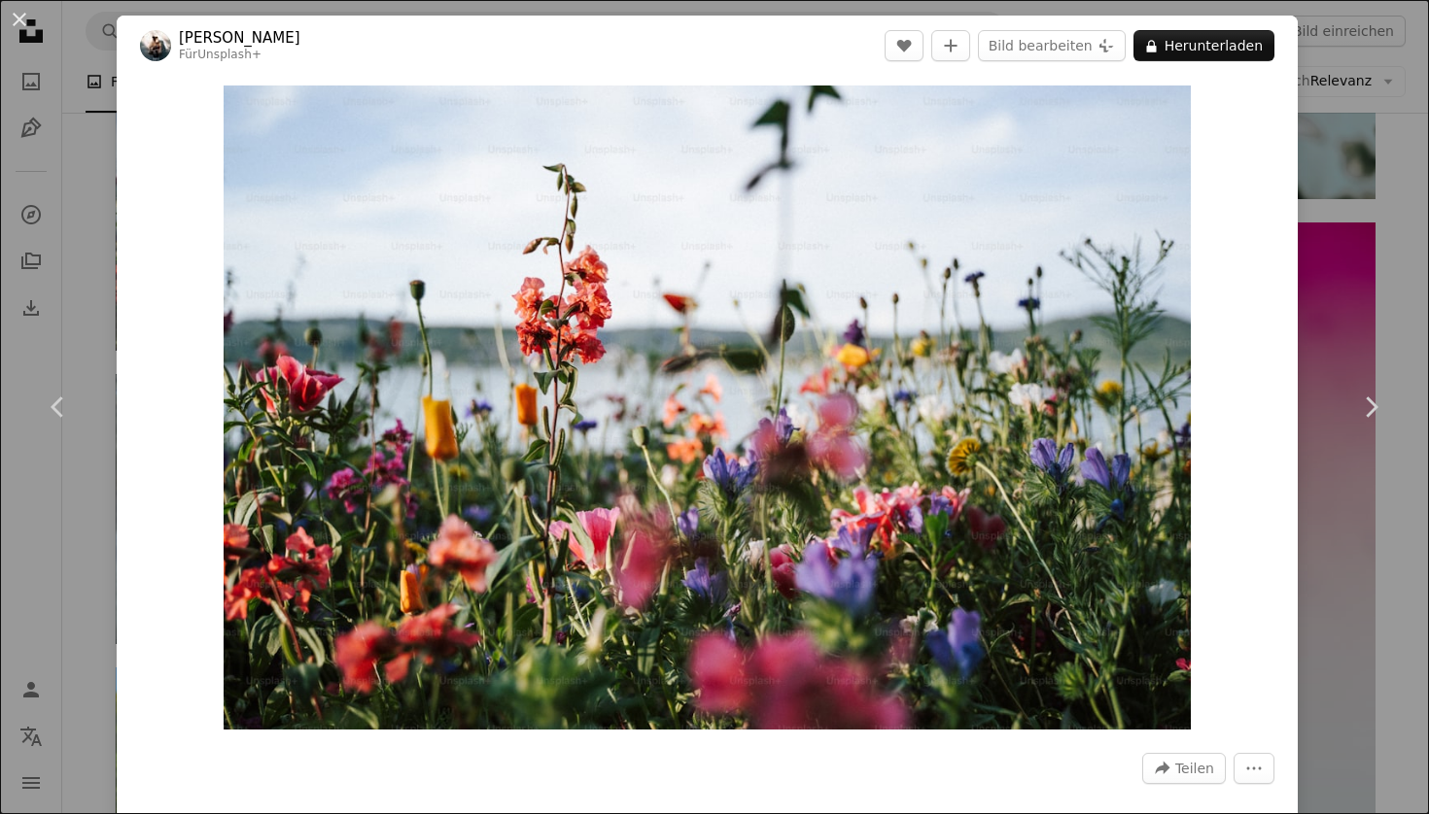
click at [1380, 290] on div "An X shape Chevron left Chevron right [PERSON_NAME] Für Unsplash+ A heart A plu…" at bounding box center [714, 407] width 1429 height 814
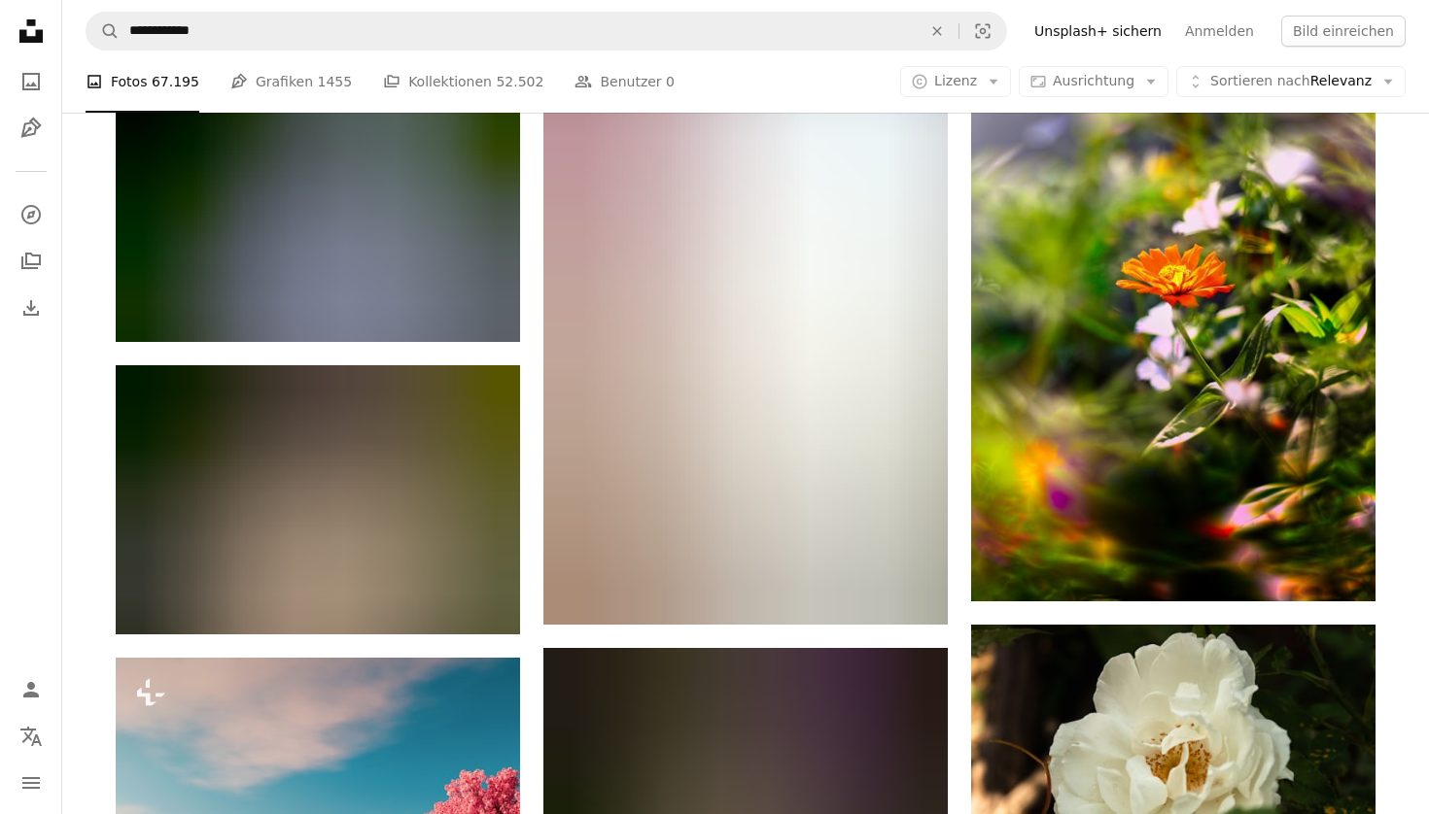
scroll to position [15506, 0]
